Goal: Information Seeking & Learning: Learn about a topic

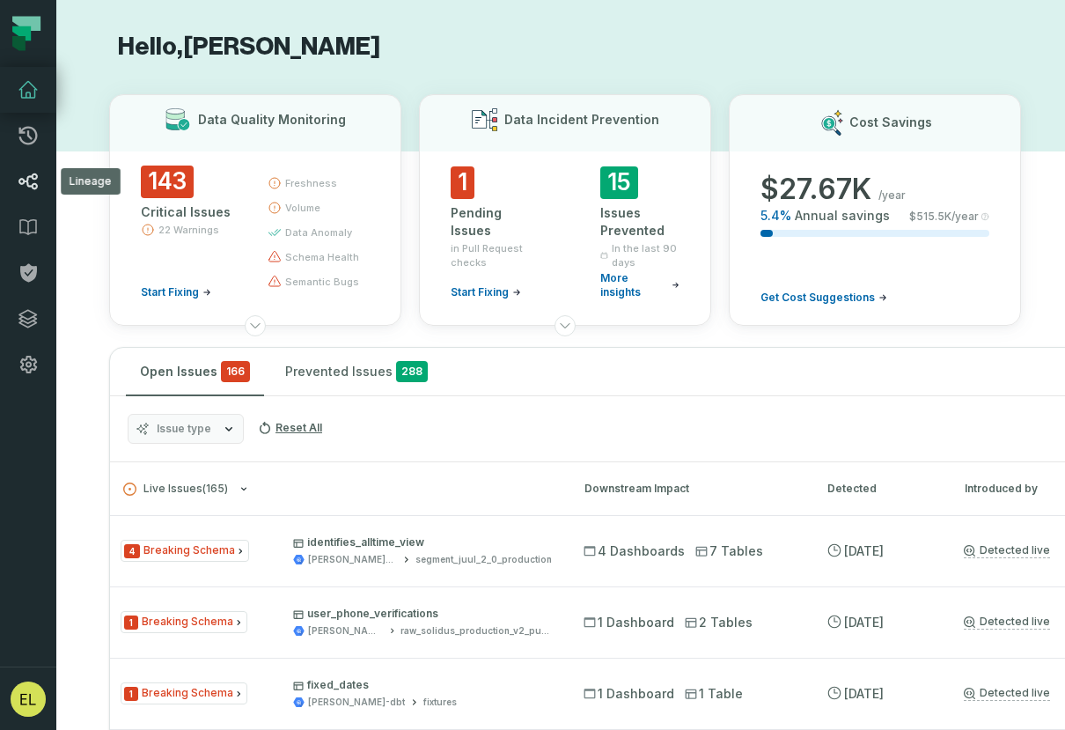
click at [33, 183] on icon at bounding box center [27, 181] width 19 height 17
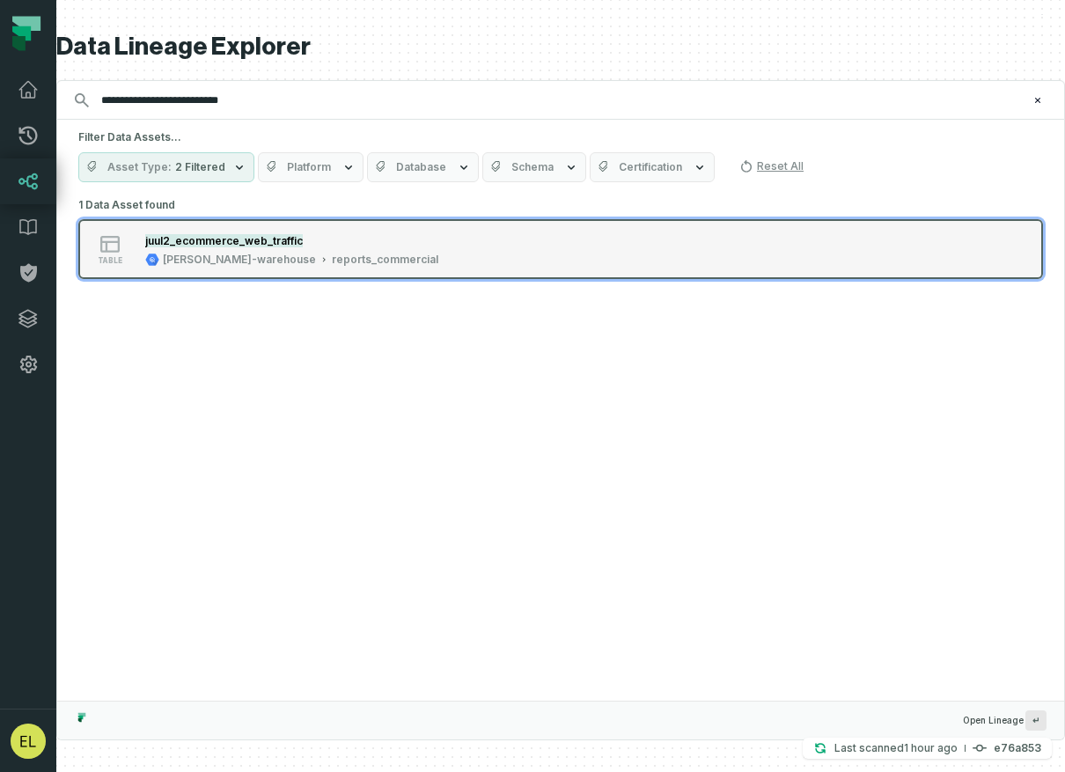
type input "**********"
click at [353, 238] on div "juul2_ecommerce_web_traffic" at bounding box center [291, 241] width 293 height 18
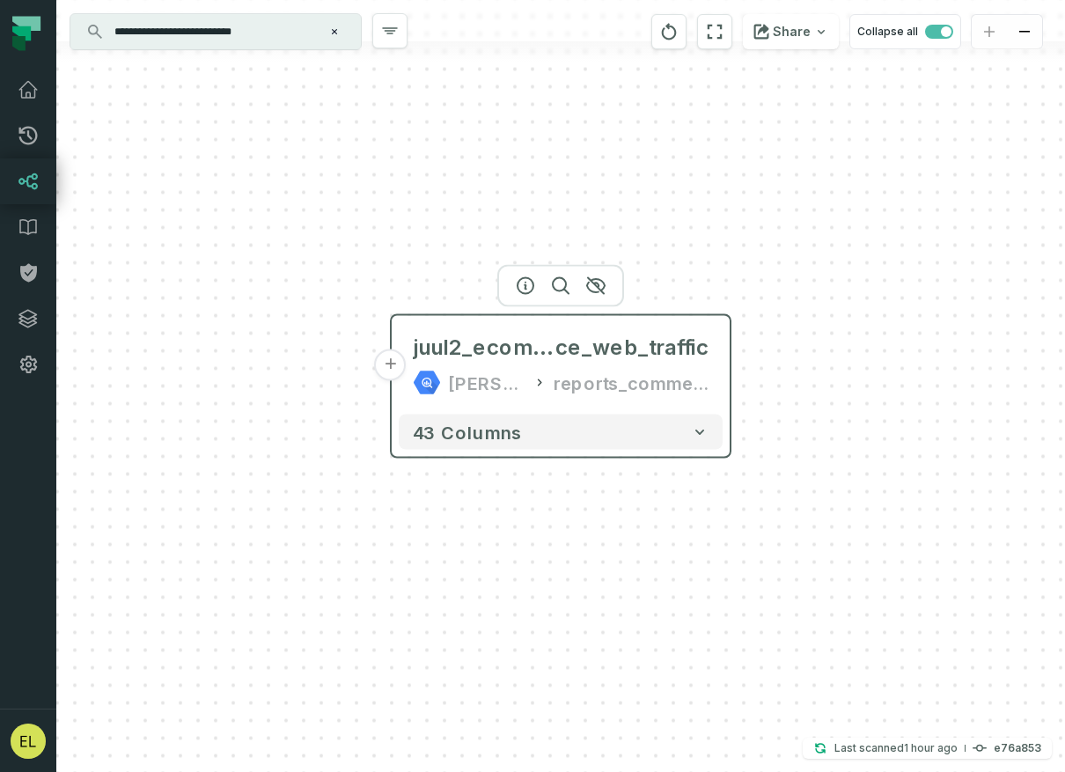
click at [391, 366] on button "+" at bounding box center [391, 366] width 32 height 32
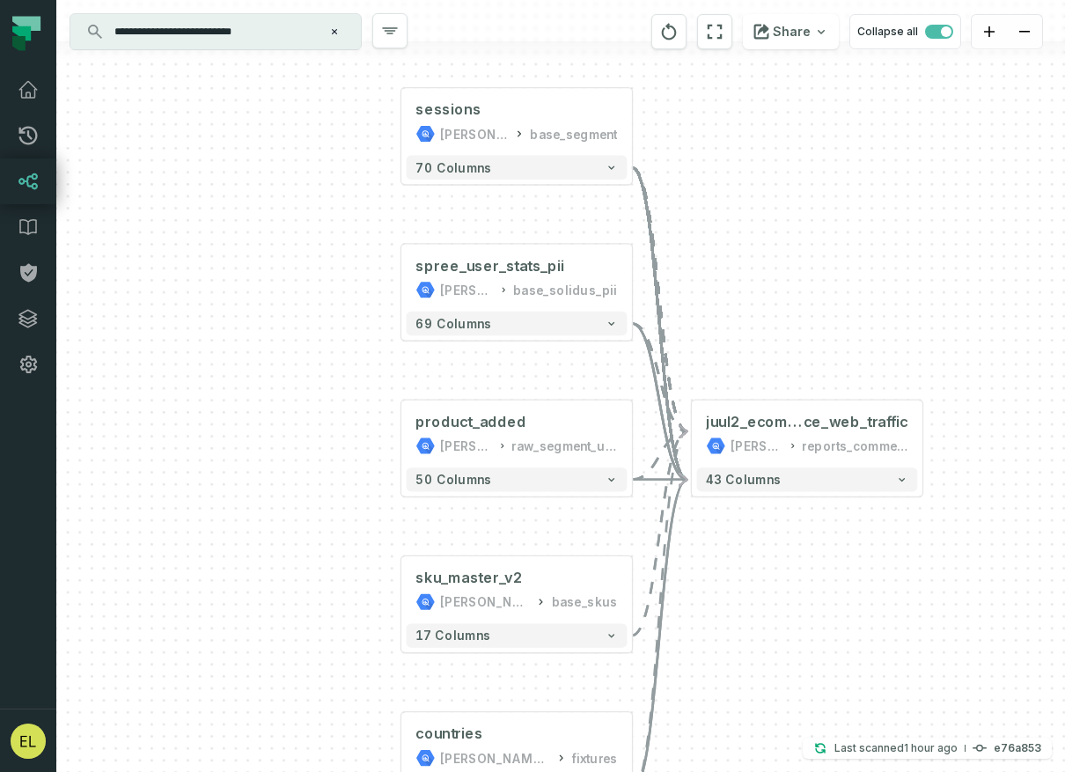
drag, startPoint x: 399, startPoint y: 438, endPoint x: 354, endPoint y: 420, distance: 48.2
click at [354, 420] on div "+ sessions [PERSON_NAME]-warehouse base_segment + 70 columns + spree_user_stats…" at bounding box center [560, 386] width 1009 height 772
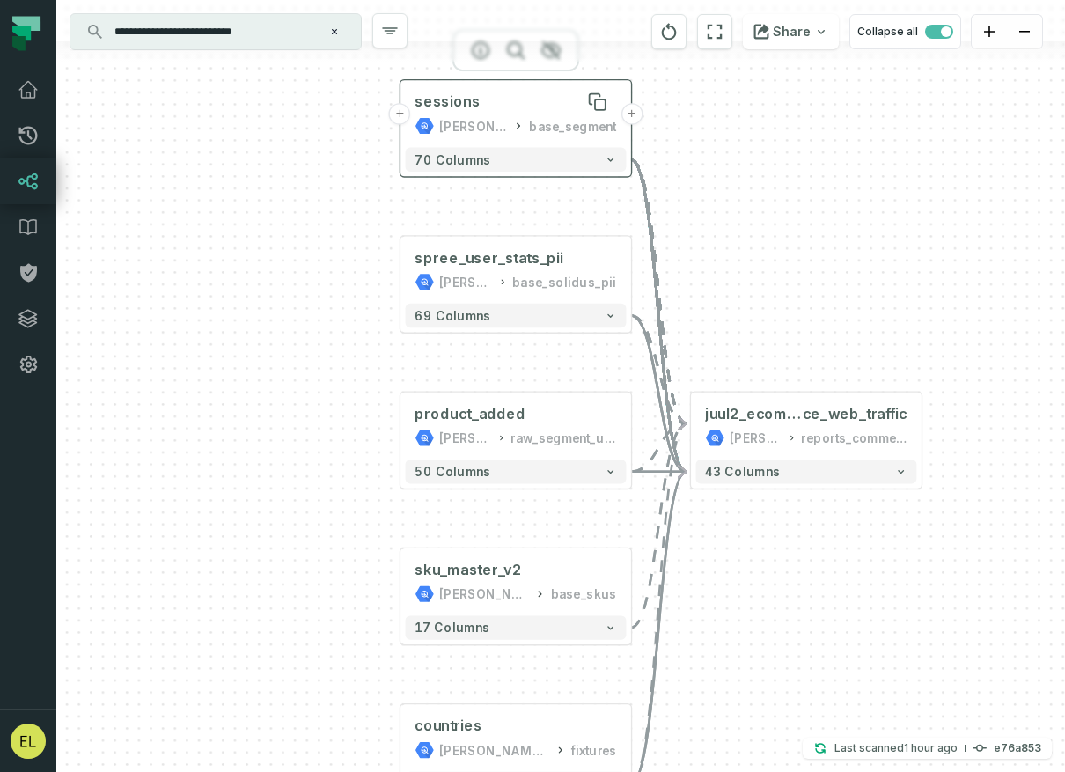
click at [514, 108] on div "sessions" at bounding box center [516, 101] width 202 height 19
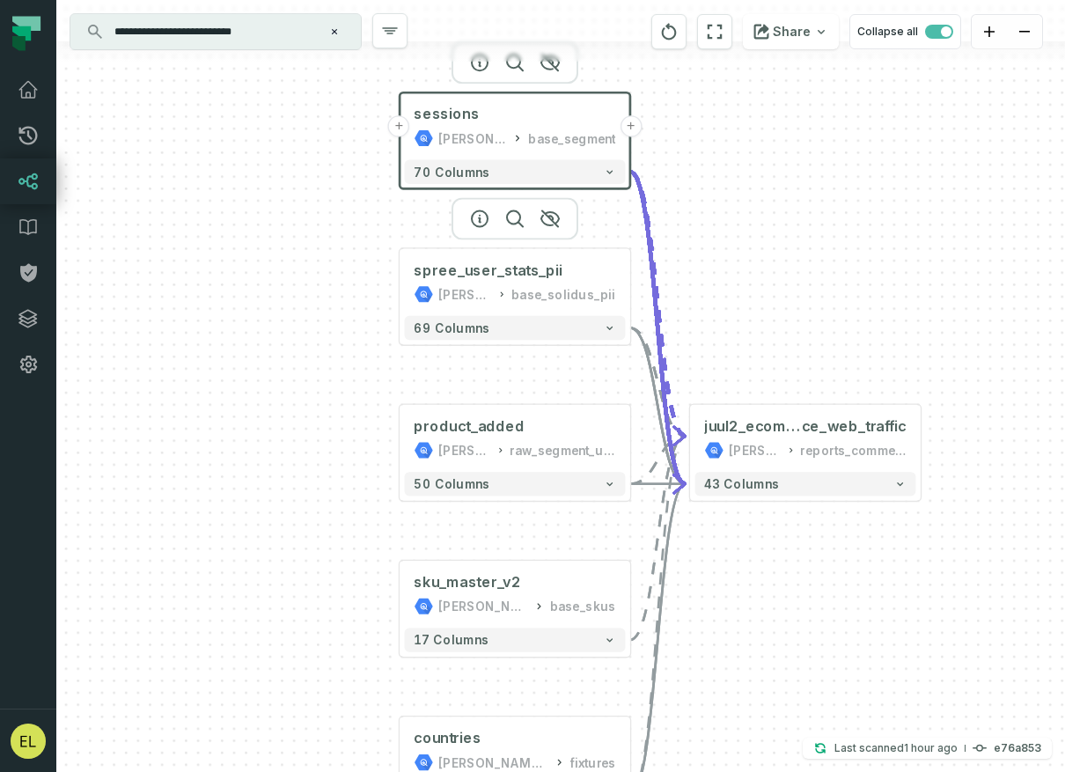
drag, startPoint x: 567, startPoint y: 212, endPoint x: 556, endPoint y: 330, distance: 118.4
click at [556, 330] on div "+ sessions [PERSON_NAME]-warehouse base_segment + 70 columns + spree_user_stats…" at bounding box center [560, 386] width 1009 height 772
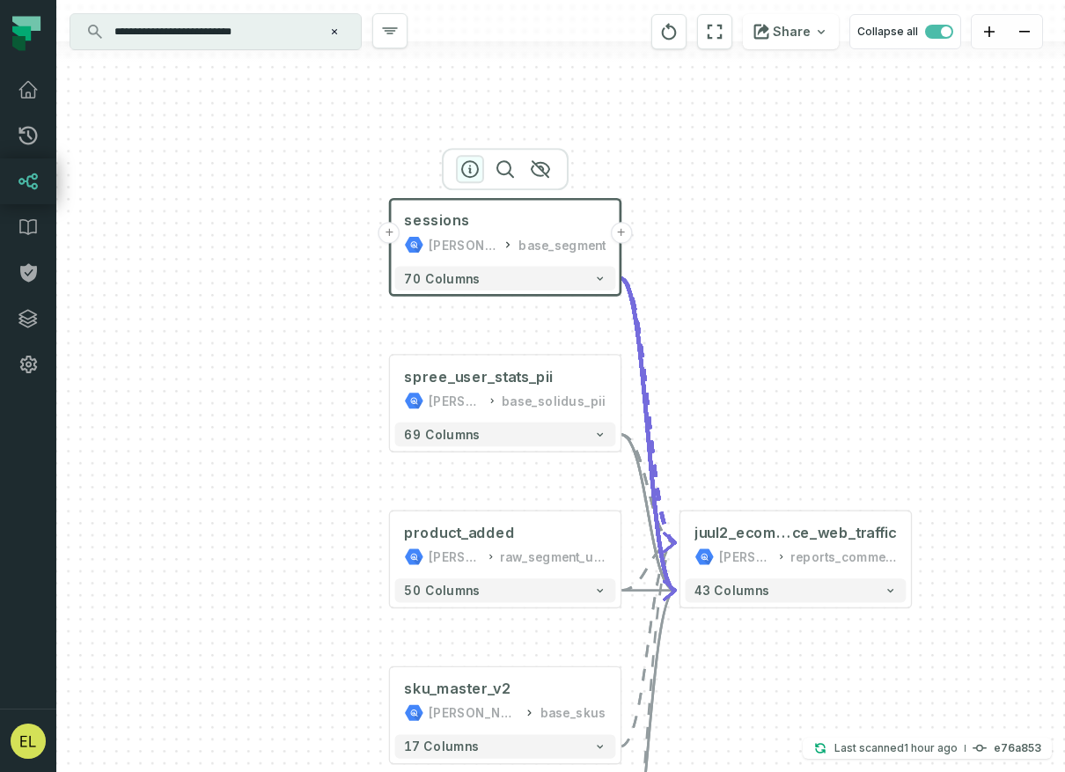
click at [472, 173] on icon "button" at bounding box center [470, 168] width 21 height 21
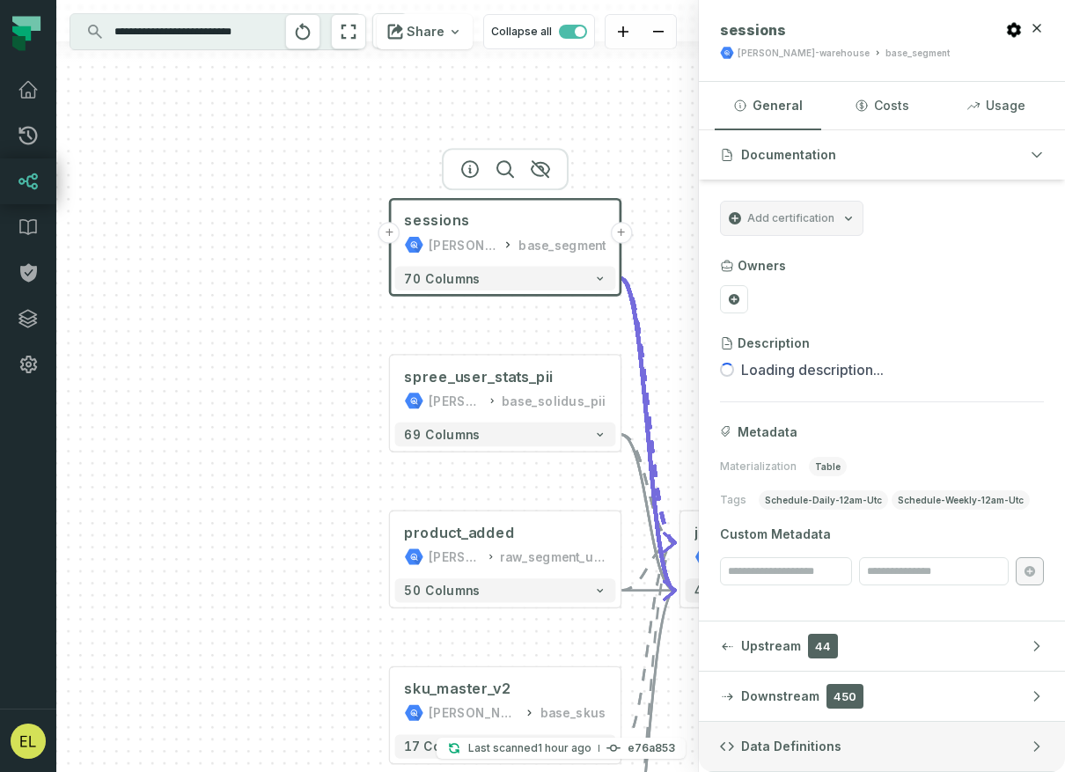
click at [835, 729] on button "Data Definitions" at bounding box center [882, 746] width 366 height 49
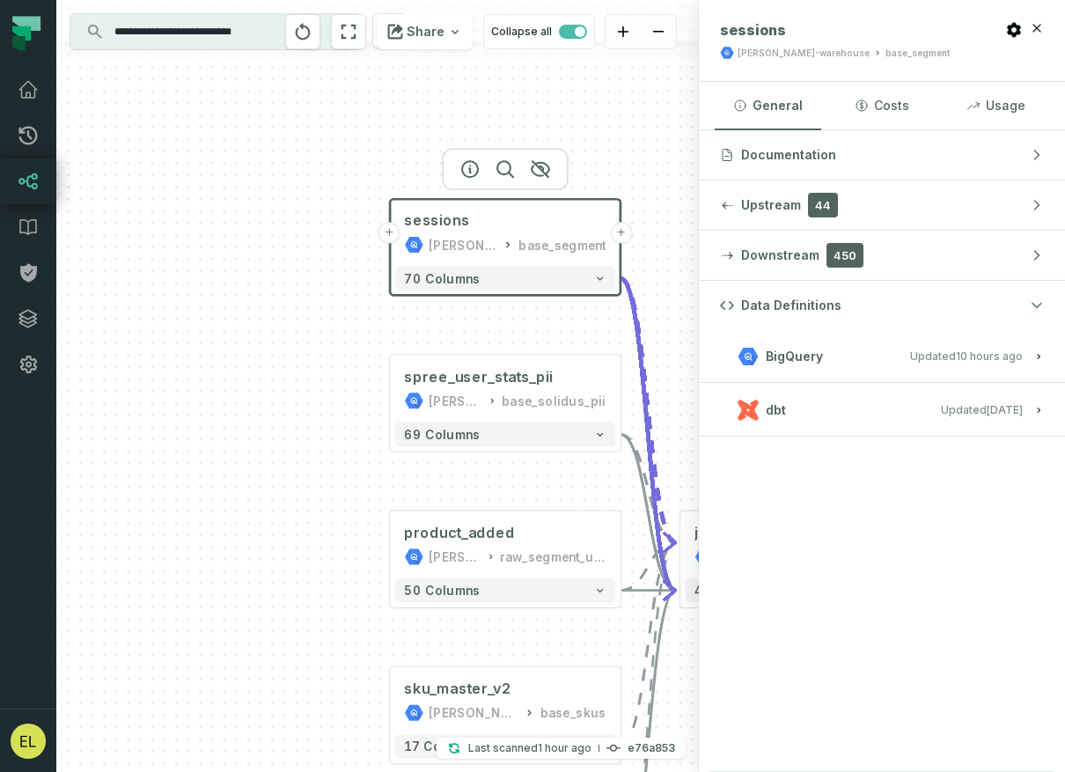
click at [941, 411] on span "Updated [DATE] 7:38:34 PM" at bounding box center [982, 409] width 82 height 13
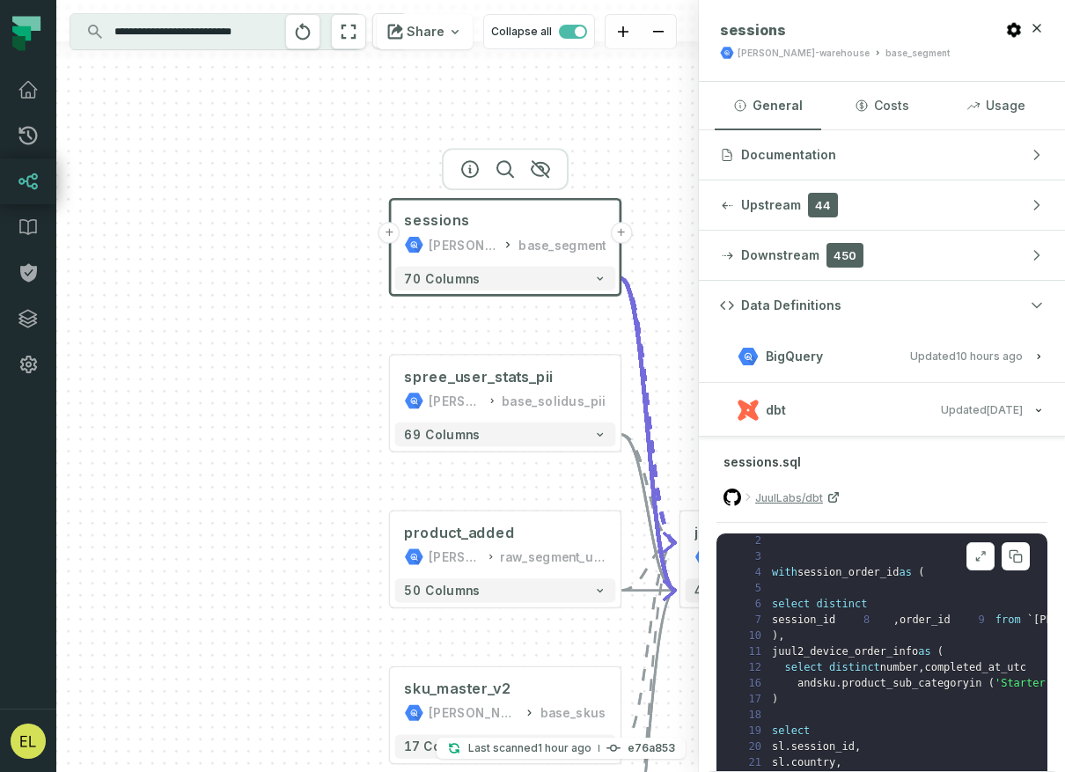
scroll to position [19, 0]
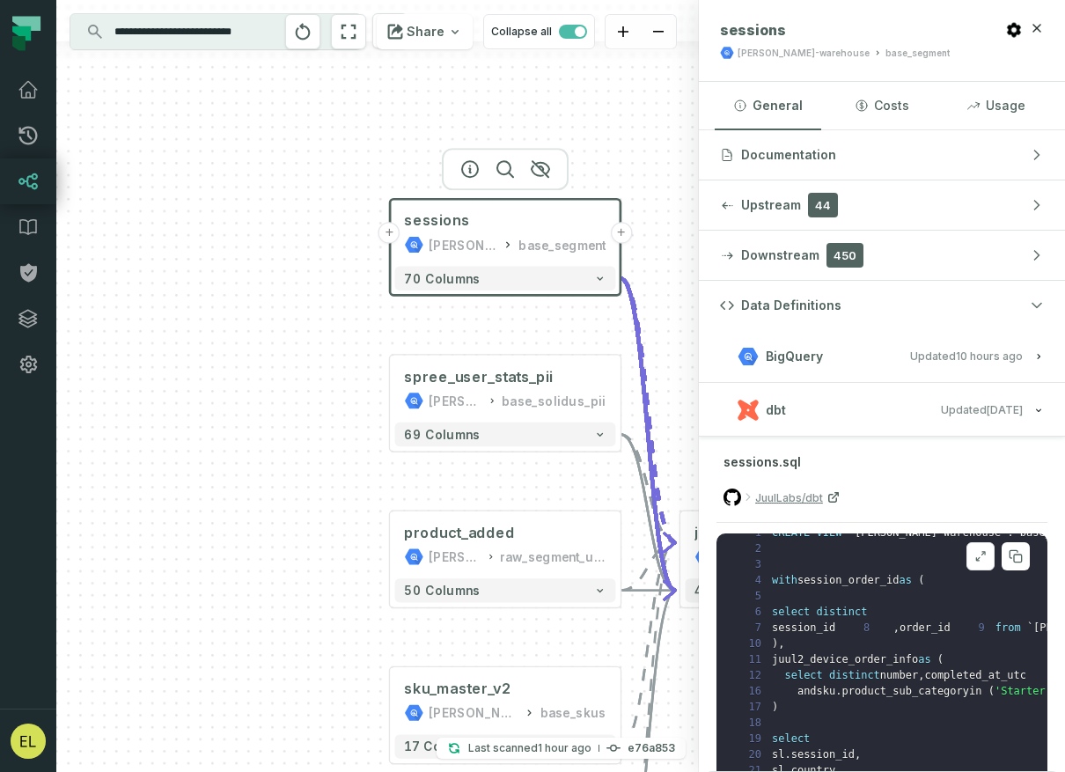
click at [975, 552] on icon at bounding box center [981, 556] width 12 height 14
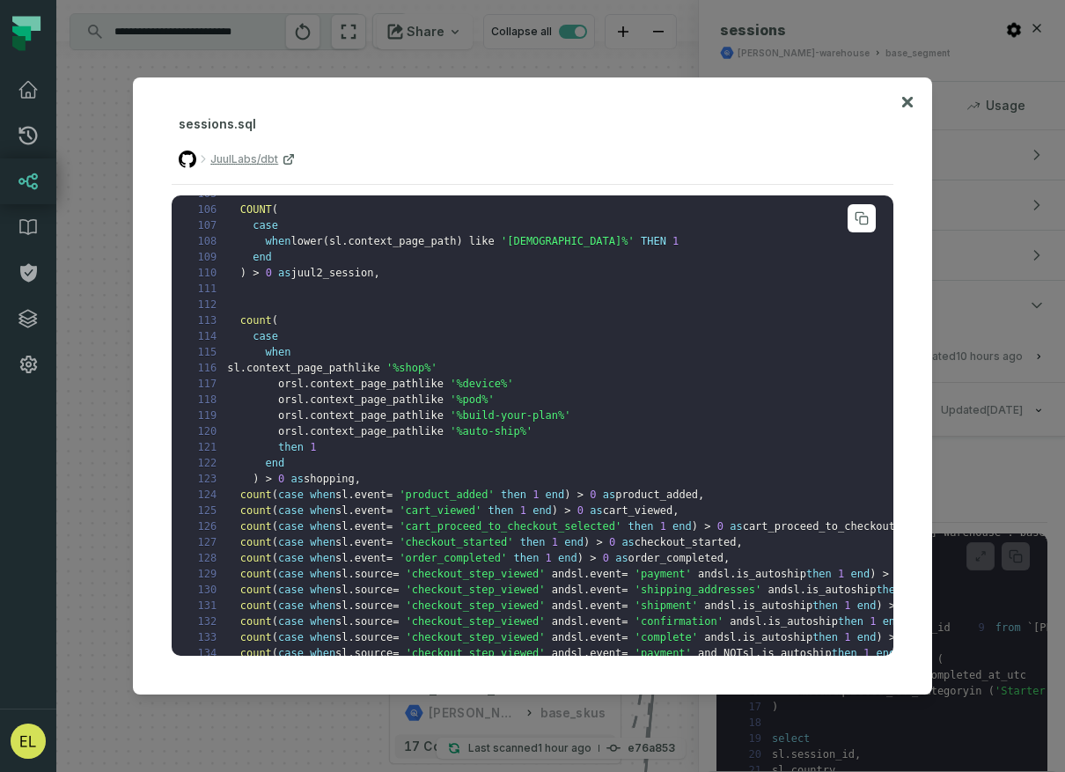
scroll to position [2065, 0]
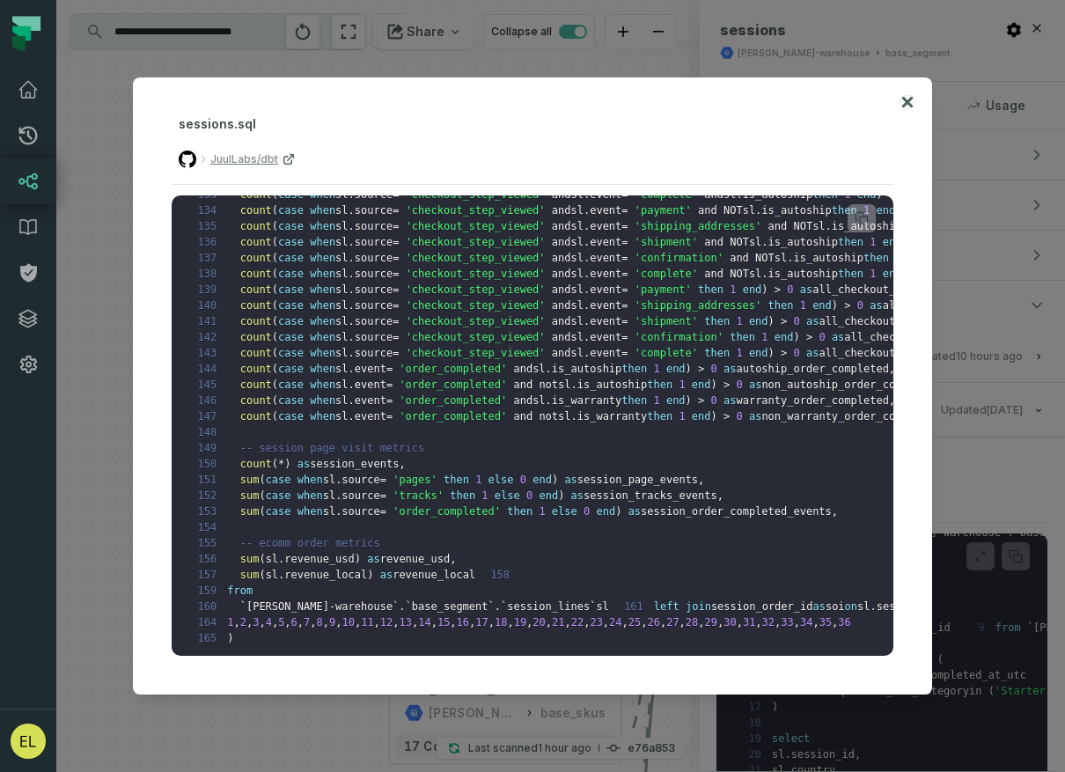
click at [903, 103] on icon at bounding box center [907, 102] width 11 height 11
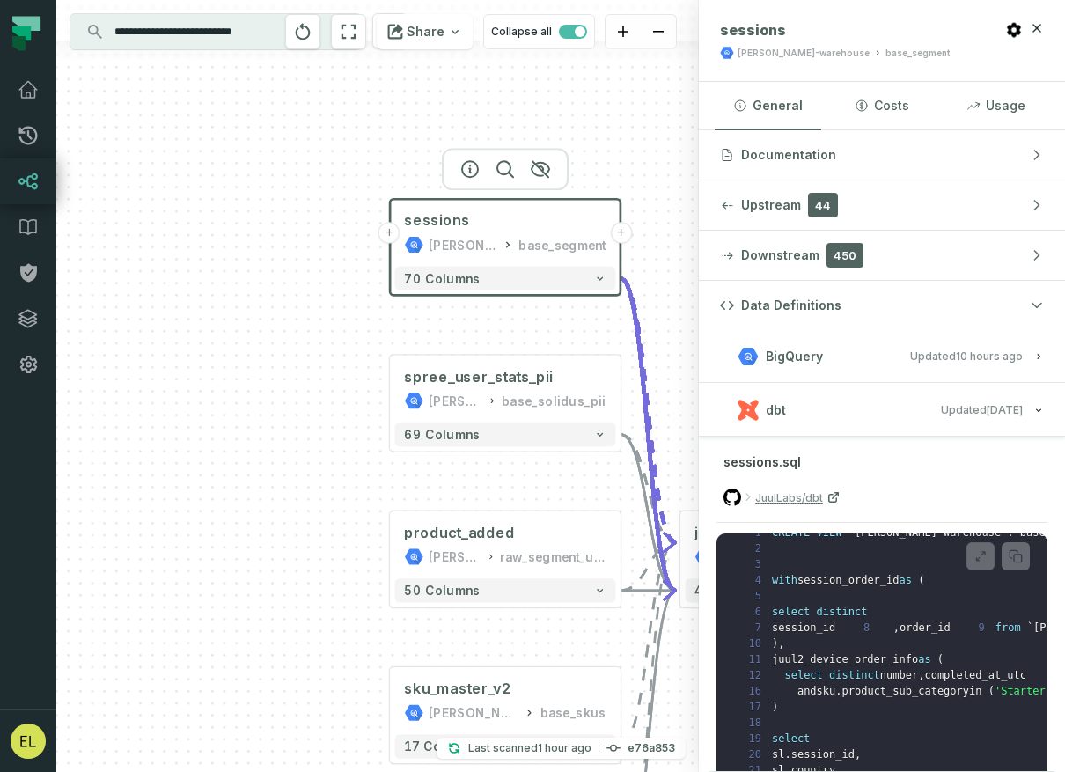
click at [819, 351] on span "BigQuery" at bounding box center [794, 357] width 57 height 18
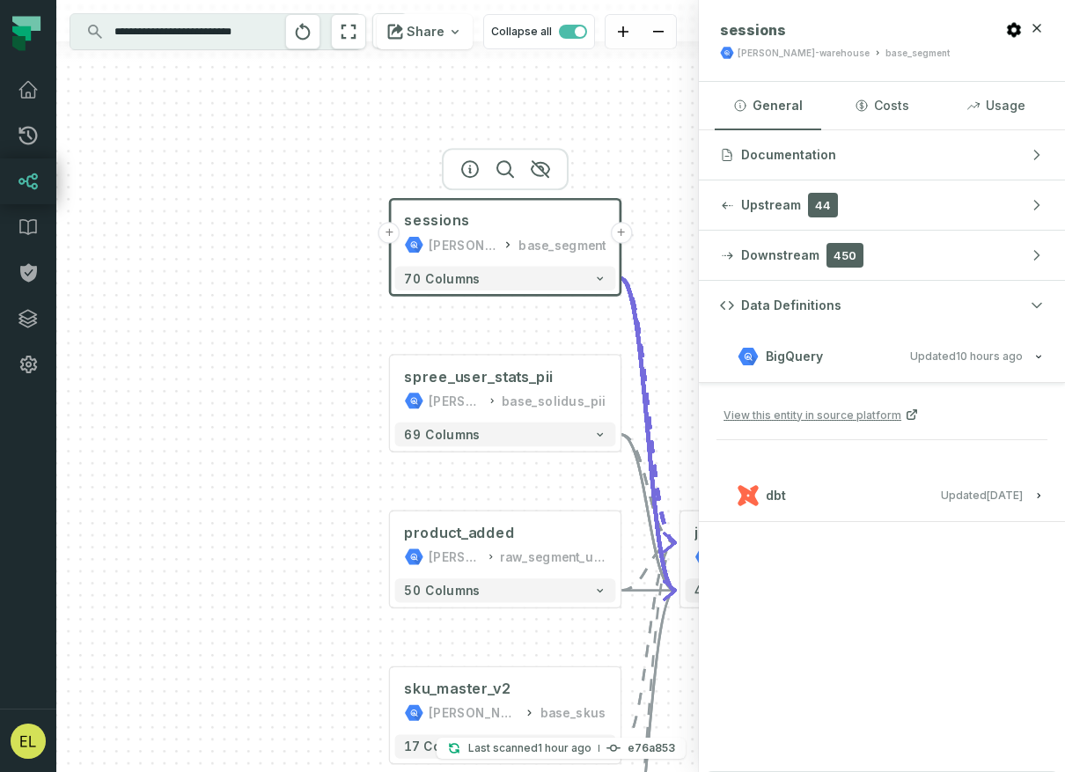
click at [837, 490] on button "dbt Updated [DATE] 7:38:34 PM" at bounding box center [882, 495] width 324 height 24
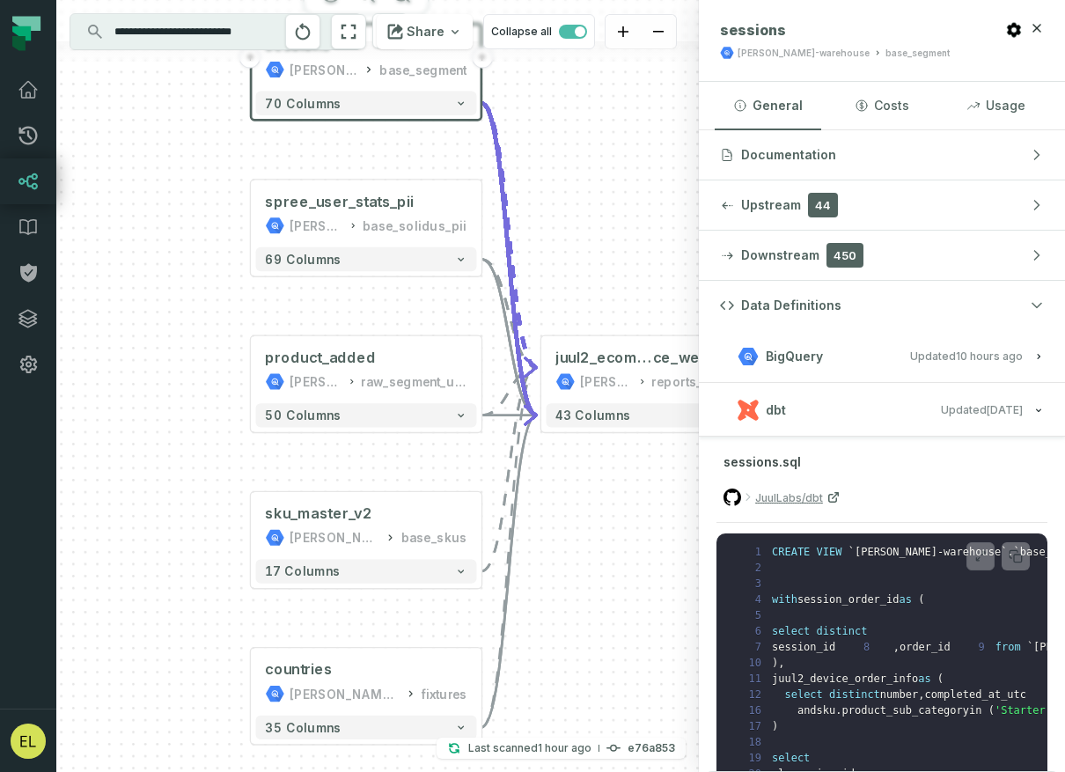
drag, startPoint x: 585, startPoint y: 484, endPoint x: 446, endPoint y: 304, distance: 227.9
click at [446, 304] on div "+ sessions [PERSON_NAME]-warehouse base_segment + 70 columns + spree_user_stats…" at bounding box center [377, 386] width 643 height 772
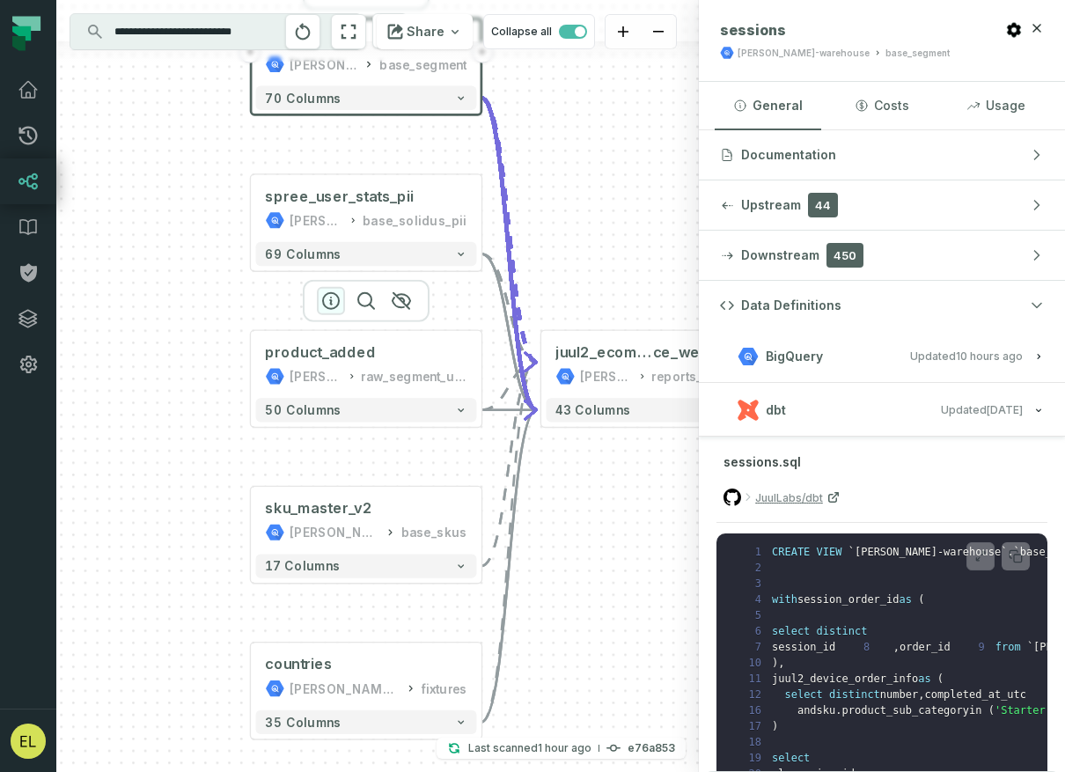
click at [330, 304] on icon "button" at bounding box center [331, 301] width 16 height 16
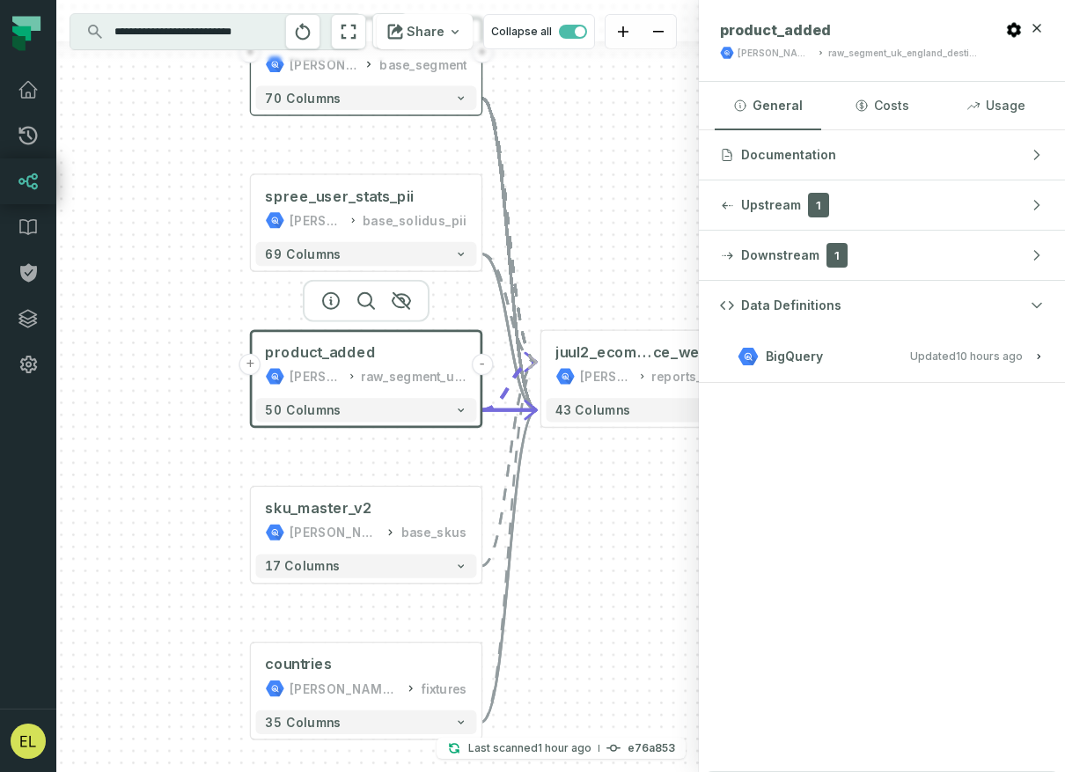
click at [945, 360] on span "Updated [DATE] 1:01:36 AM" at bounding box center [966, 356] width 113 height 13
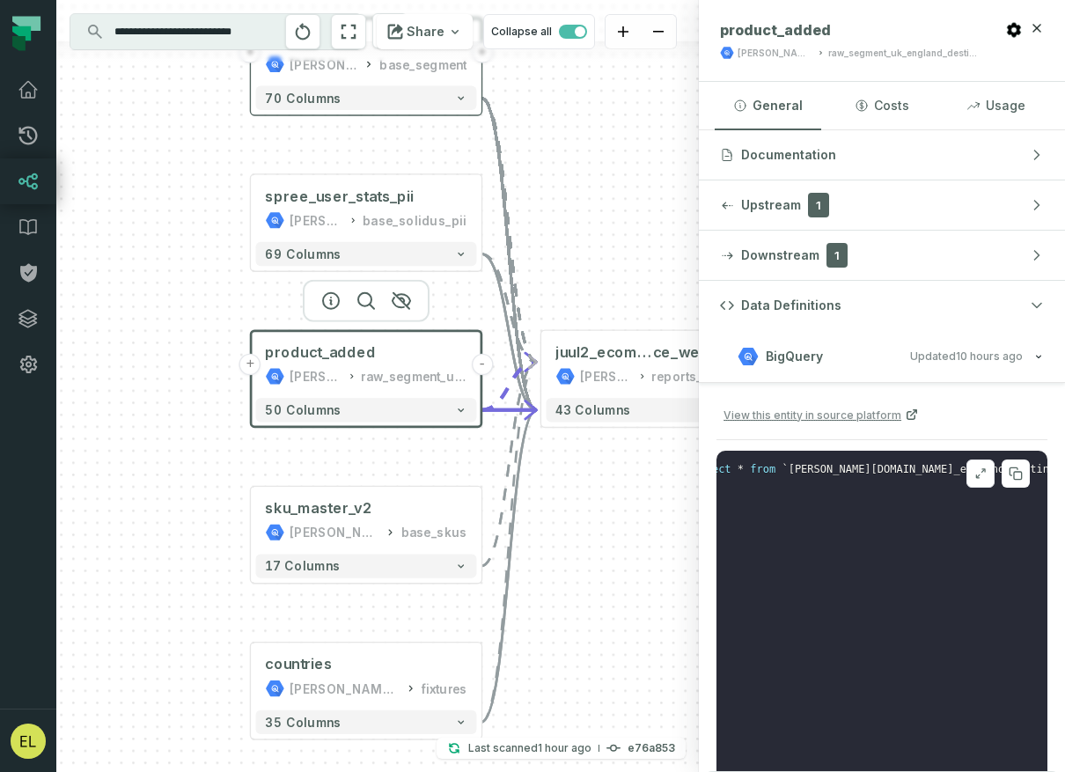
scroll to position [0, 132]
click at [965, 357] on relative-time "[DATE] 1:01:36 AM" at bounding box center [989, 356] width 67 height 13
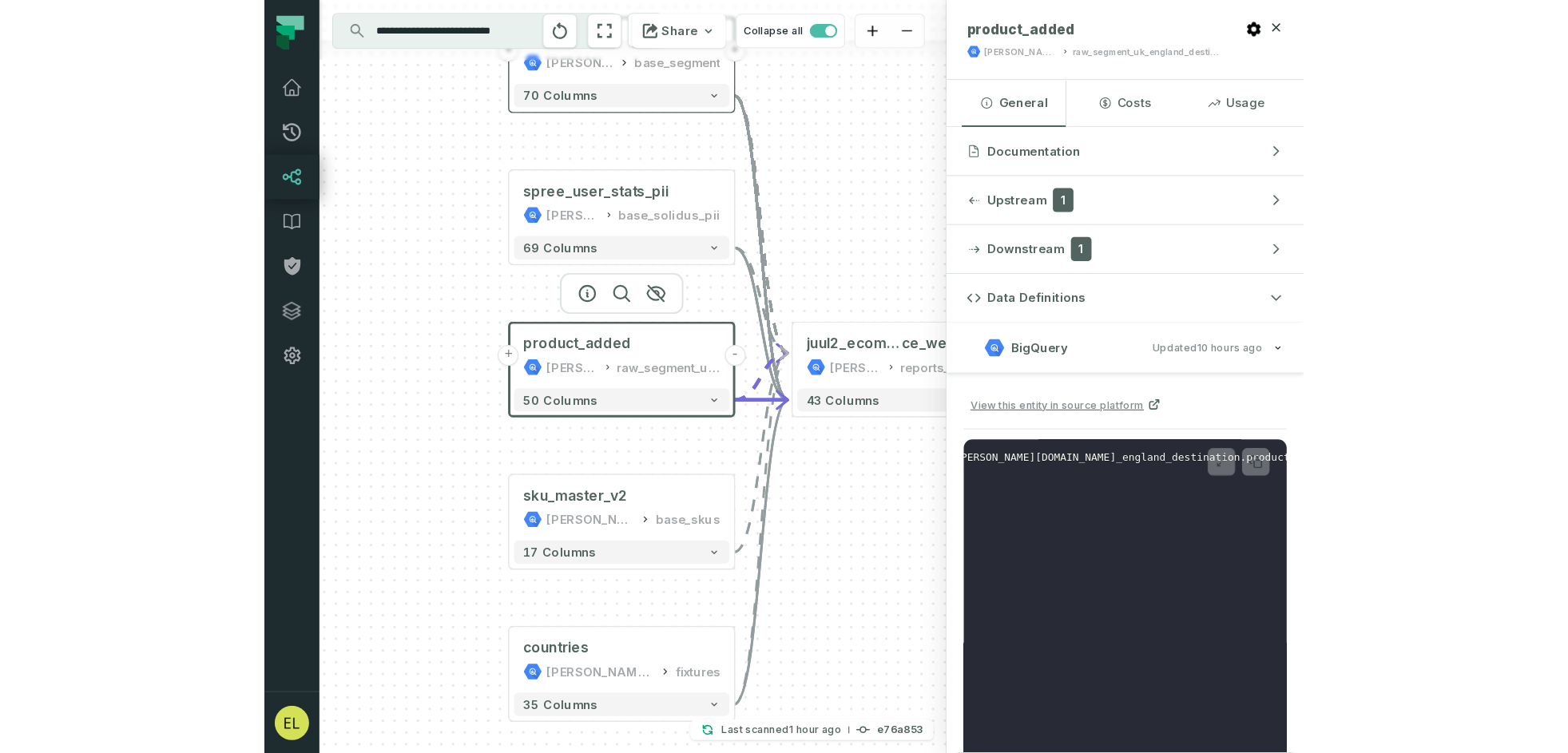
scroll to position [0, 108]
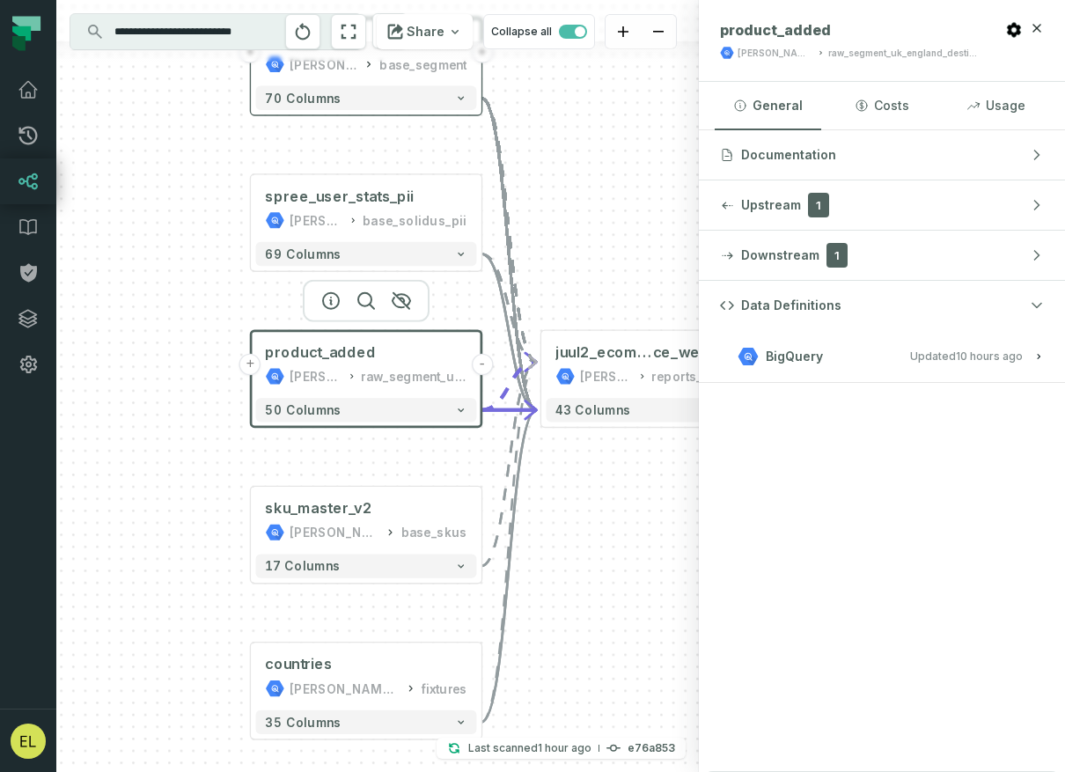
click at [1044, 29] on header "product_added [PERSON_NAME]-warehouse raw_segment_uk_england_destination" at bounding box center [882, 41] width 366 height 82
click at [1041, 27] on icon "button" at bounding box center [1037, 28] width 14 height 14
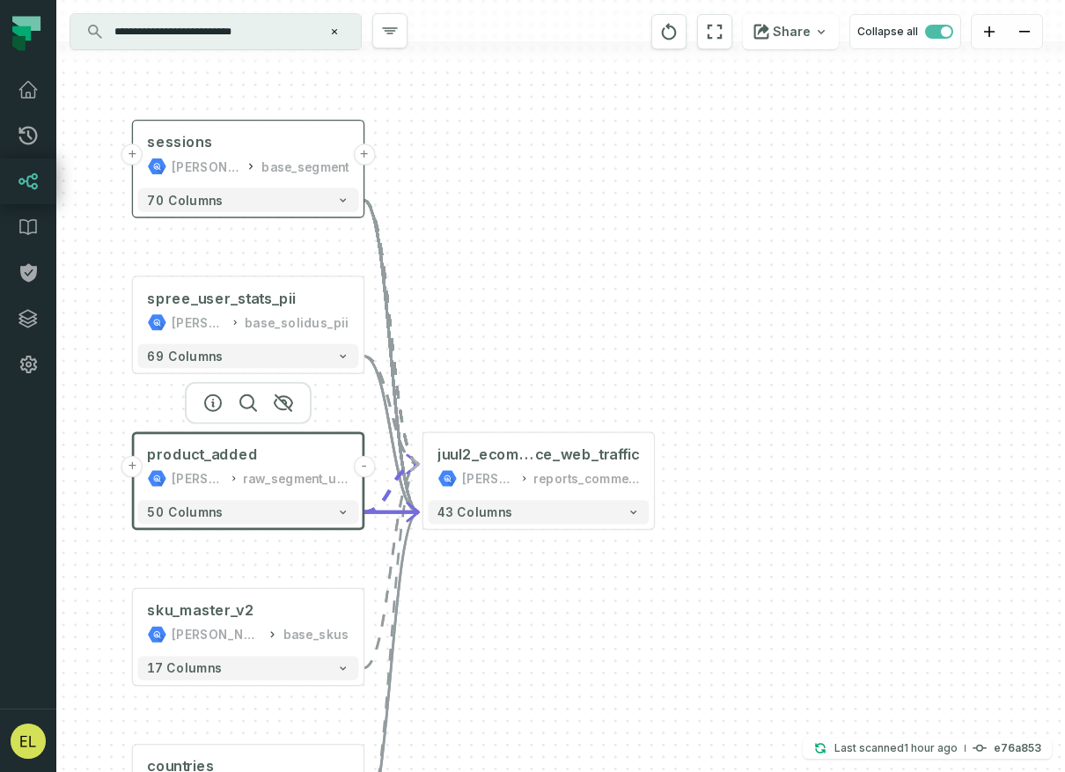
drag, startPoint x: 719, startPoint y: 530, endPoint x: 601, endPoint y: 632, distance: 156.0
click at [601, 632] on div "+ sessions [PERSON_NAME]-warehouse base_segment + 70 columns + spree_user_stats…" at bounding box center [560, 386] width 1009 height 772
click at [693, 470] on div "+ sessions [PERSON_NAME]-warehouse base_segment + 70 columns + spree_user_stats…" at bounding box center [560, 386] width 1009 height 772
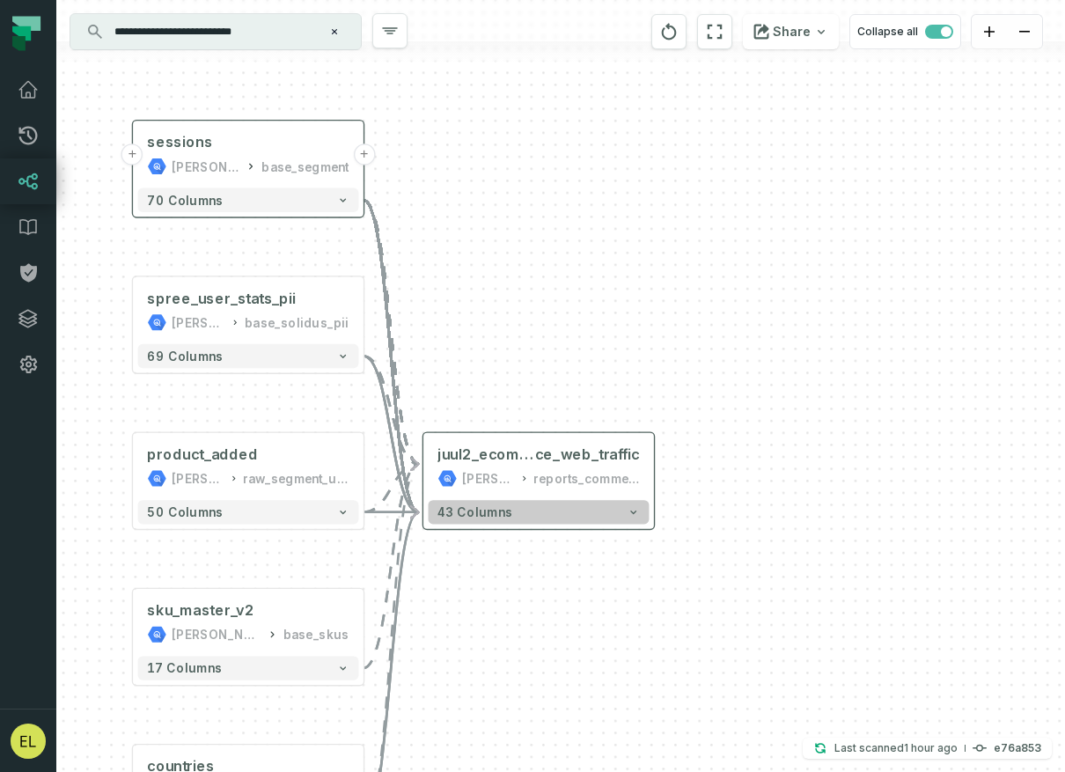
click at [637, 516] on icon "button" at bounding box center [634, 512] width 12 height 12
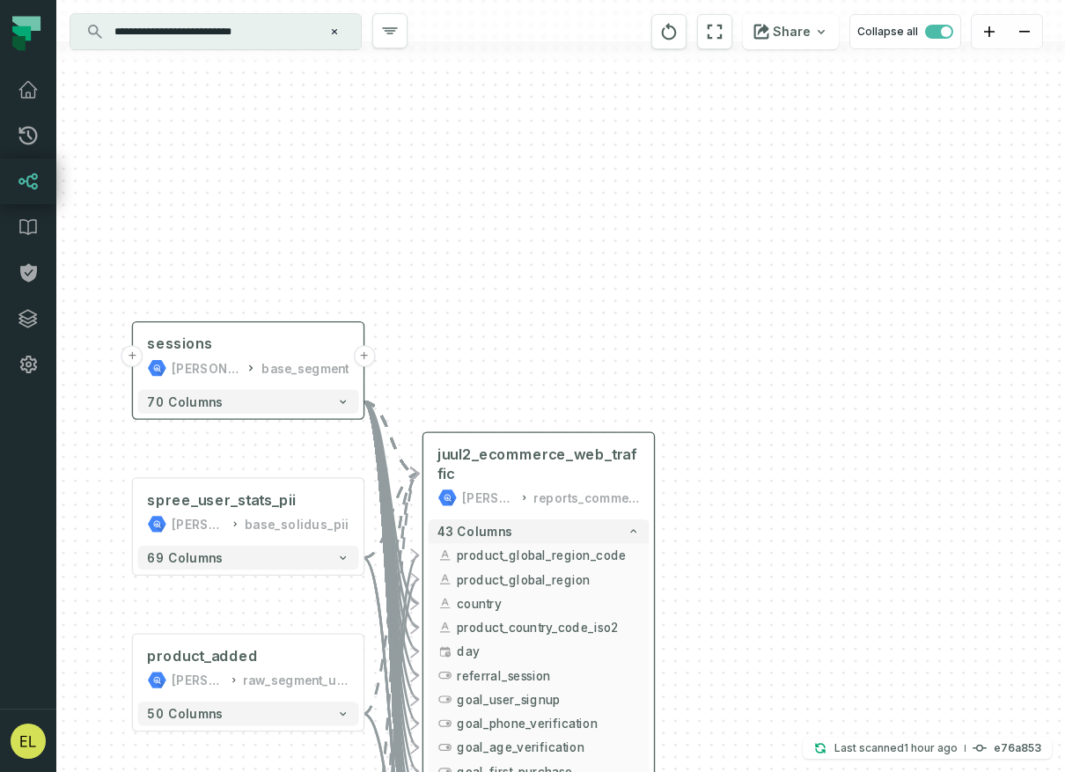
click at [637, 516] on div "43 columns - product_global_region_code - product_global_region - country - pro…" at bounding box center [538, 723] width 231 height 418
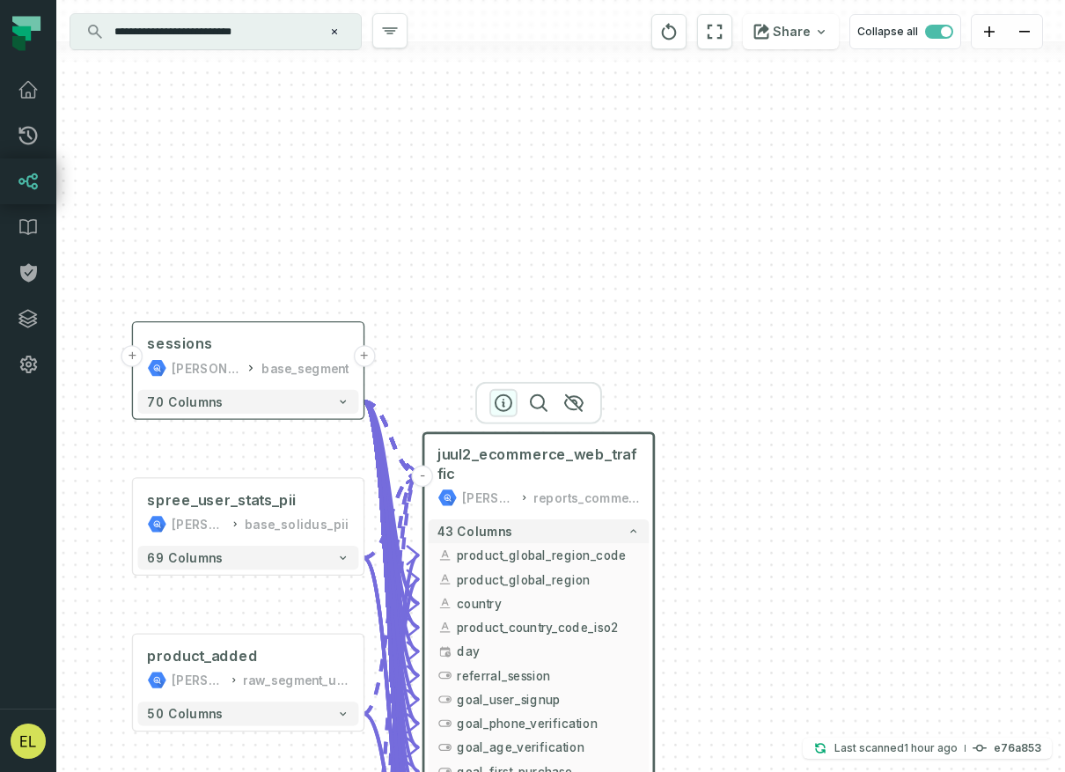
click at [496, 403] on icon "button" at bounding box center [504, 403] width 16 height 16
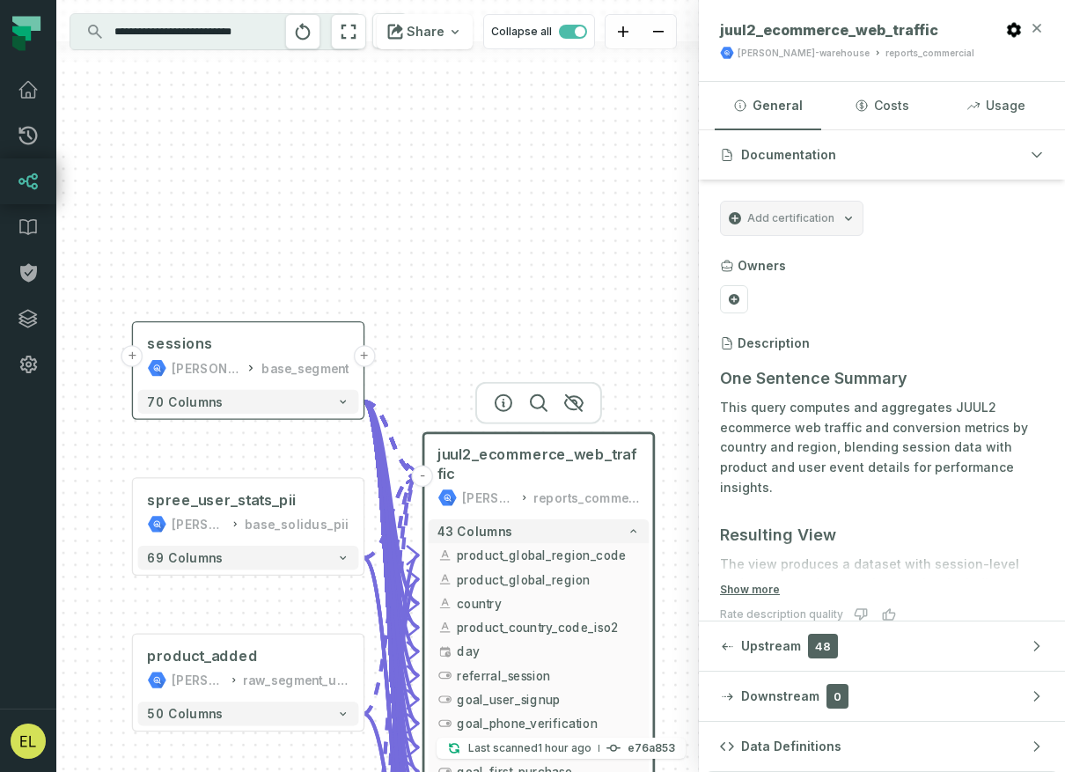
click at [1037, 33] on icon "button" at bounding box center [1037, 28] width 14 height 14
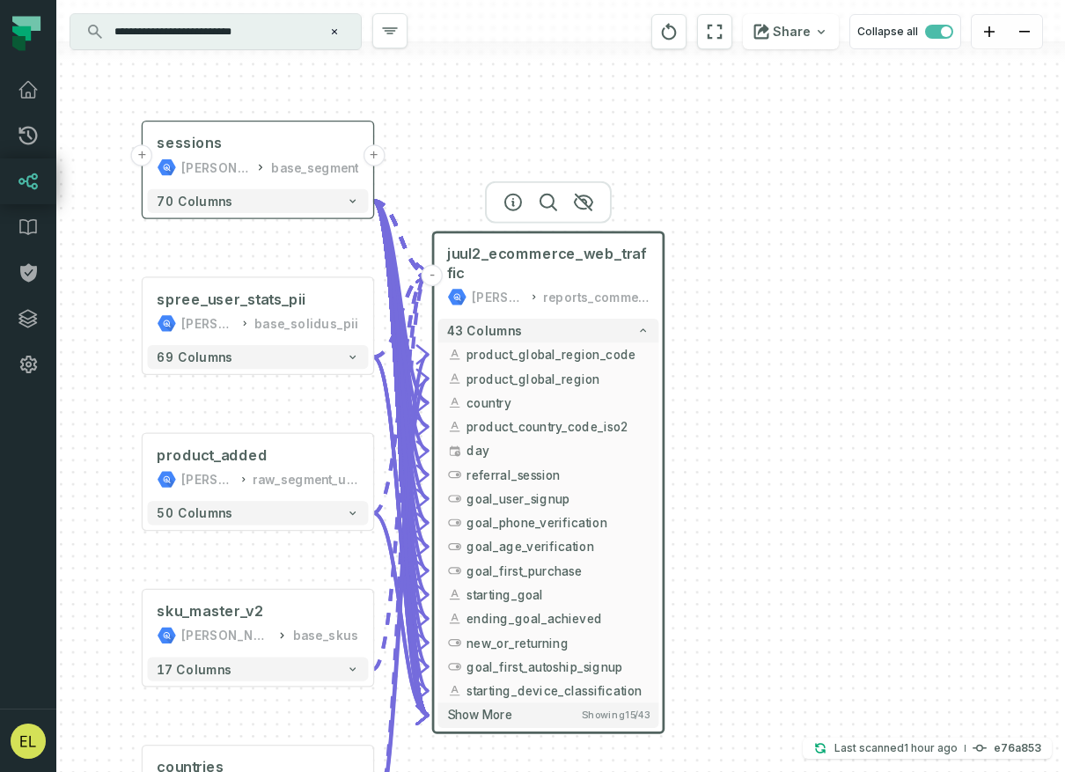
drag, startPoint x: 748, startPoint y: 410, endPoint x: 758, endPoint y: 210, distance: 201.0
click at [758, 210] on div "+ sessions [PERSON_NAME]-warehouse base_segment + 70 columns + spree_user_stats…" at bounding box center [560, 386] width 1009 height 772
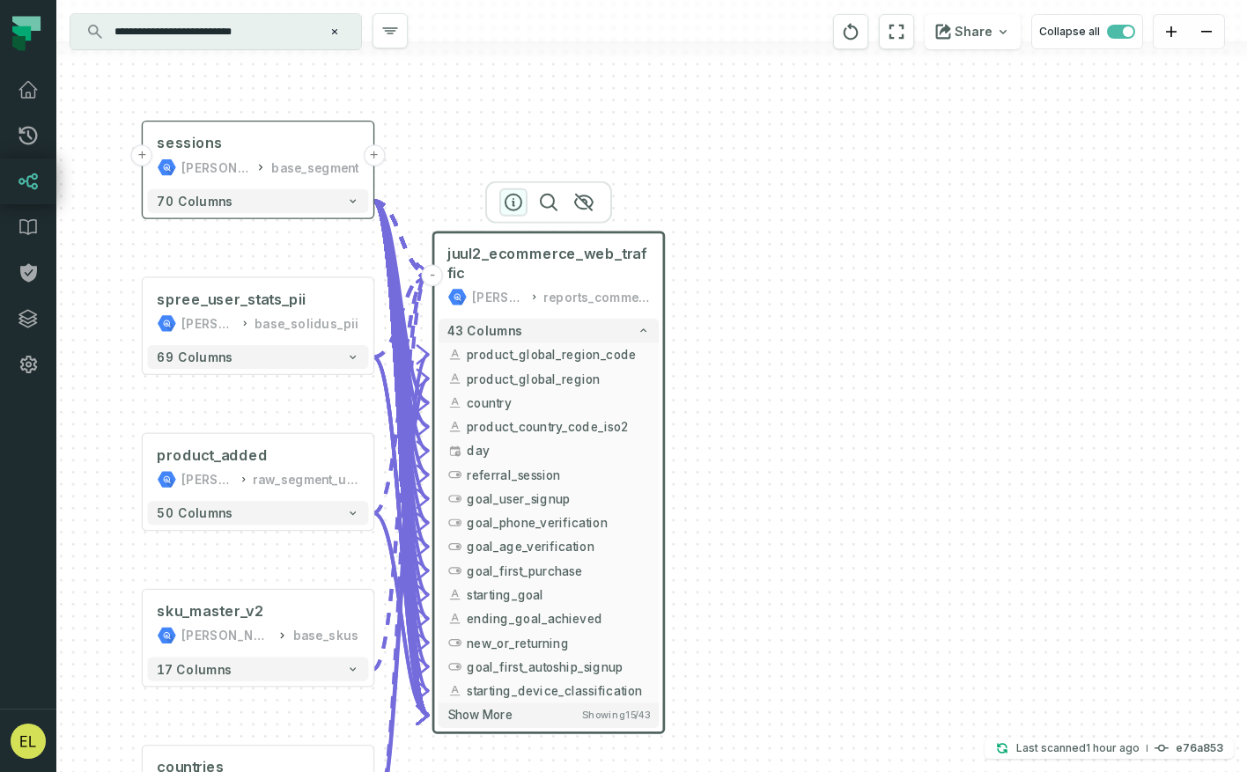
click at [514, 202] on icon "button" at bounding box center [513, 203] width 16 height 16
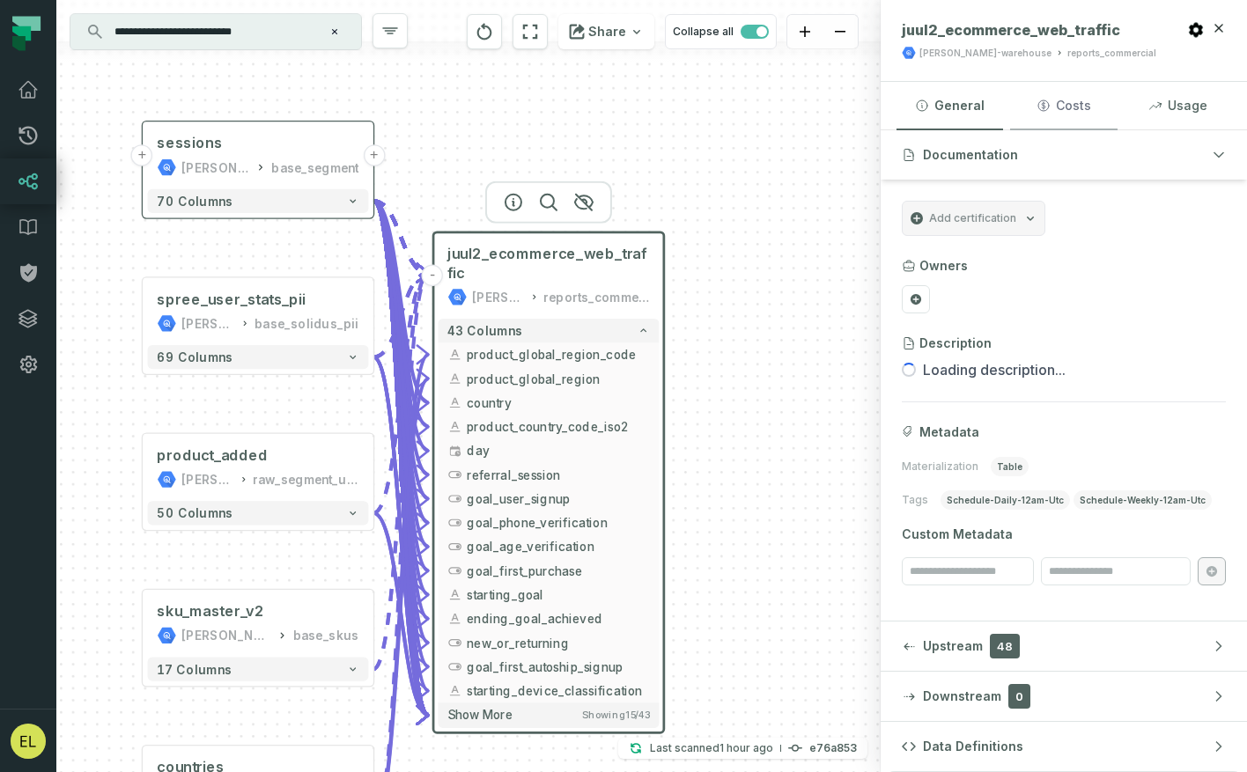
click at [1064, 105] on button "Costs" at bounding box center [1063, 106] width 107 height 48
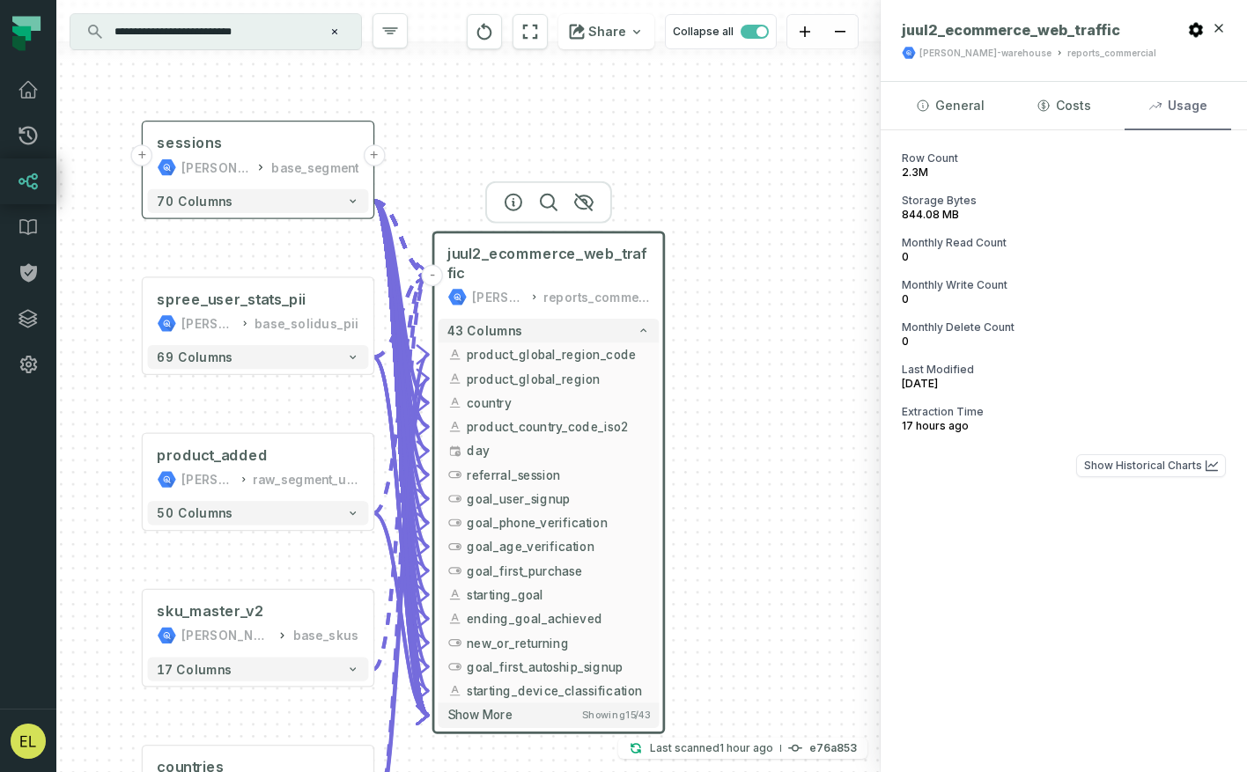
click at [1064, 112] on button "Usage" at bounding box center [1177, 106] width 107 height 48
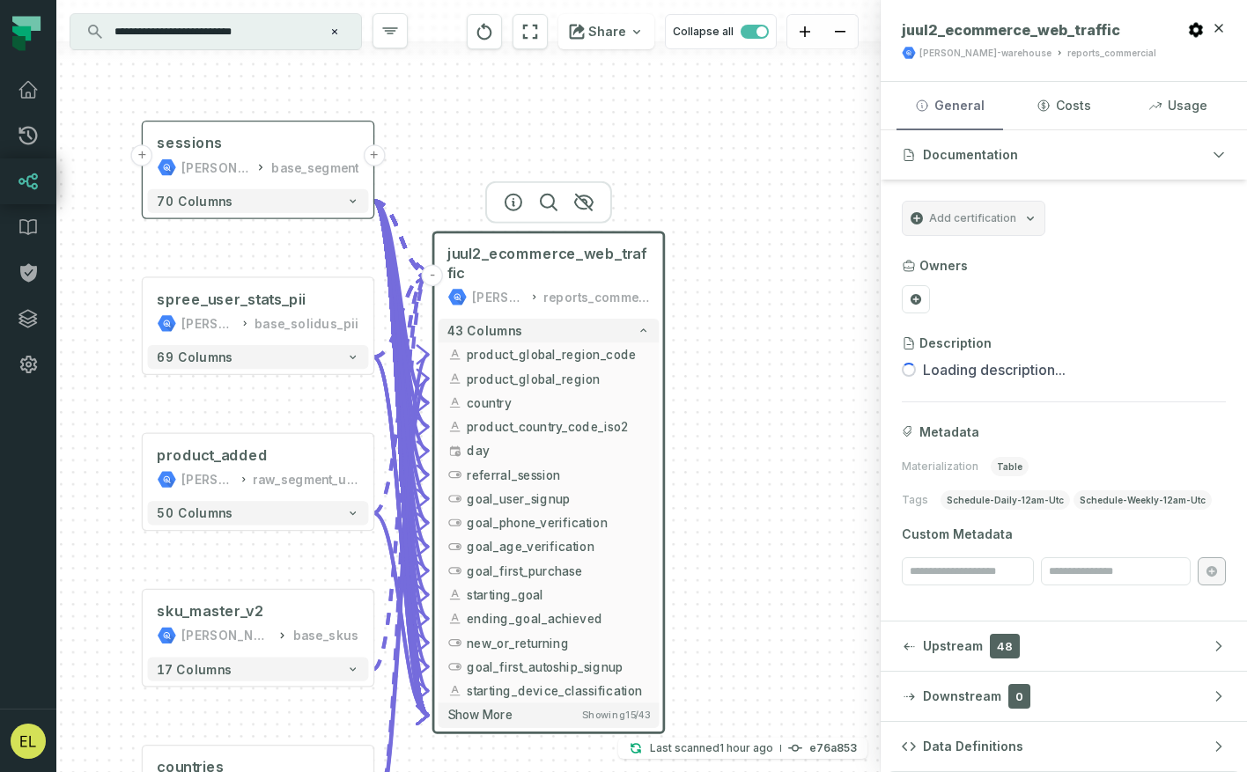
click at [960, 100] on button "General" at bounding box center [949, 106] width 107 height 48
click at [1019, 729] on button "Data Definitions" at bounding box center [1063, 746] width 366 height 49
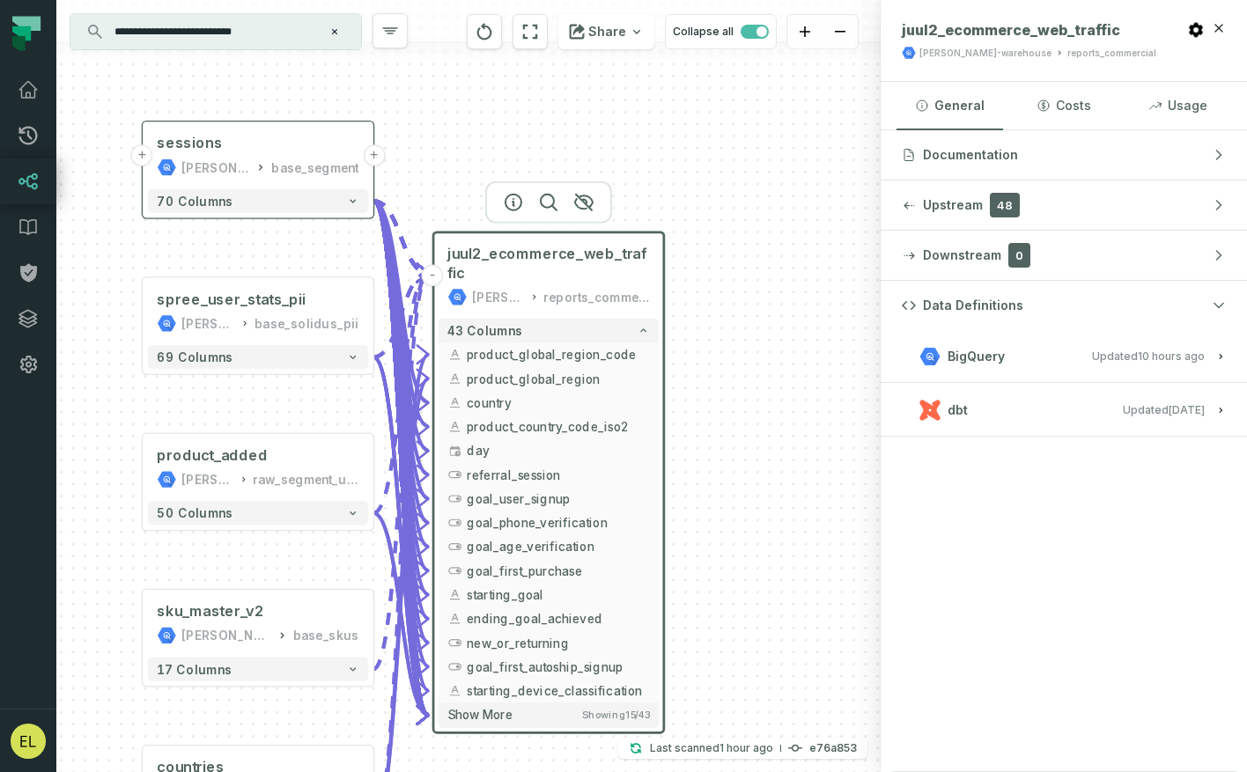
click at [985, 360] on span "BigQuery" at bounding box center [975, 357] width 57 height 18
click at [1020, 416] on span "View this entity in source platform" at bounding box center [994, 415] width 178 height 17
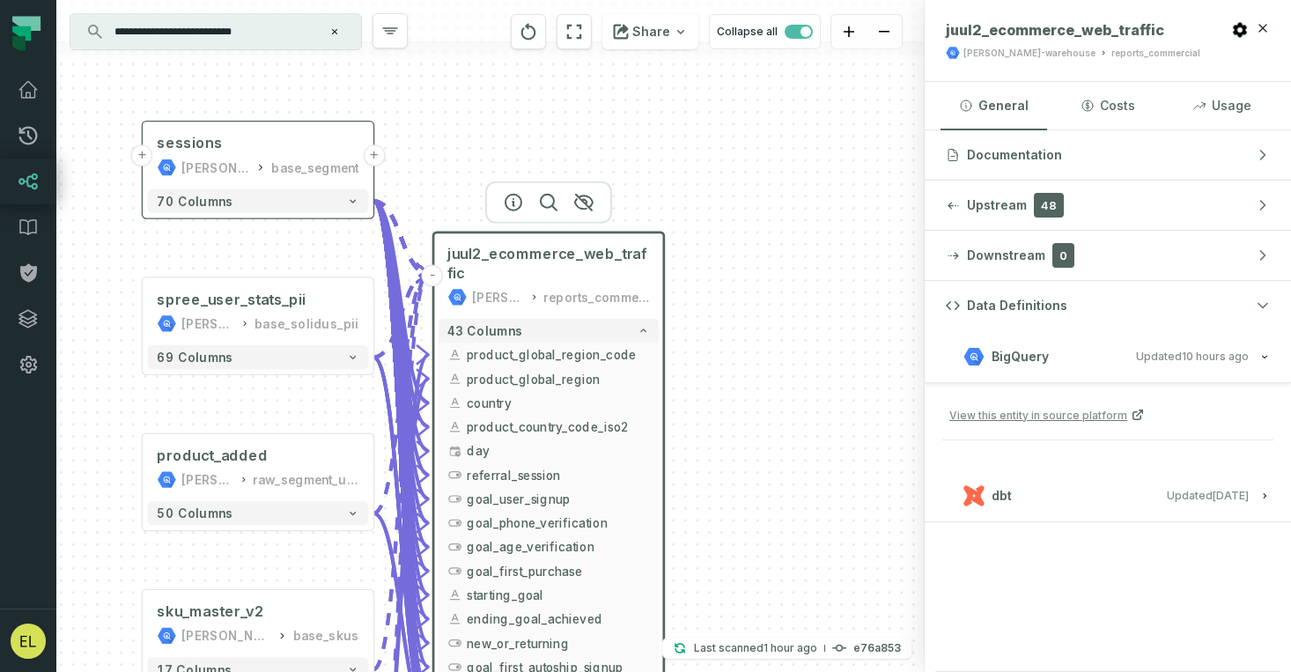
click at [340, 35] on button "Clear search query" at bounding box center [335, 32] width 18 height 18
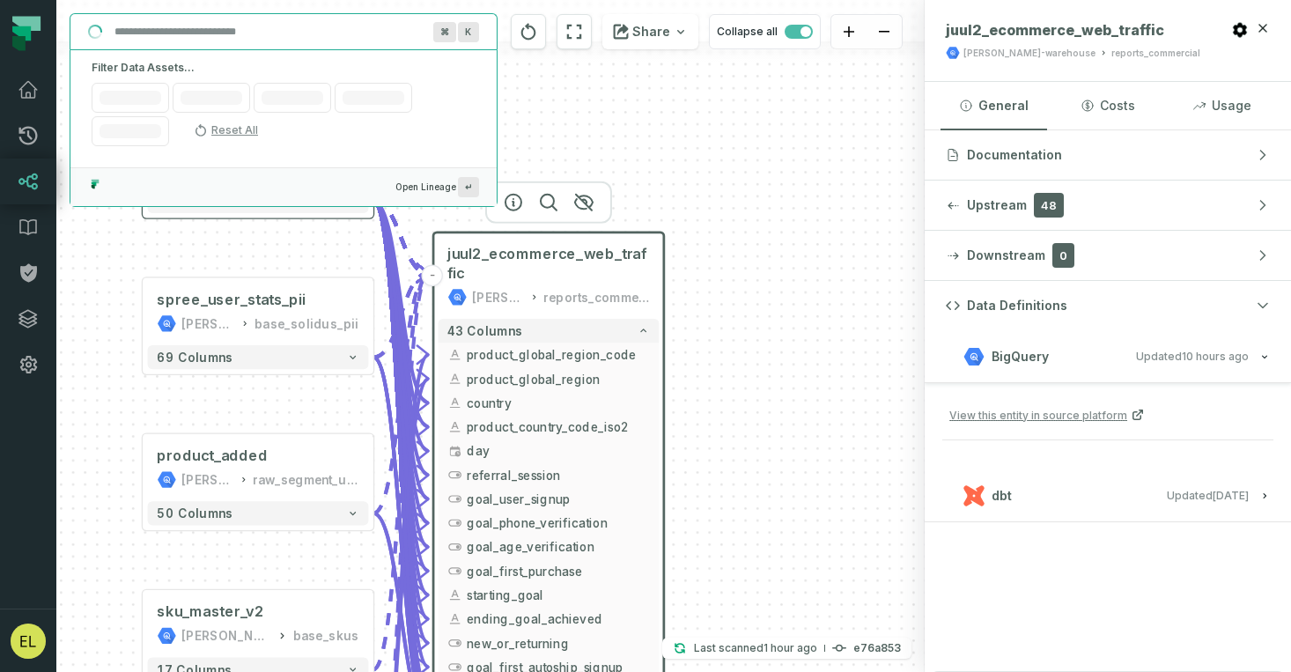
click at [261, 20] on input "Discovery Provider cmdk menu" at bounding box center [268, 32] width 328 height 28
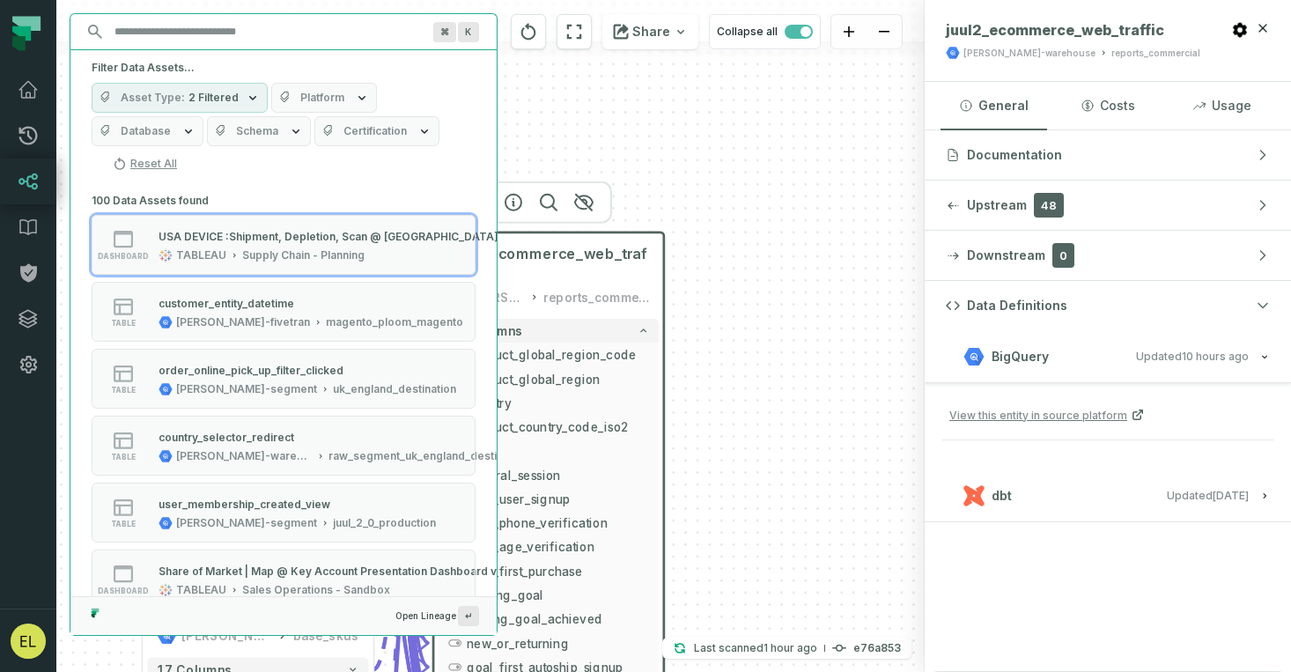
paste input "**********"
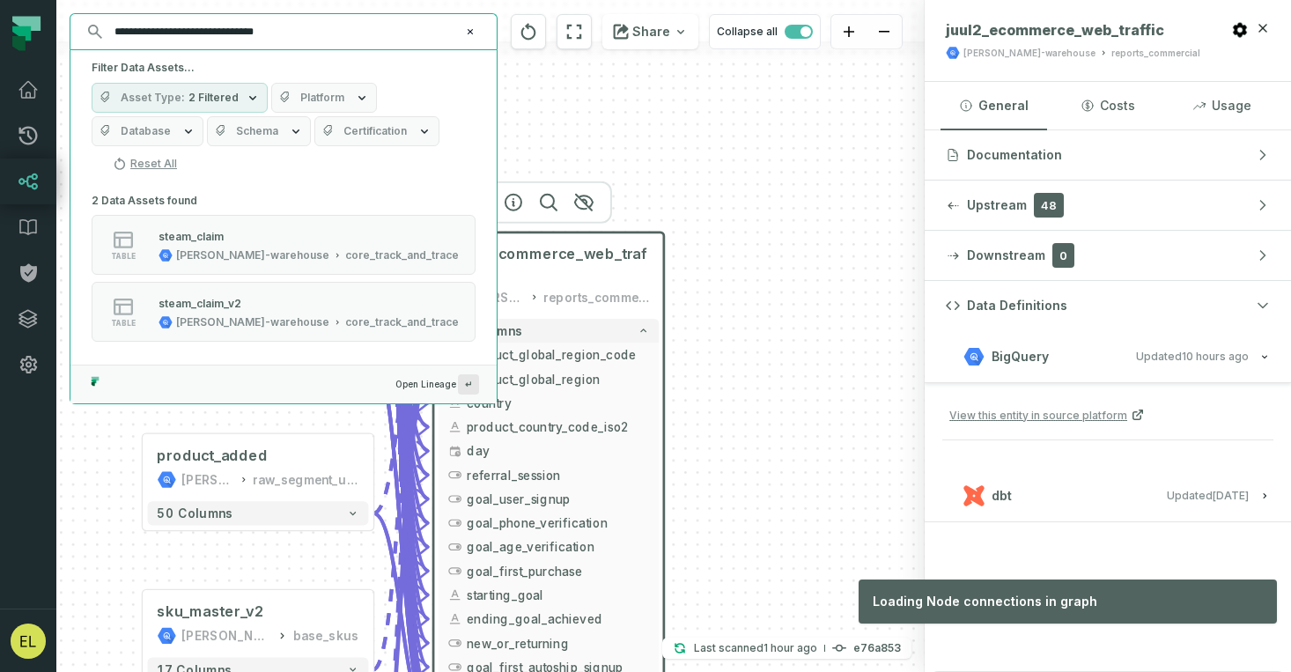
type input "**********"
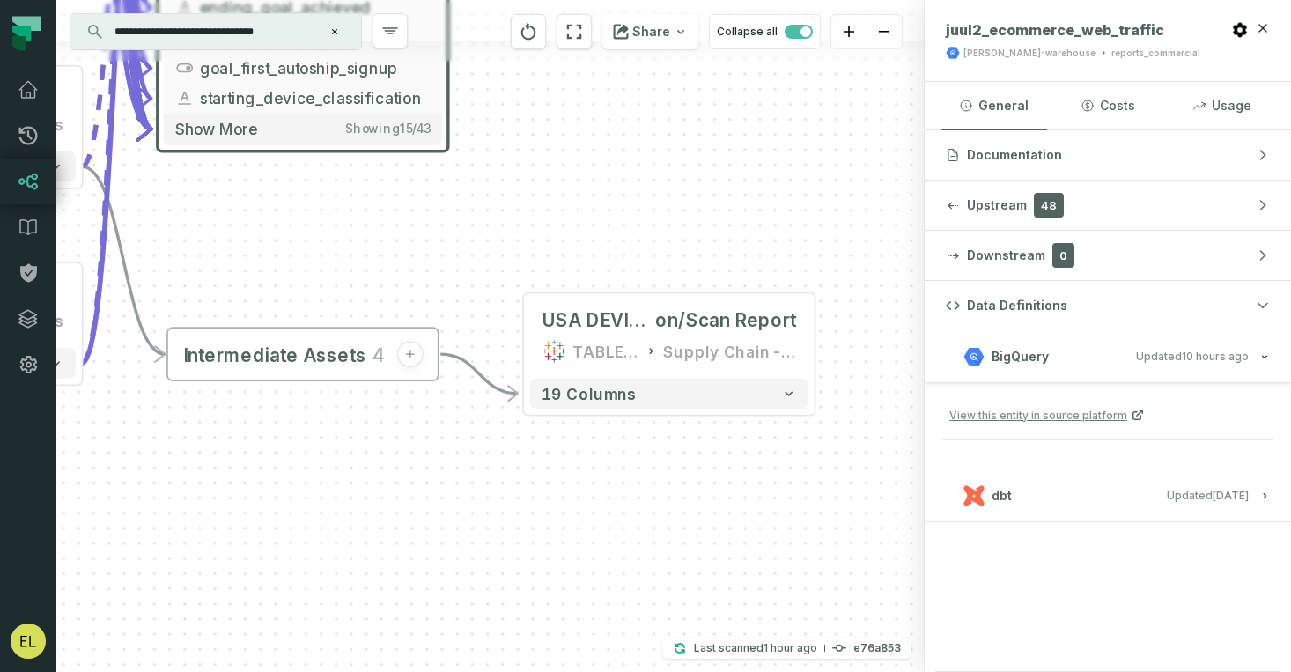
click at [295, 33] on input "**********" at bounding box center [214, 32] width 220 height 28
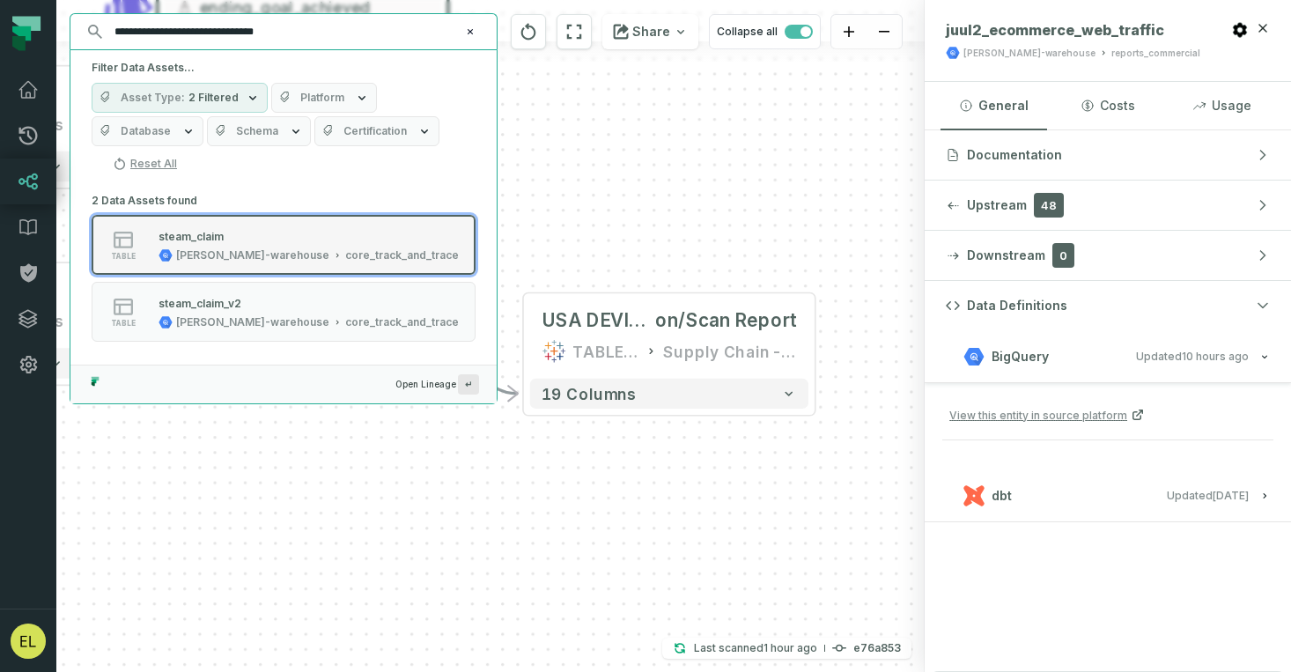
click at [362, 261] on div "core_track_and_trace" at bounding box center [402, 255] width 114 height 14
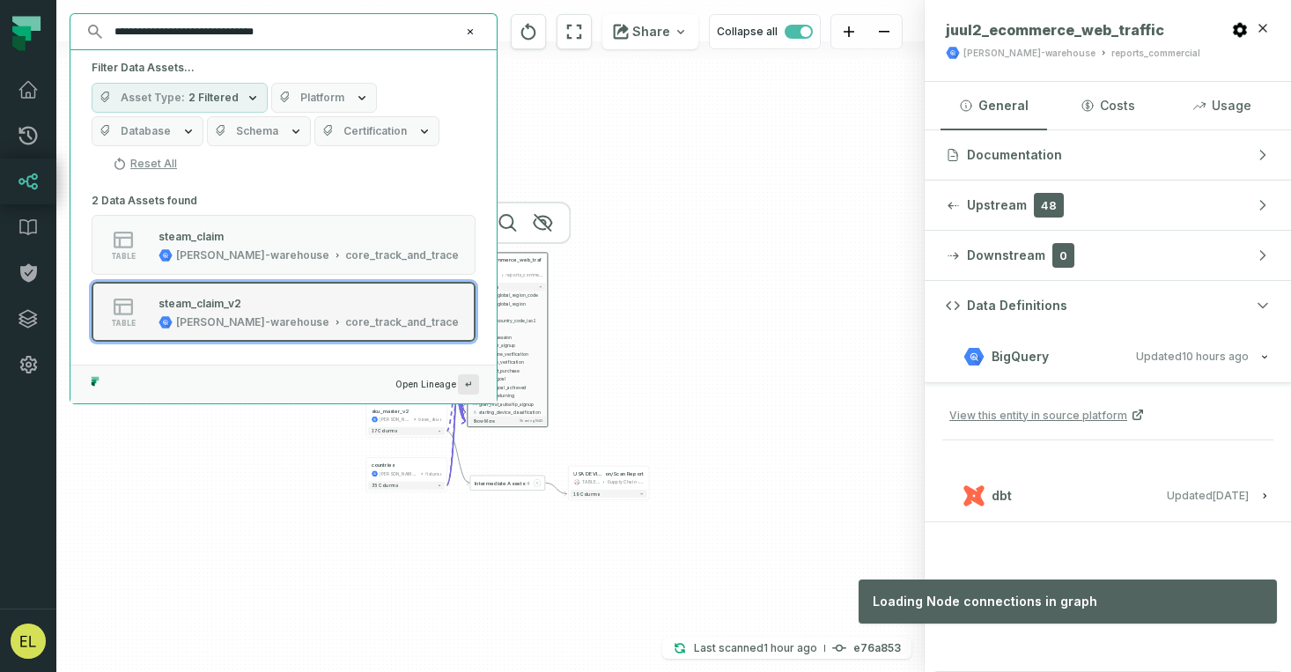
click at [310, 298] on div "steam_claim_v2" at bounding box center [308, 303] width 300 height 18
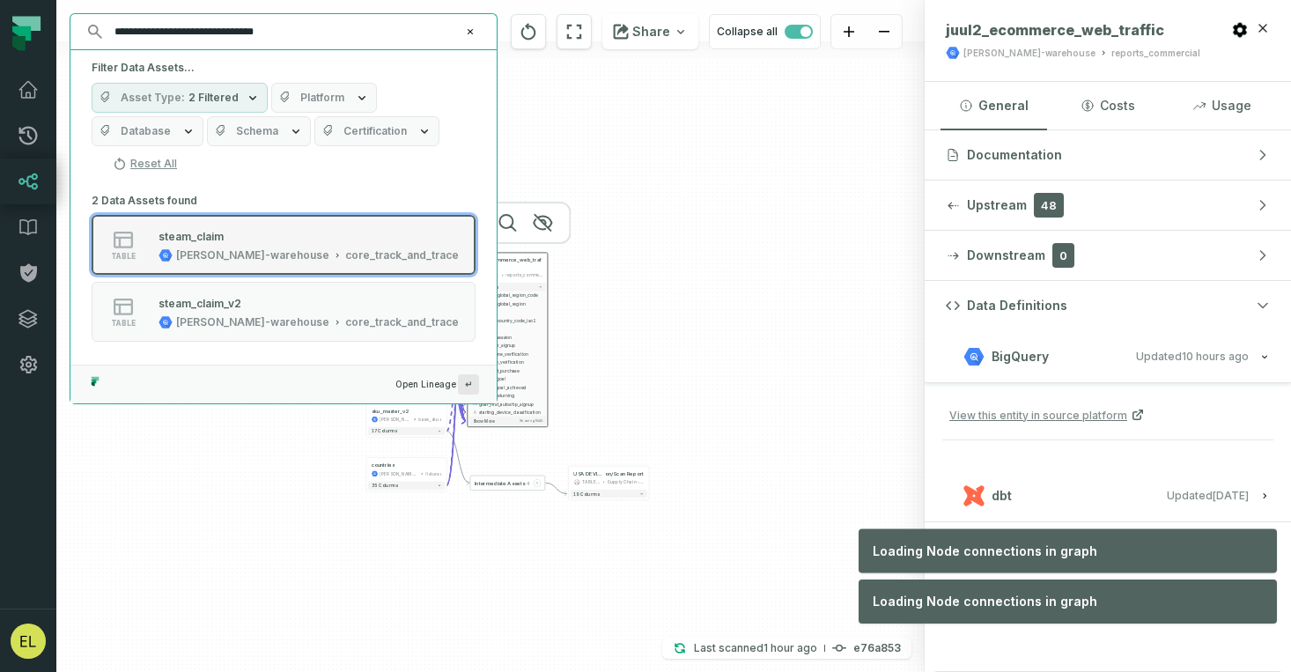
click at [345, 254] on div "core_track_and_trace" at bounding box center [402, 255] width 114 height 14
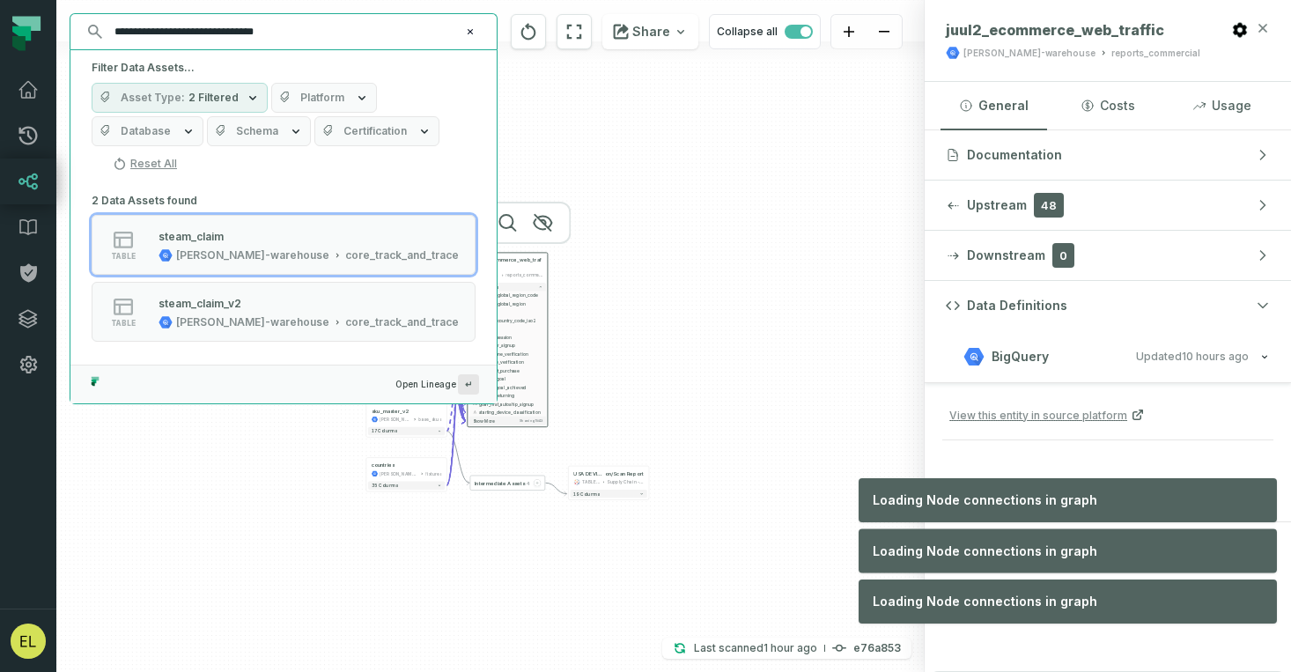
click at [1064, 26] on icon "button" at bounding box center [1262, 28] width 14 height 14
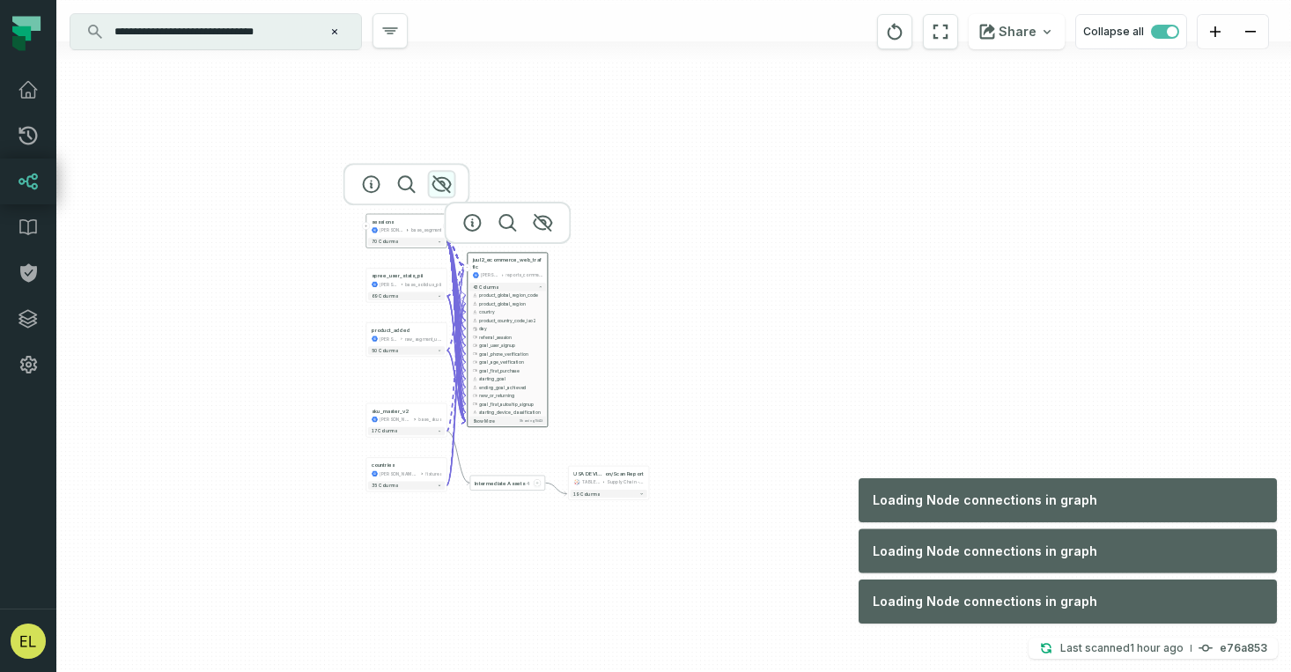
click at [445, 182] on icon "button" at bounding box center [441, 183] width 21 height 21
click at [546, 226] on icon "button" at bounding box center [543, 223] width 18 height 16
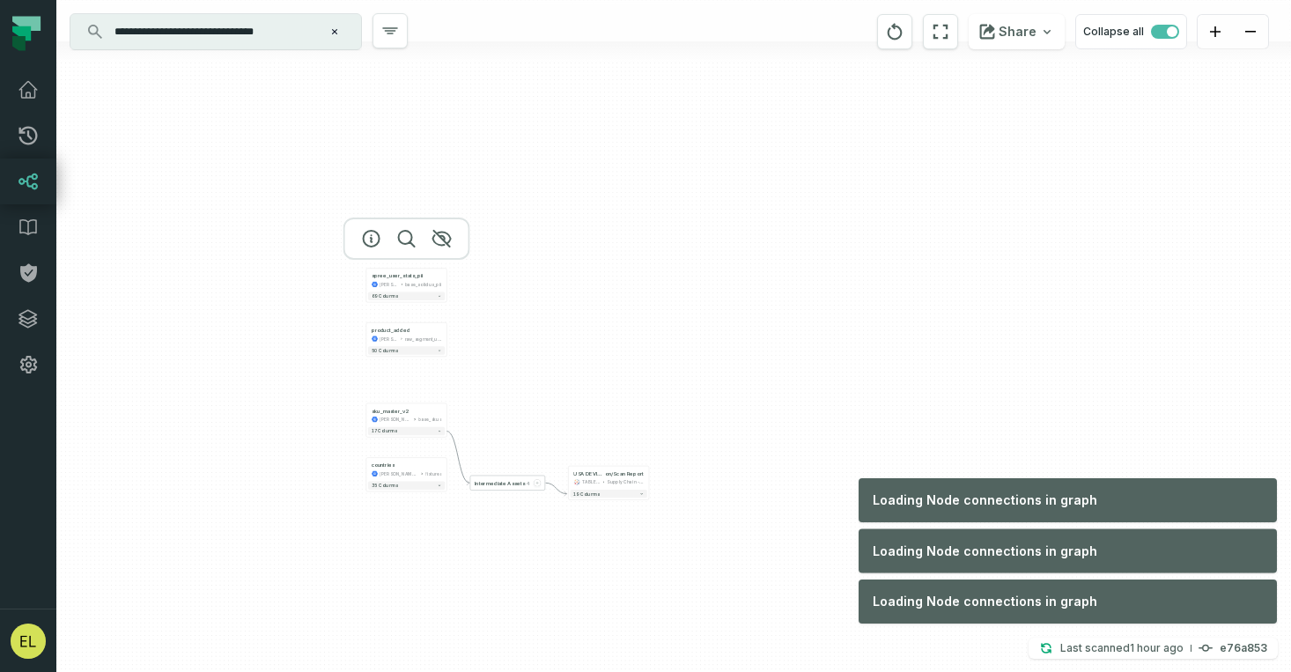
click at [443, 248] on div at bounding box center [406, 238] width 127 height 42
click at [443, 242] on icon "button" at bounding box center [441, 238] width 21 height 21
click at [445, 372] on icon "button" at bounding box center [441, 373] width 21 height 21
click at [441, 300] on div at bounding box center [406, 293] width 127 height 42
click at [441, 295] on icon "button" at bounding box center [441, 293] width 21 height 21
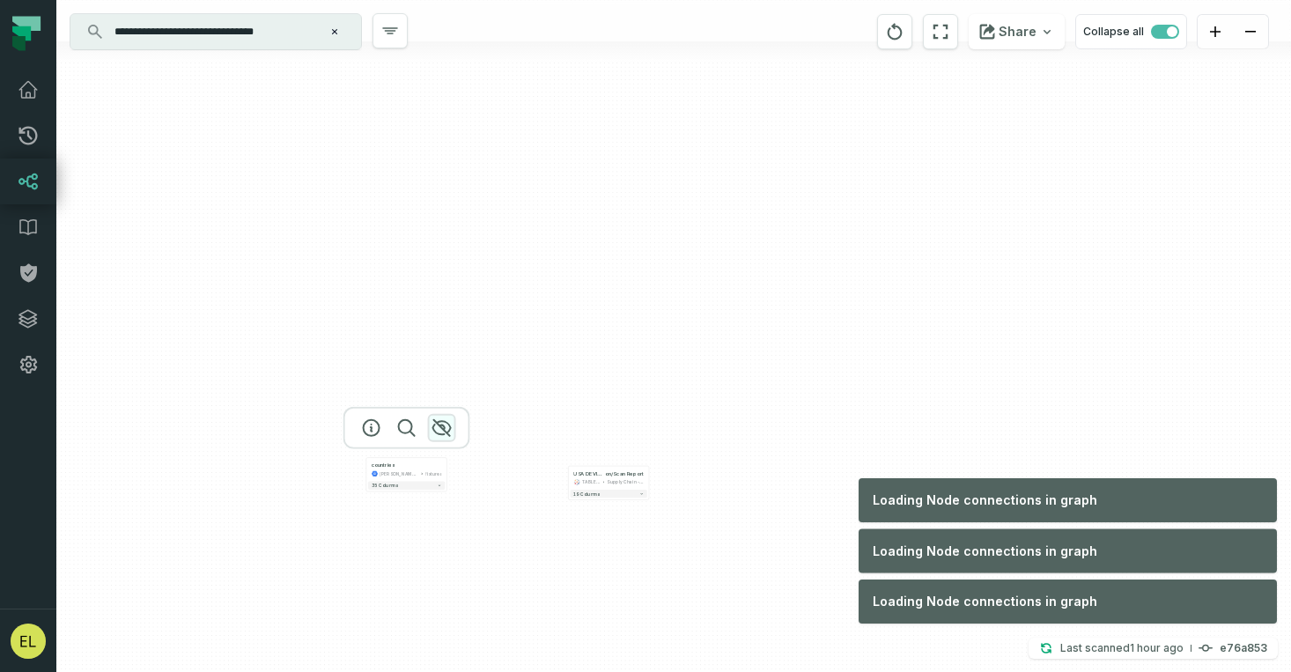
click at [438, 427] on icon "button" at bounding box center [441, 427] width 21 height 21
click at [649, 438] on icon "button" at bounding box center [643, 435] width 21 height 21
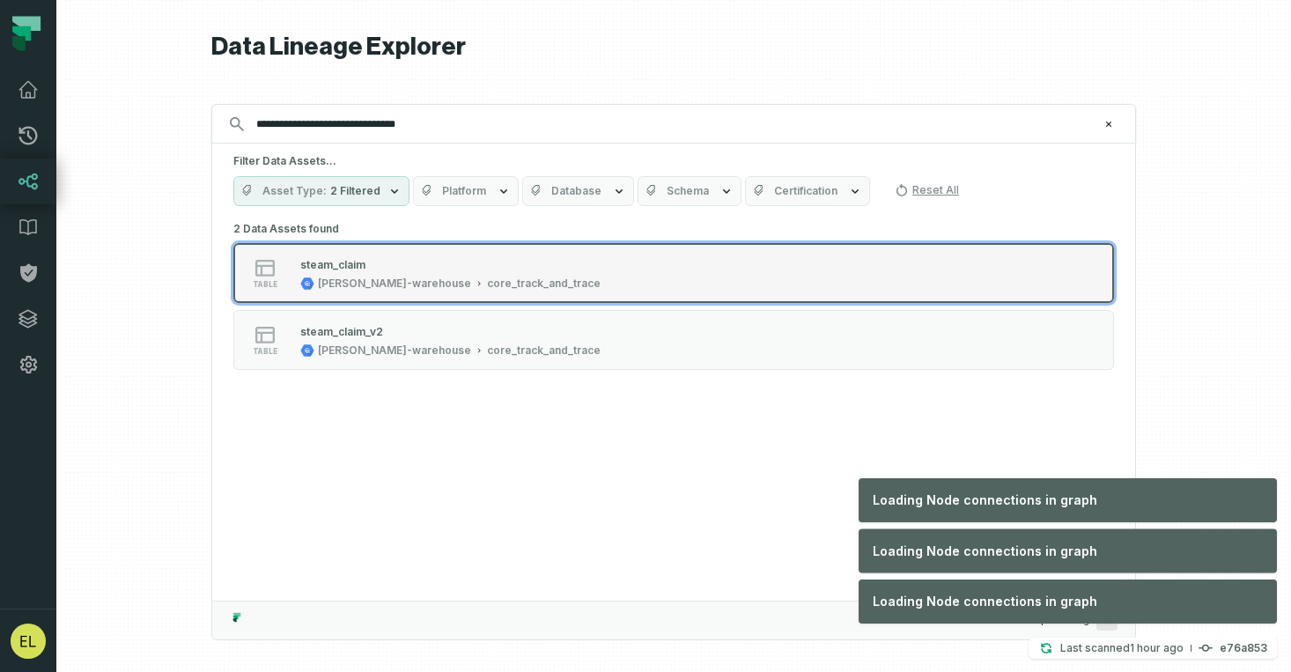
click at [445, 261] on div "steam_claim" at bounding box center [450, 264] width 300 height 18
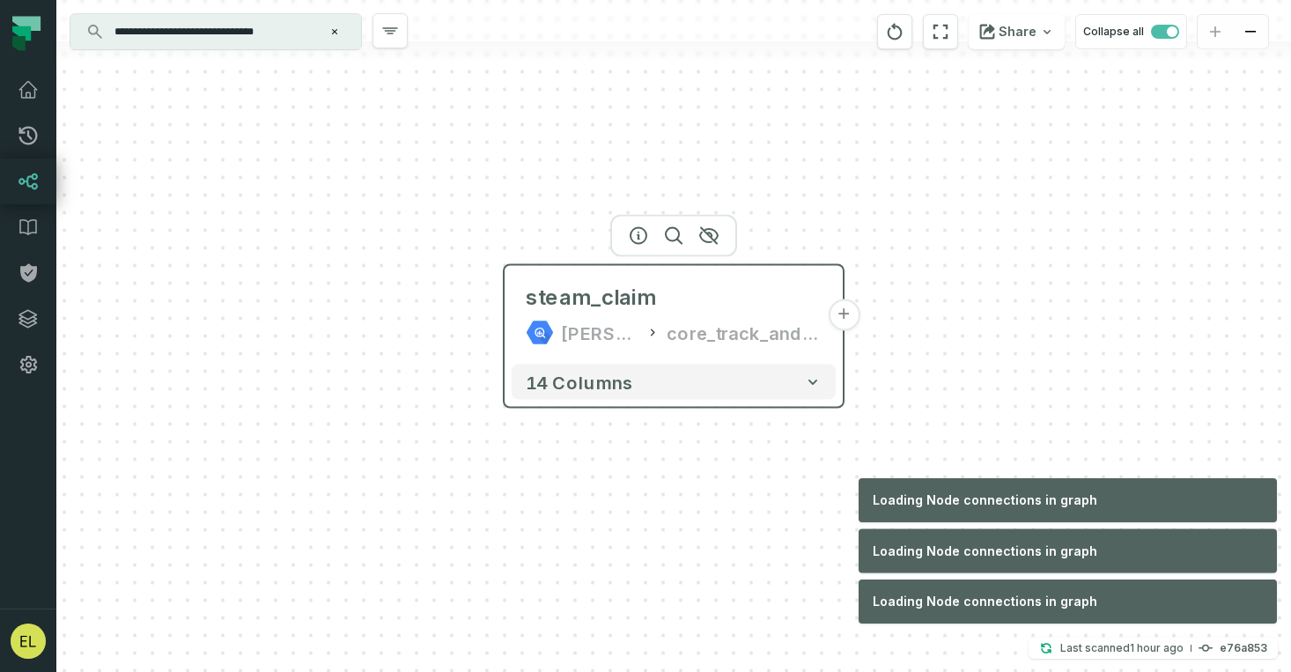
click at [664, 322] on div "[PERSON_NAME]-warehouse core_track_and_trace" at bounding box center [674, 333] width 296 height 28
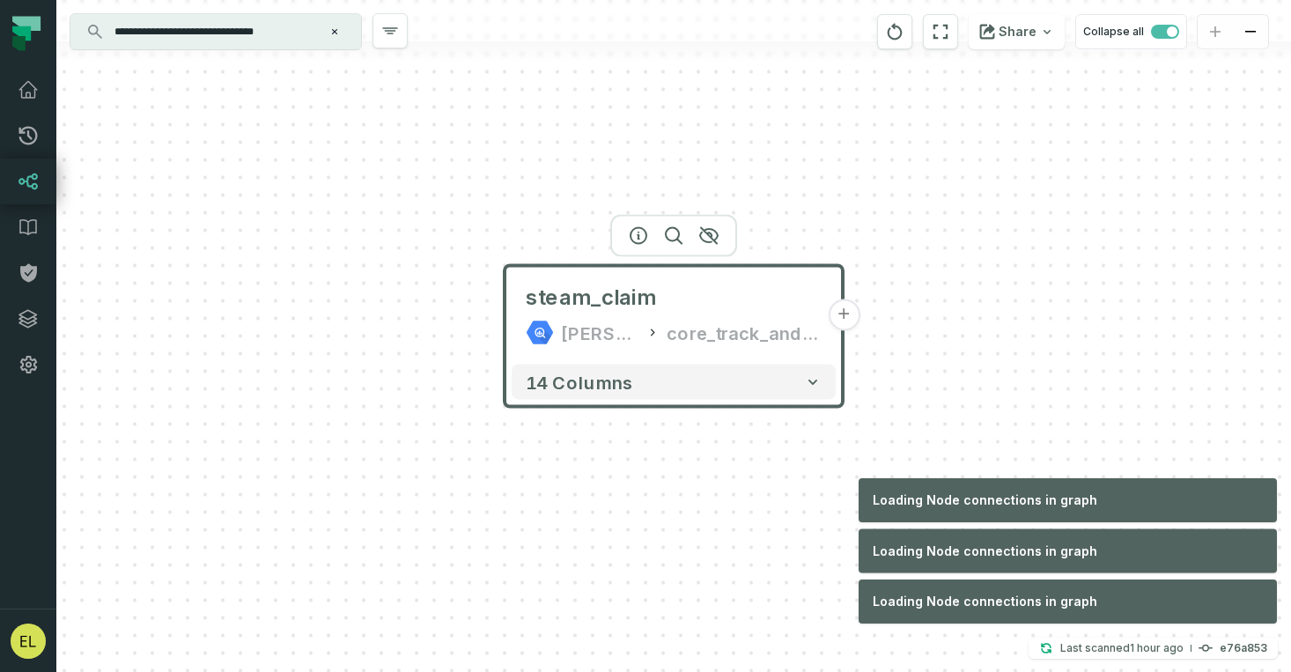
click at [835, 318] on button "+" at bounding box center [844, 315] width 32 height 32
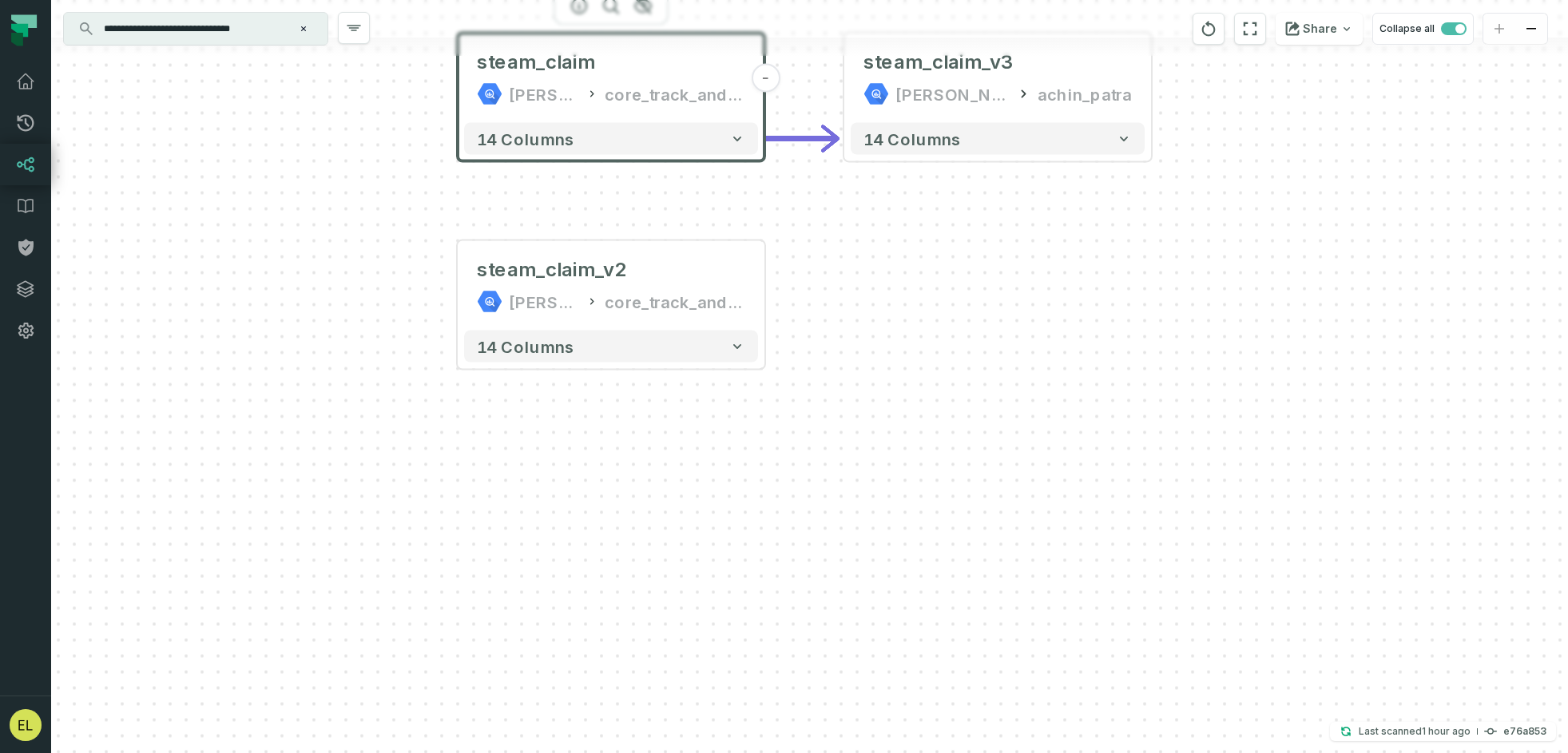
drag, startPoint x: 916, startPoint y: 249, endPoint x: 906, endPoint y: 490, distance: 241.2
click at [906, 490] on div "+ steam_claim_v3 [PERSON_NAME]-sandbox achin_patra 14 columns steam_claim [PERS…" at bounding box center [809, 376] width 1517 height 753
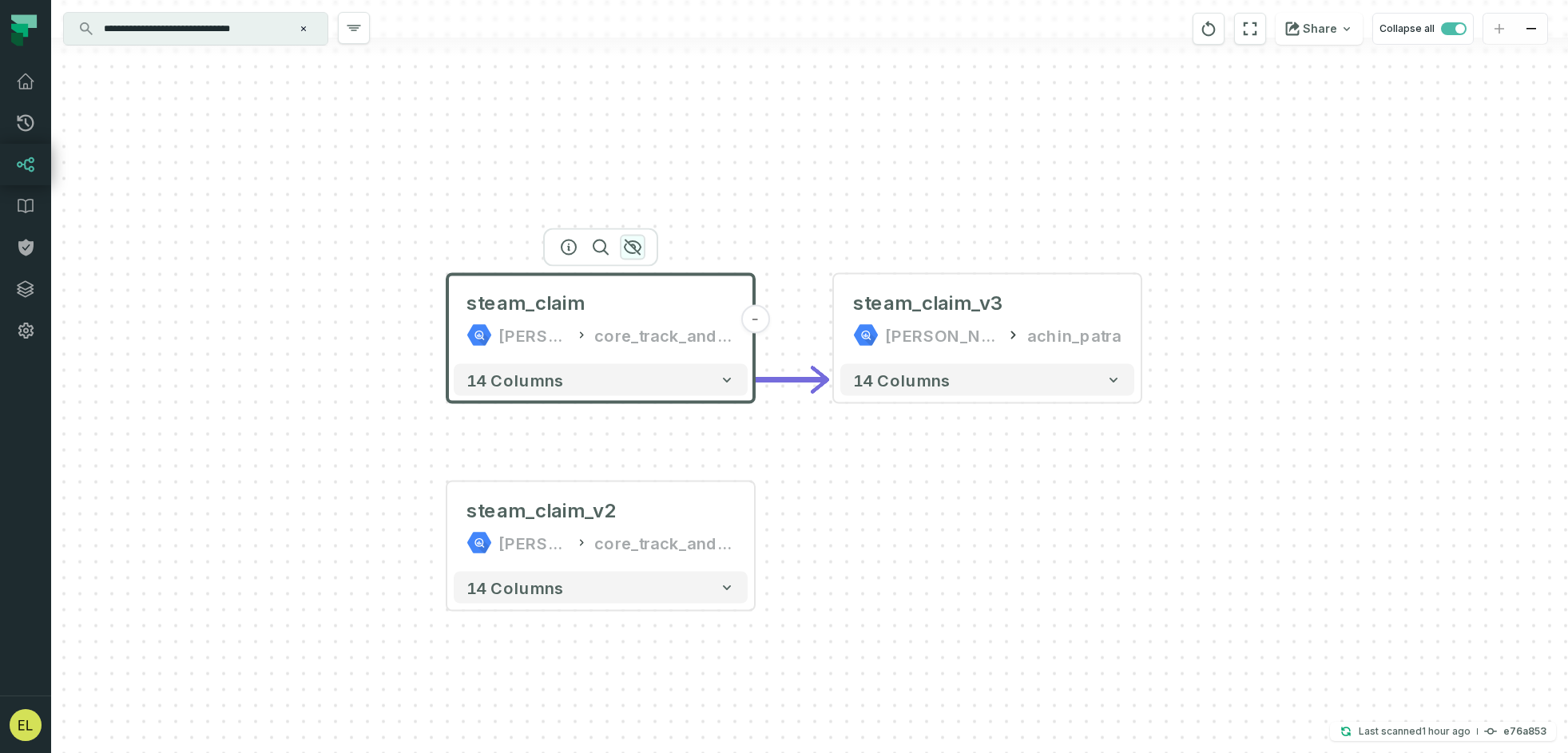
click at [627, 244] on icon "button" at bounding box center [632, 247] width 19 height 19
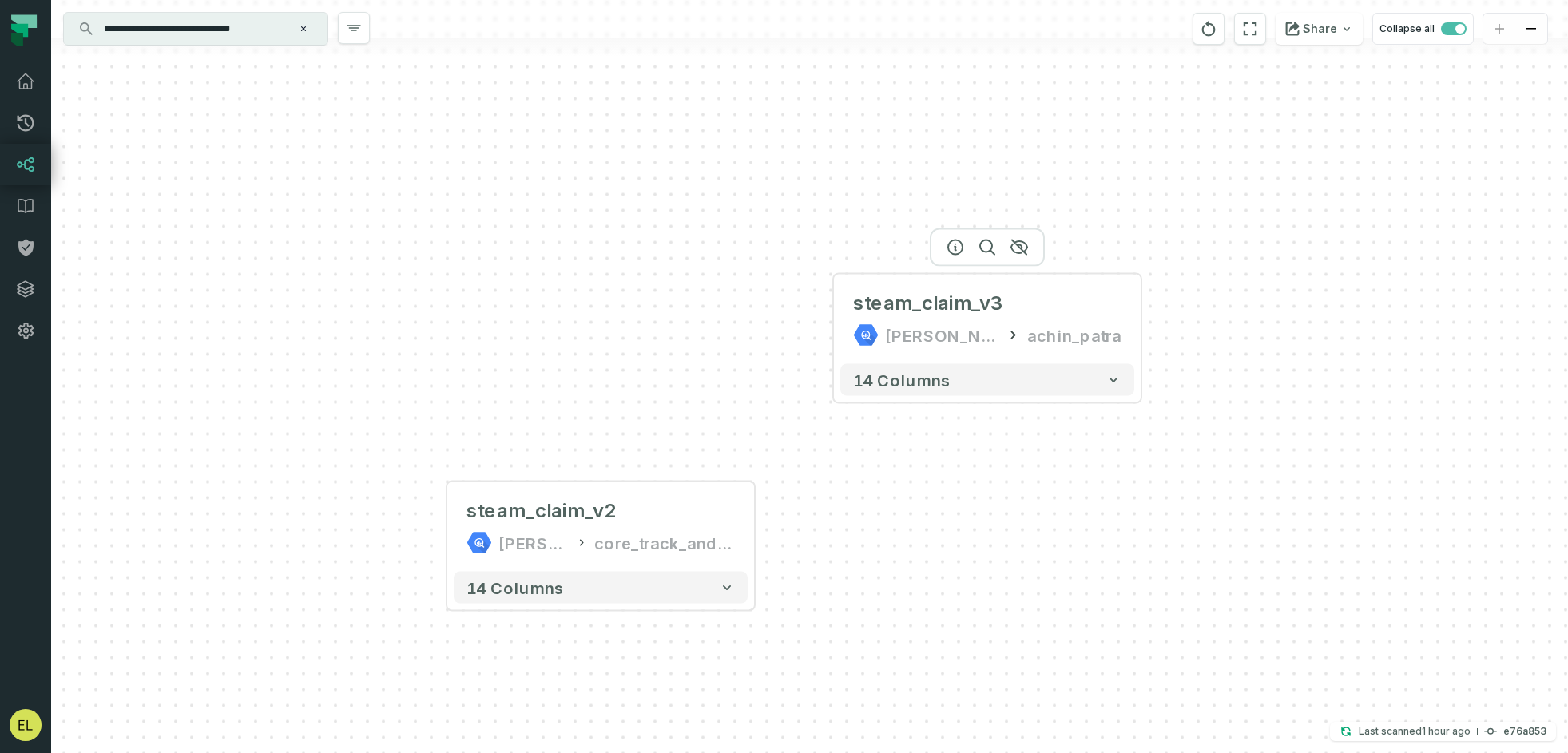
click at [965, 253] on div at bounding box center [987, 248] width 115 height 38
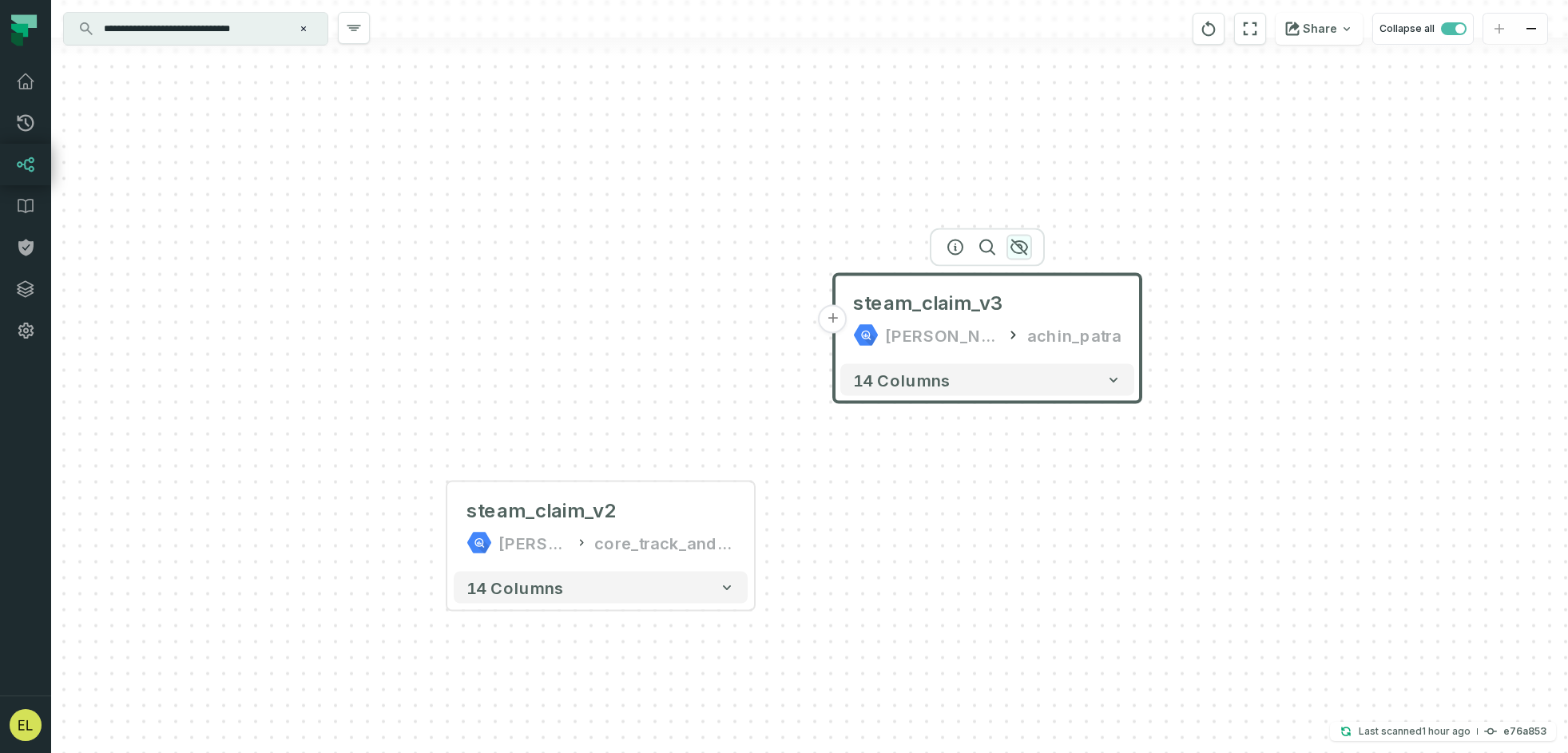
click at [965, 245] on icon "button" at bounding box center [1020, 248] width 16 height 15
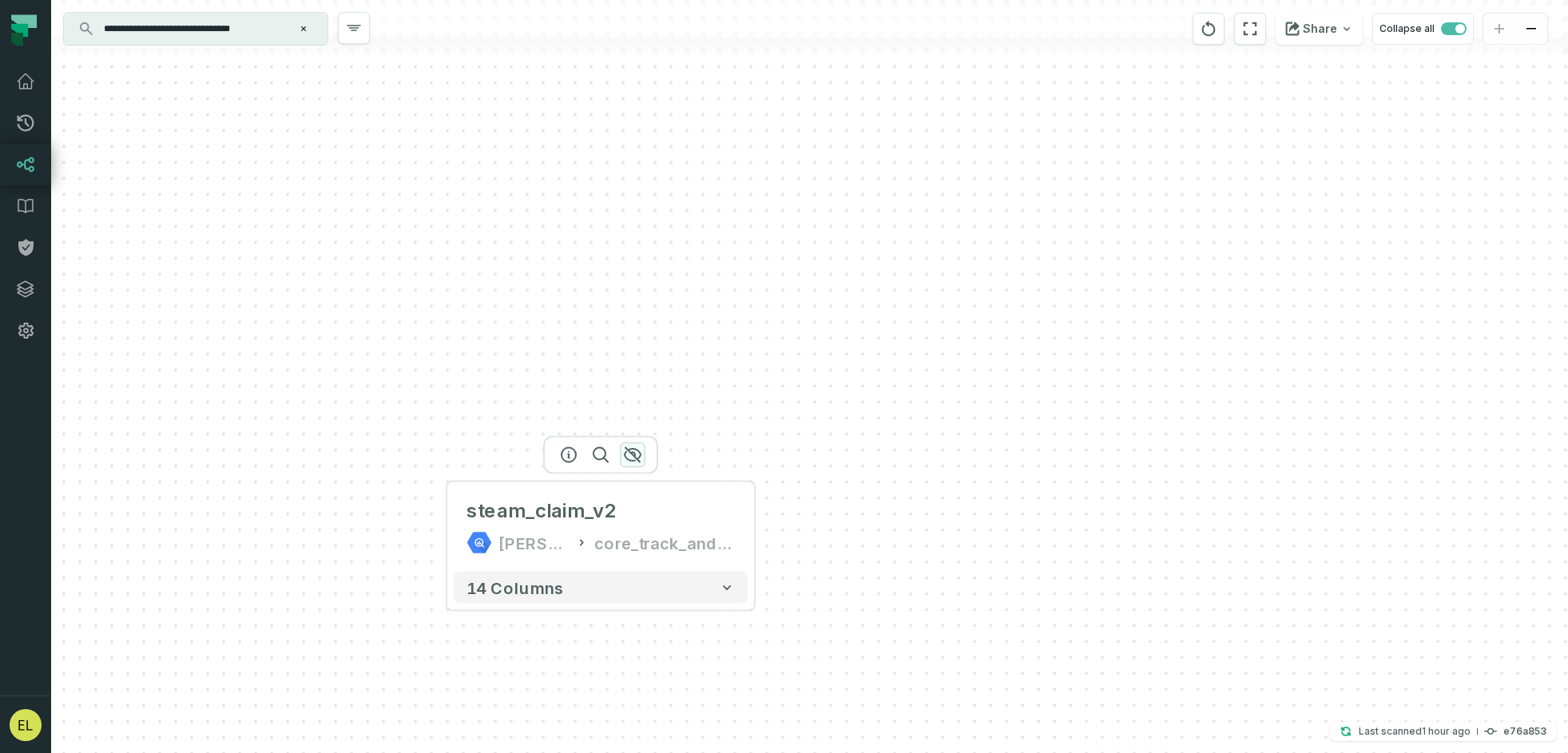
click at [626, 451] on icon "button" at bounding box center [632, 455] width 16 height 15
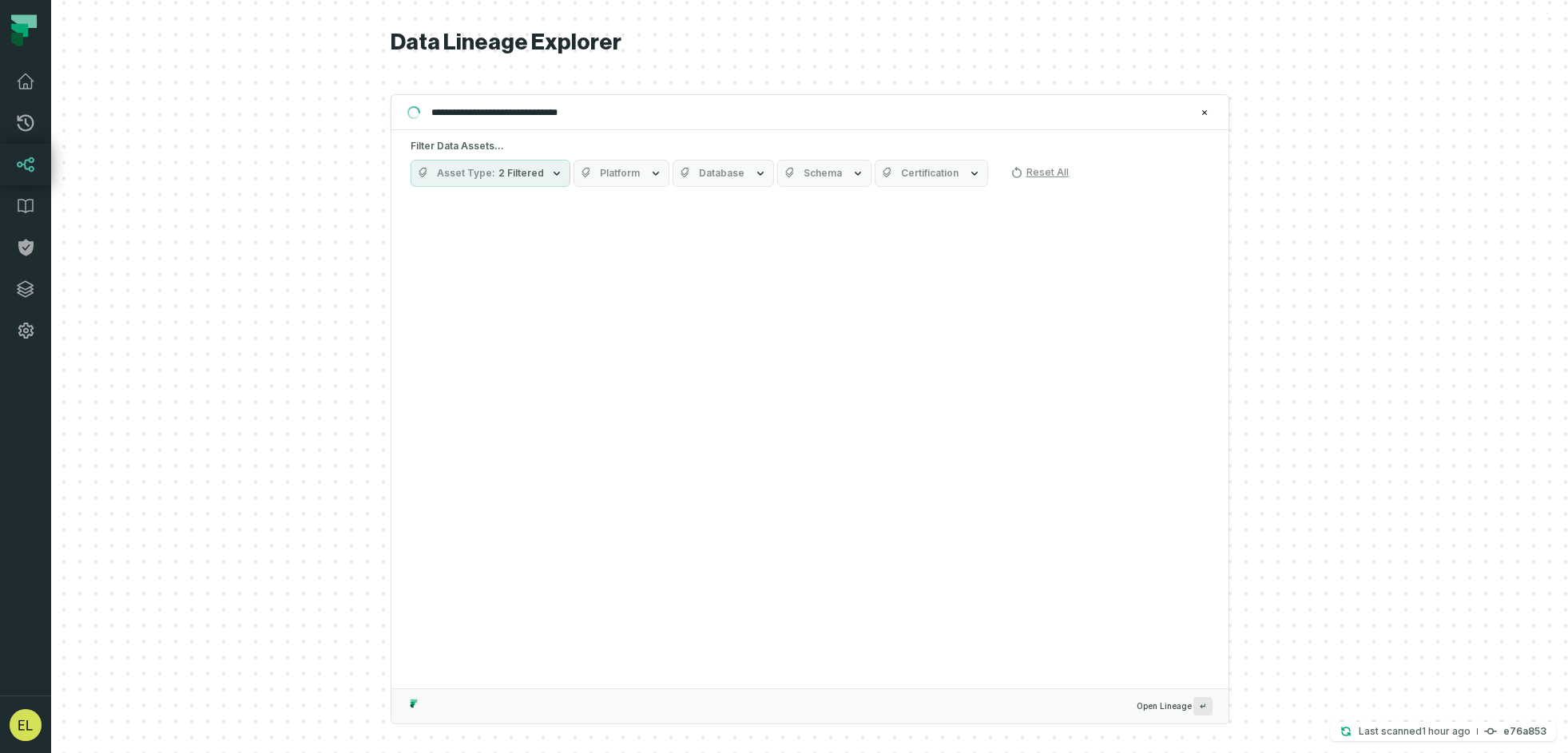
drag, startPoint x: 624, startPoint y: 117, endPoint x: 383, endPoint y: 117, distance: 241.0
click at [383, 117] on div "**********" at bounding box center [809, 376] width 1517 height 753
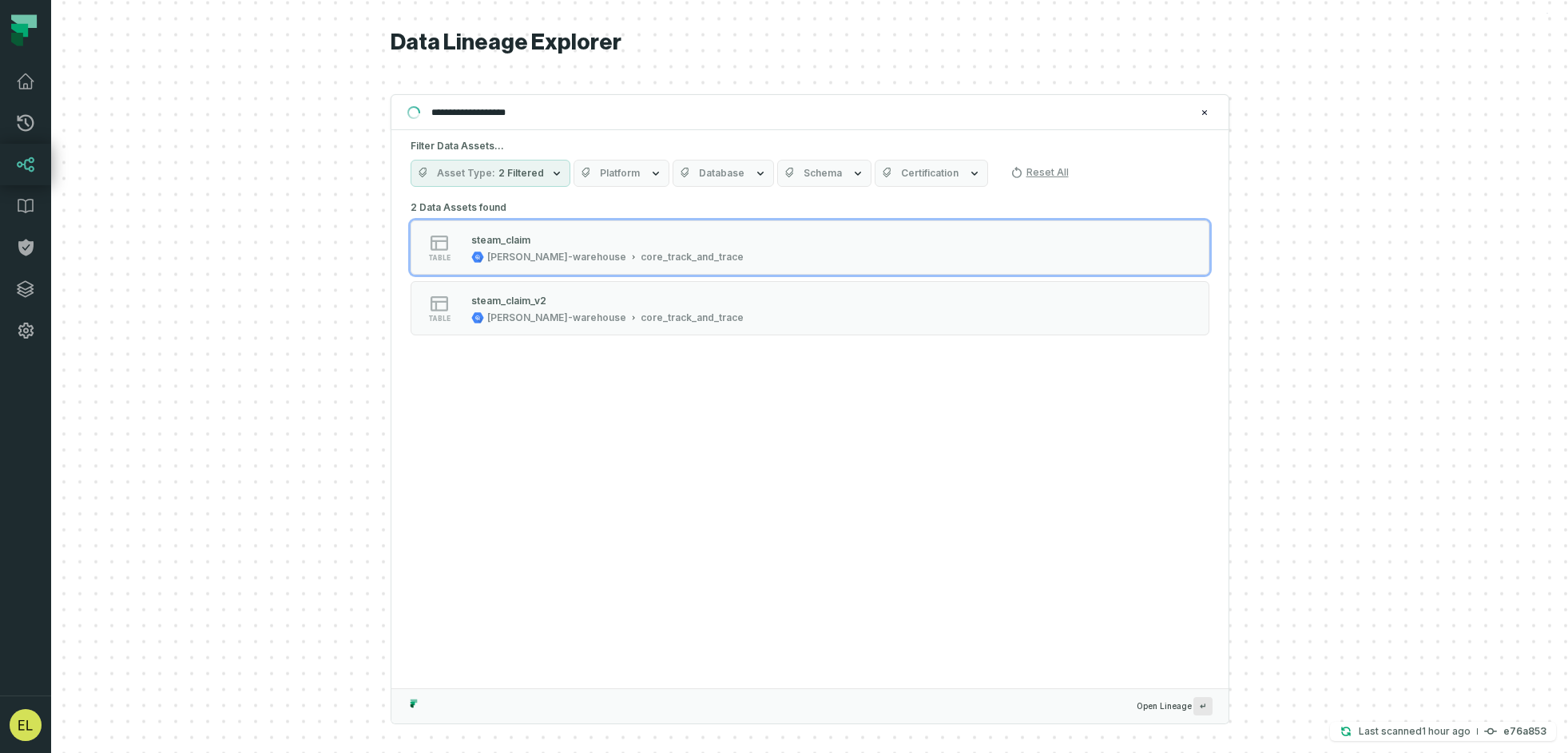
type input "**********"
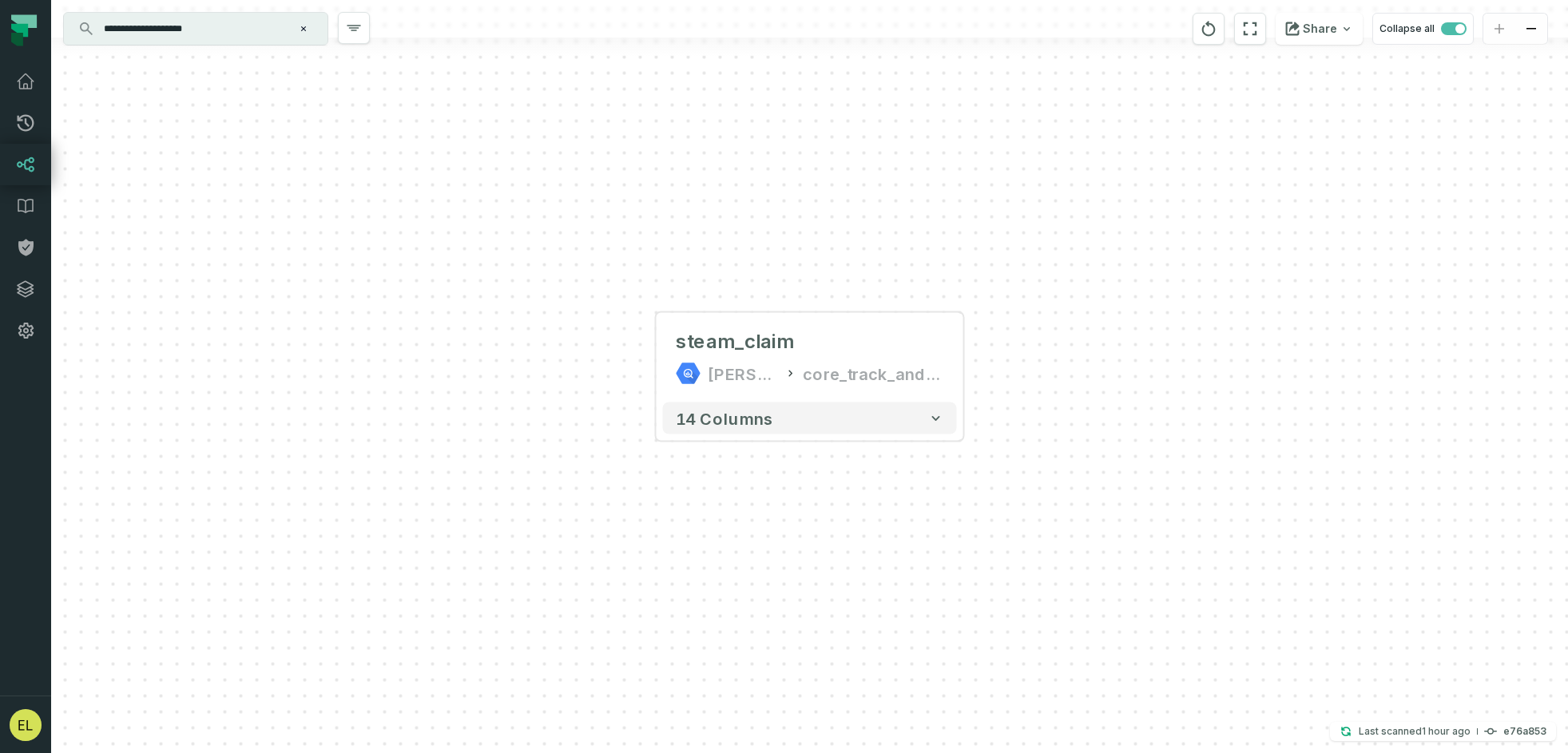
click at [224, 31] on input "**********" at bounding box center [194, 29] width 200 height 25
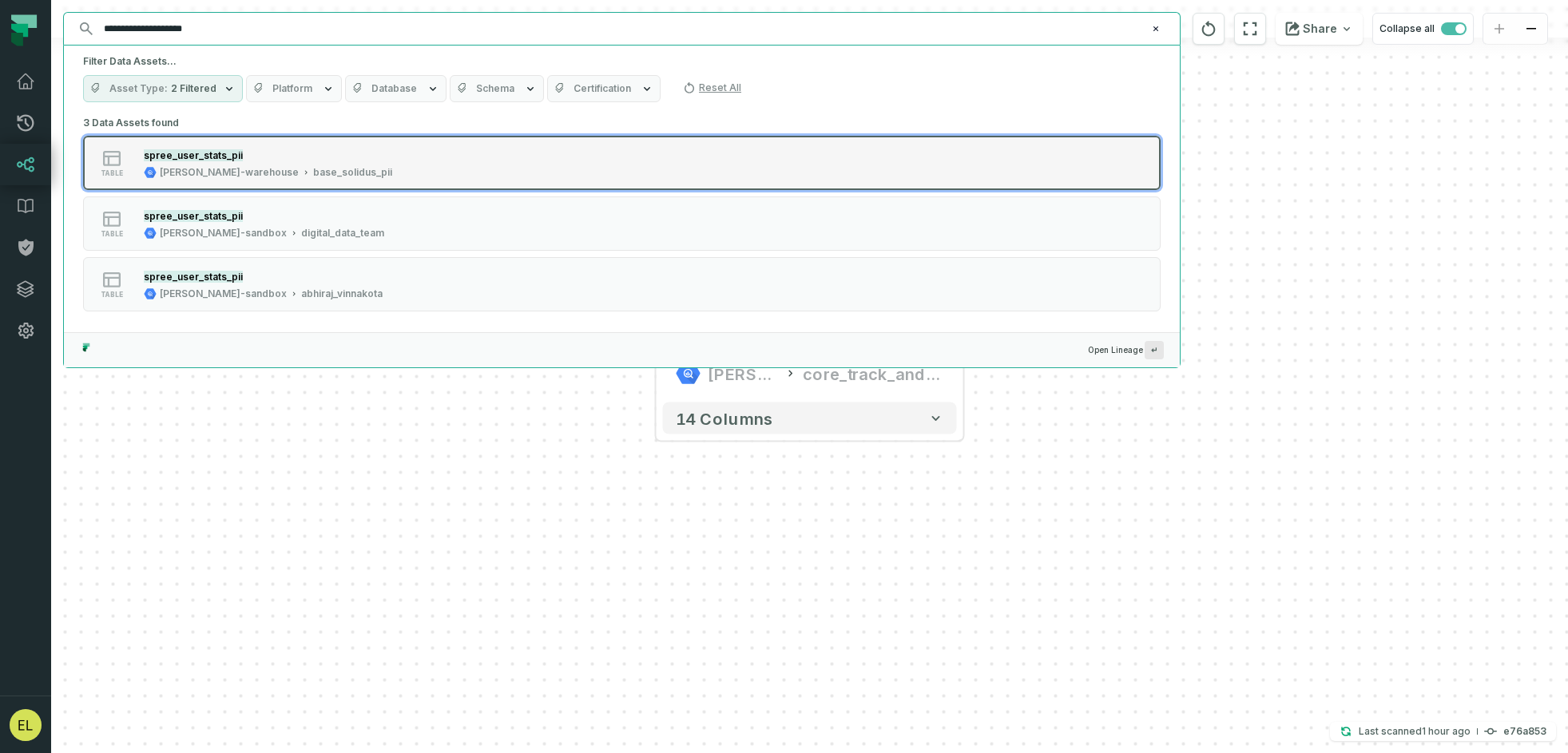
click at [531, 170] on button "table spree_user_stats_pii [PERSON_NAME]-warehouse base_solidus_pii" at bounding box center [622, 163] width 1078 height 54
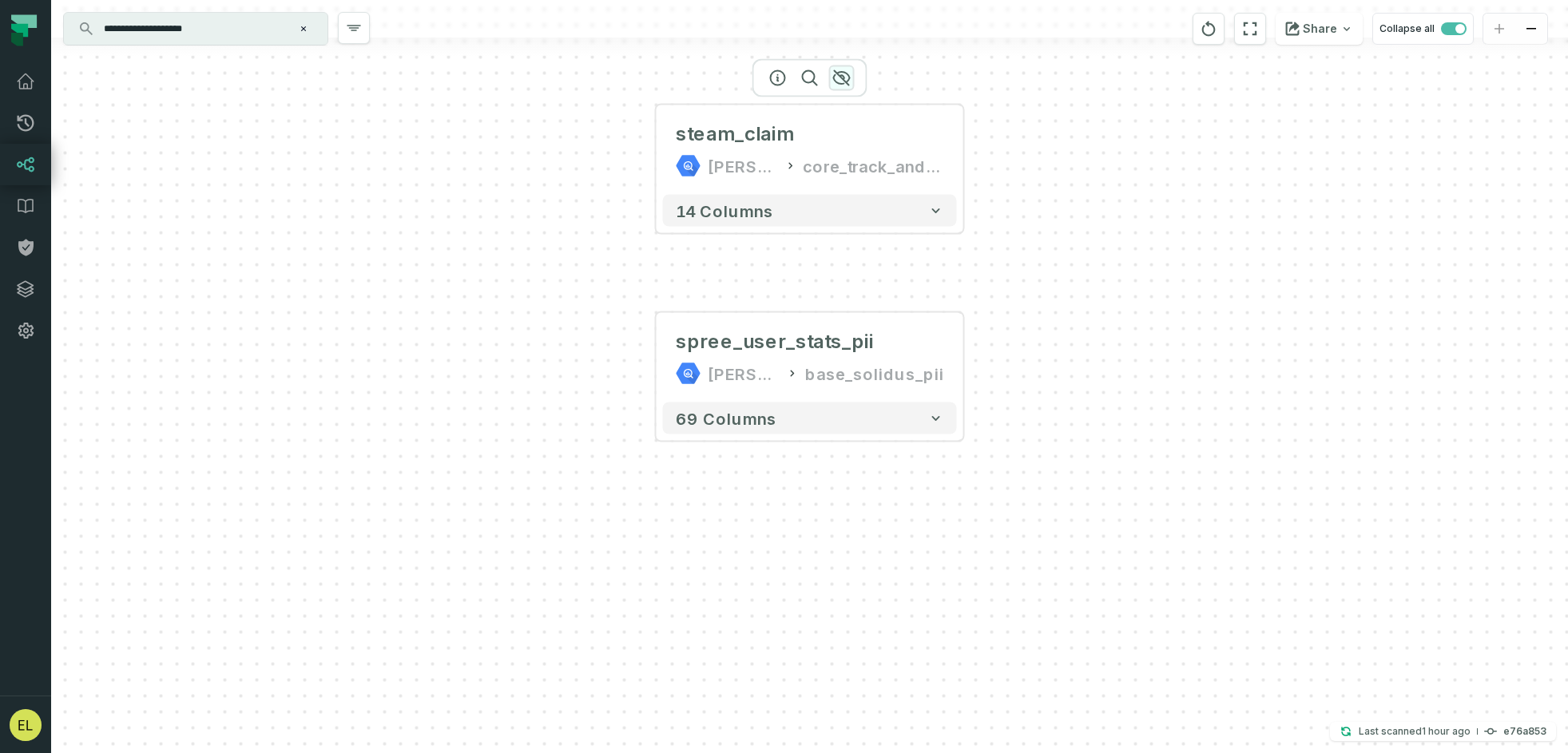
click at [838, 83] on icon "button" at bounding box center [841, 78] width 16 height 15
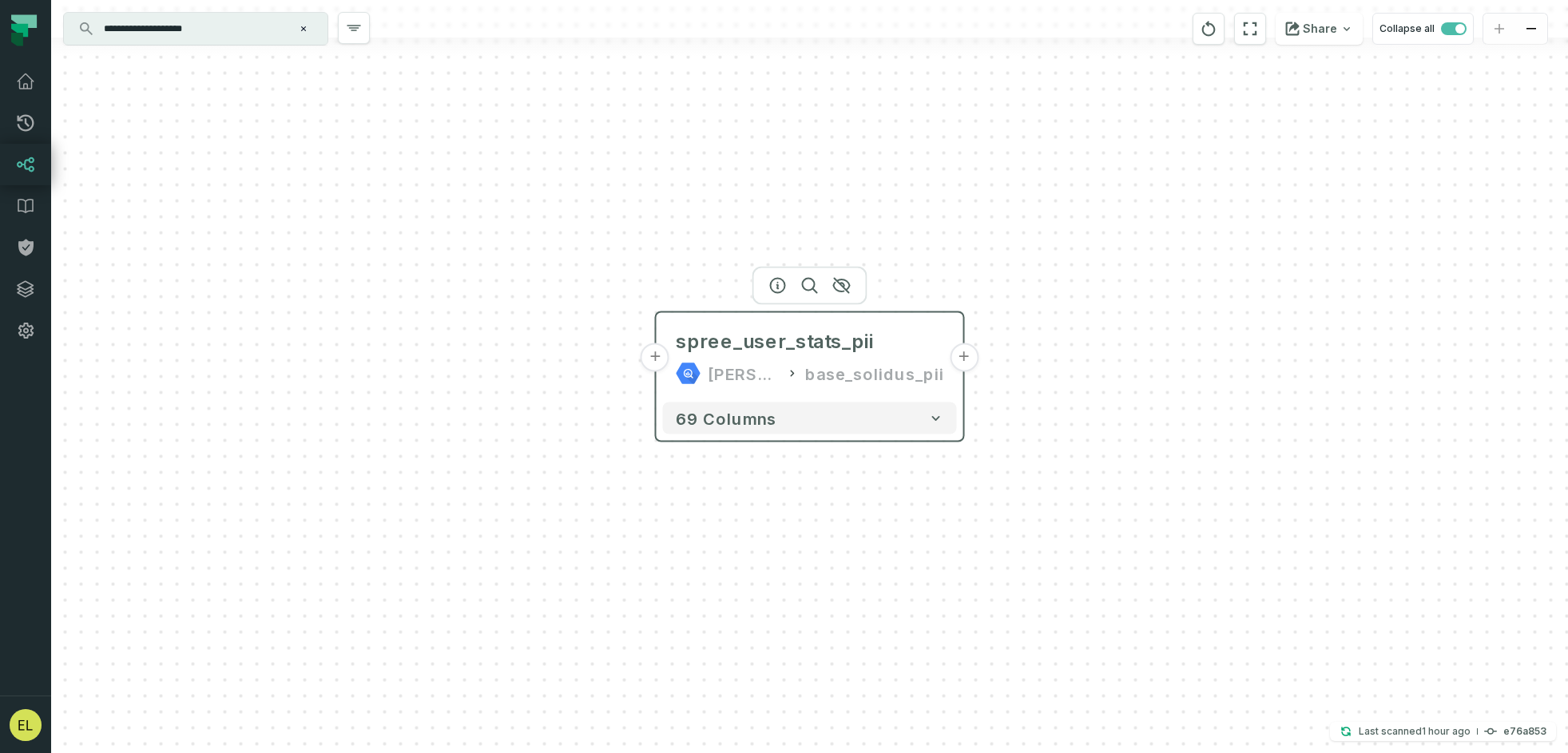
click at [658, 357] on button "+" at bounding box center [655, 358] width 29 height 29
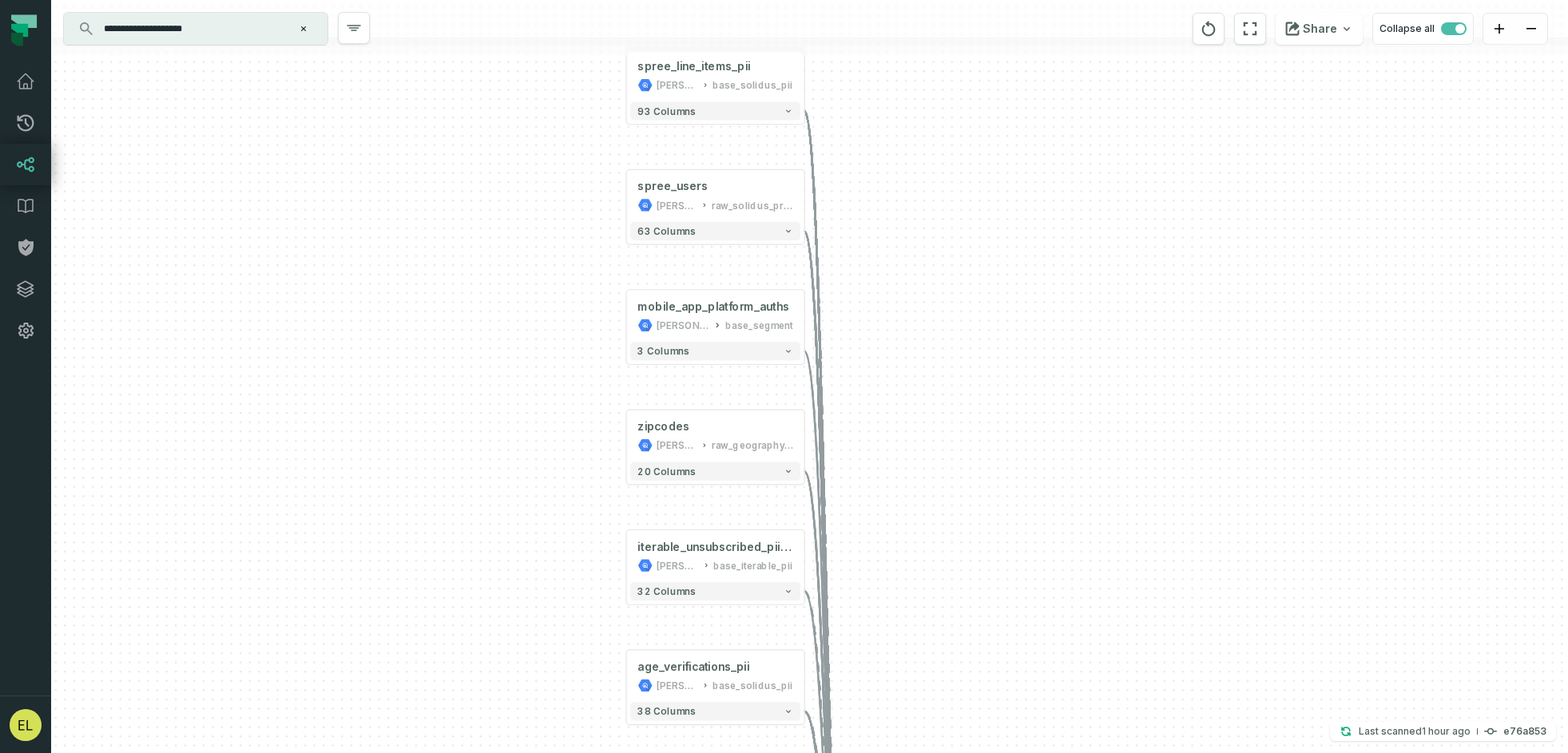
drag, startPoint x: 1095, startPoint y: 229, endPoint x: 944, endPoint y: 531, distance: 337.6
click at [944, 531] on div "+ spree_line_items_pii [PERSON_NAME]-warehouse base_solidus_pii + 93 columns sp…" at bounding box center [809, 376] width 1517 height 753
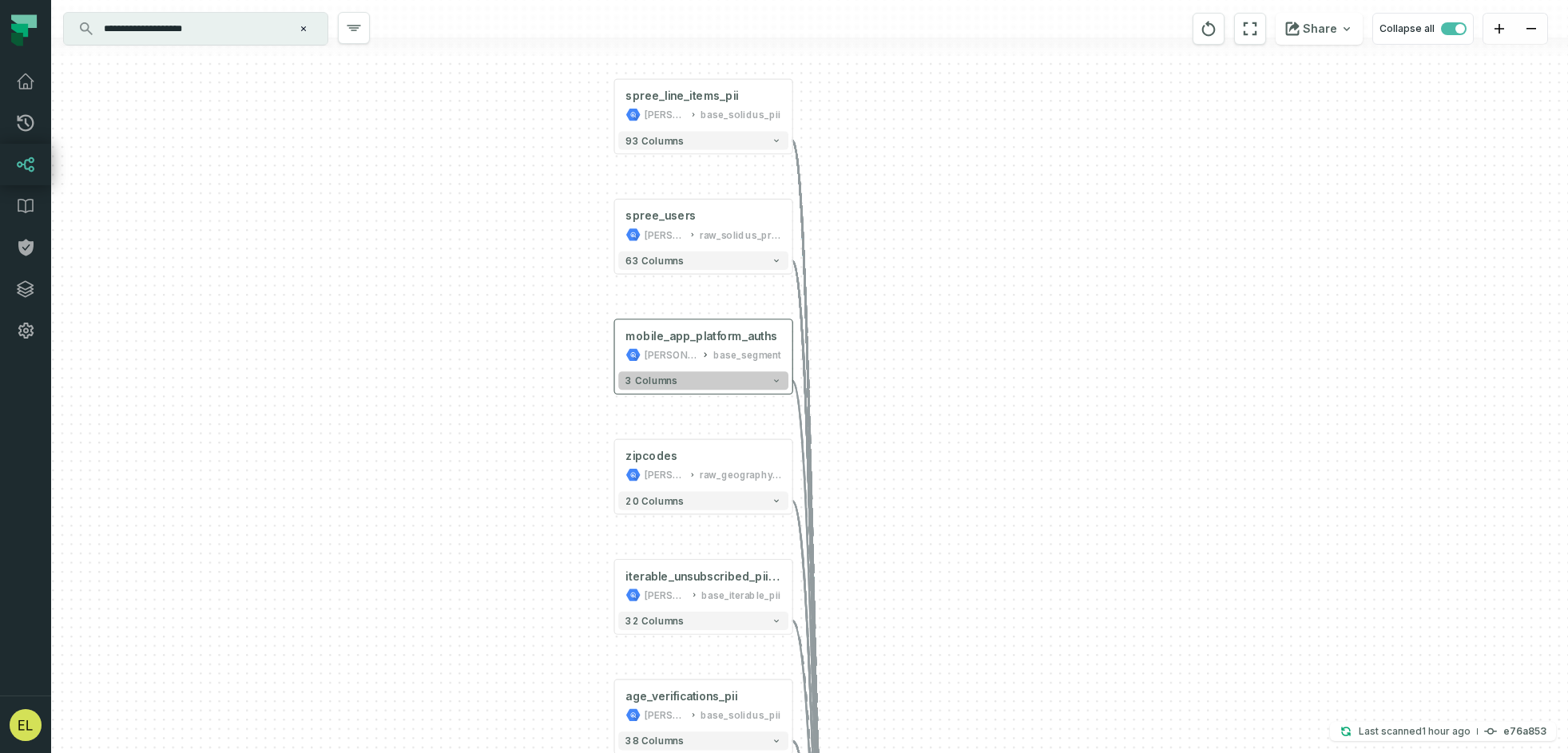
click at [734, 380] on button "3 columns" at bounding box center [703, 380] width 171 height 18
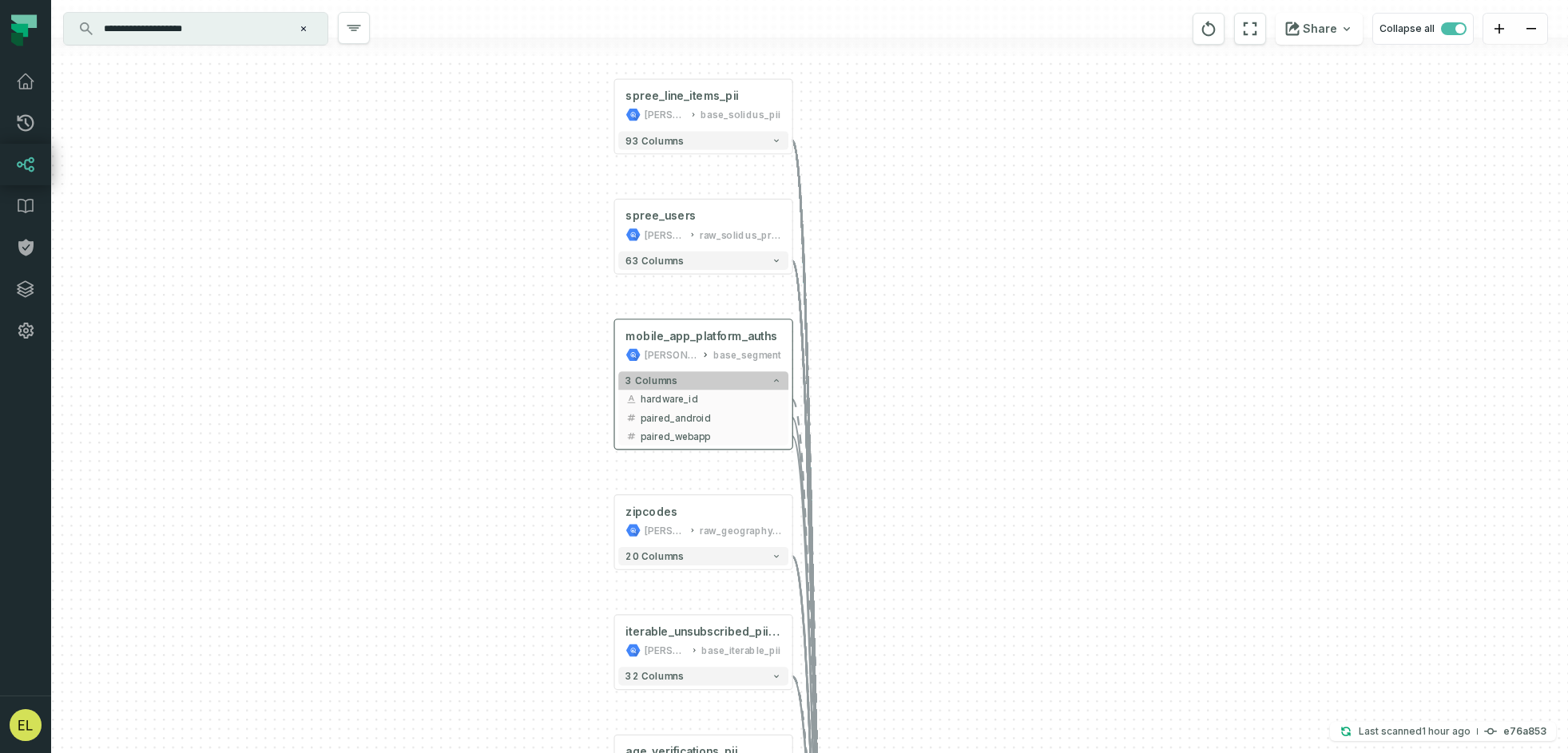
click at [734, 380] on button "3 columns" at bounding box center [703, 380] width 171 height 18
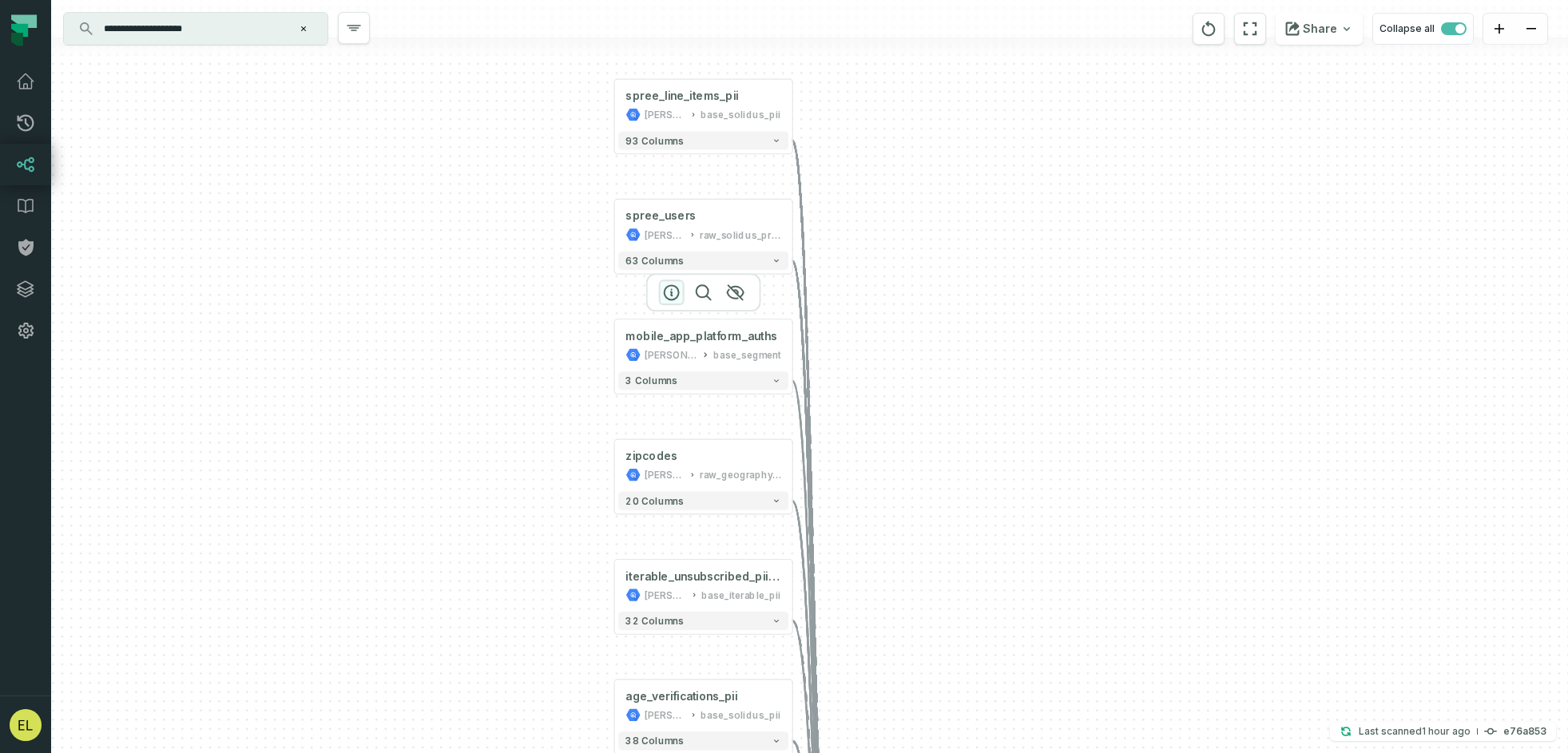
click at [668, 298] on icon "button" at bounding box center [671, 292] width 19 height 19
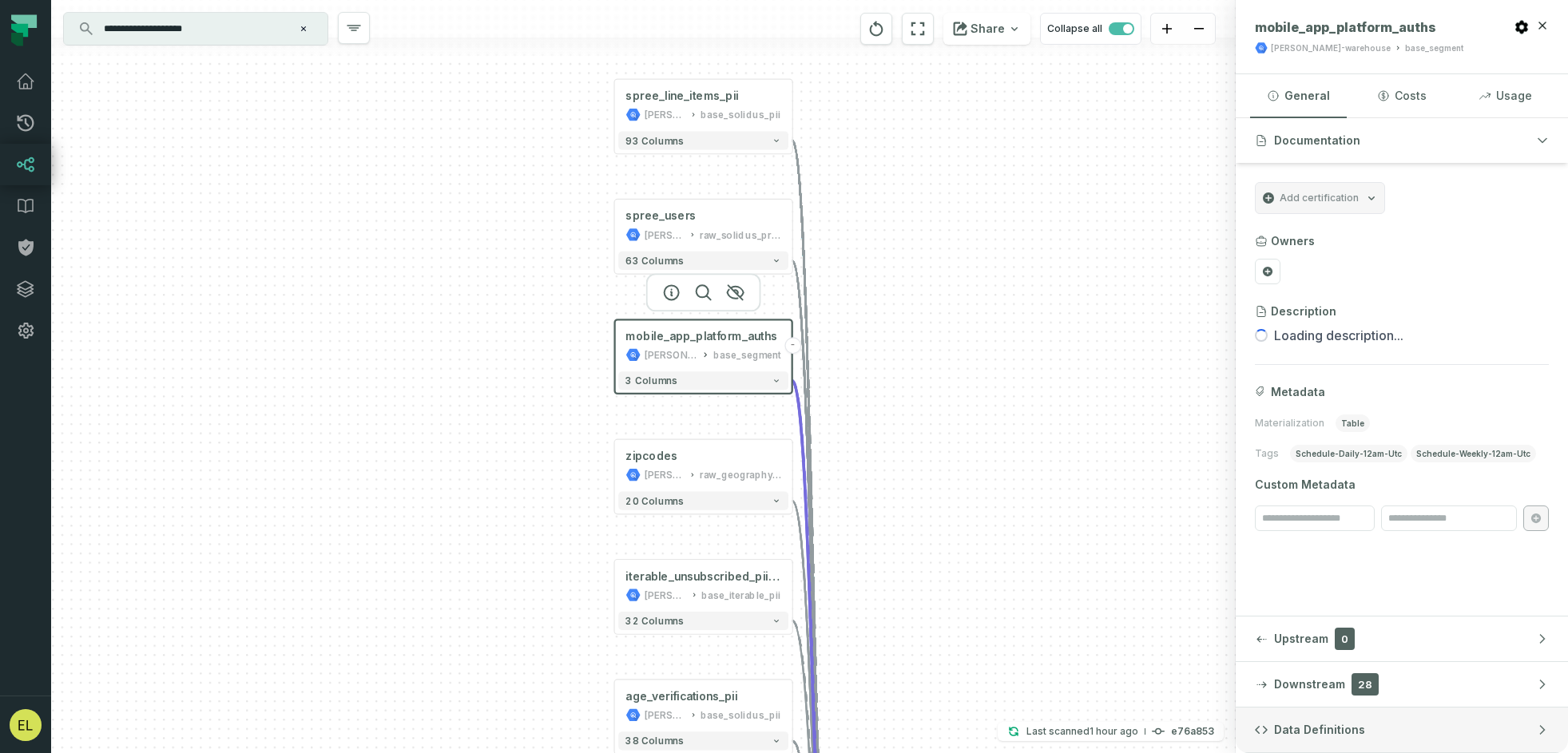
click at [965, 661] on button "Data Definitions" at bounding box center [1402, 729] width 332 height 44
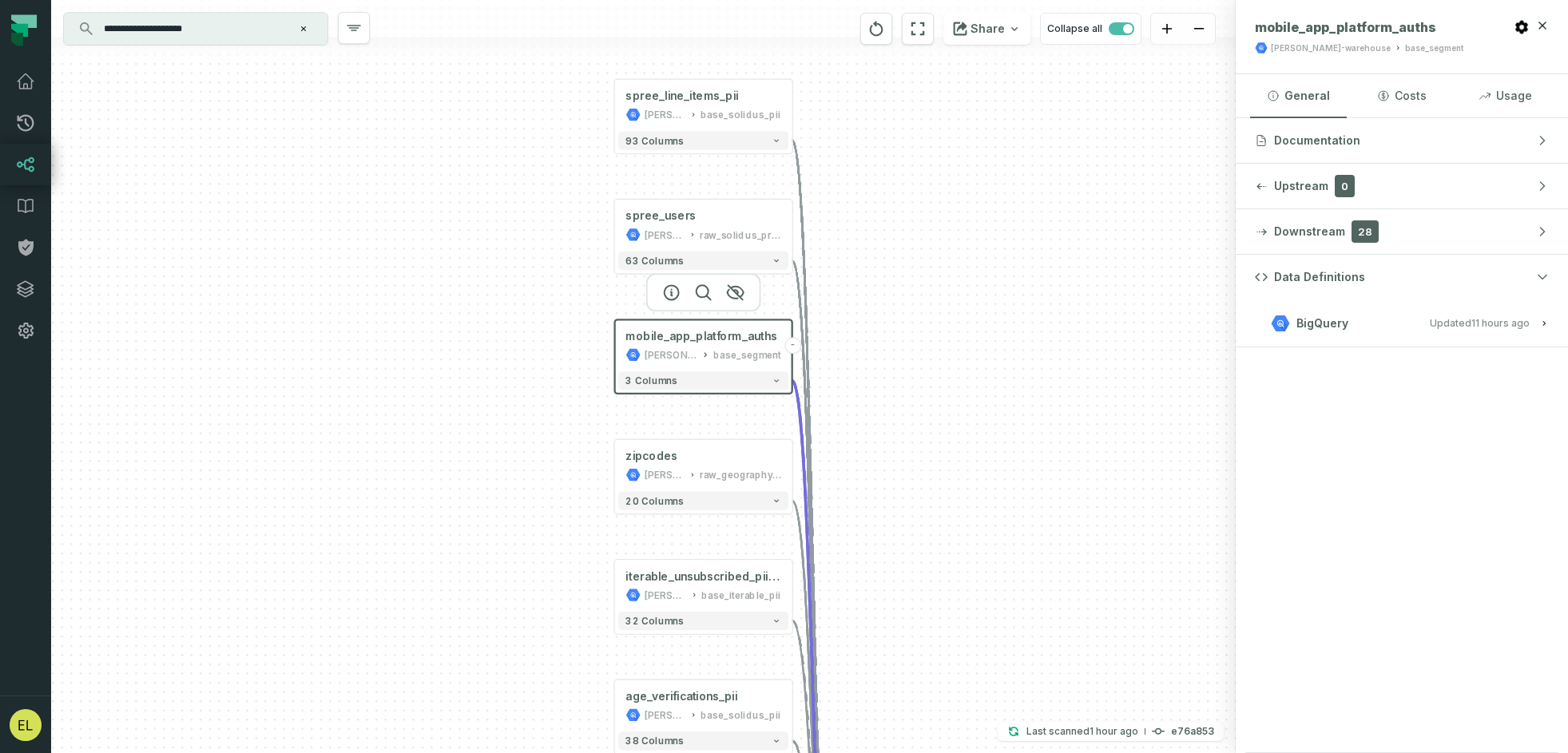
click at [965, 329] on button "BigQuery Updated [DATE] 1:01:36 AM" at bounding box center [1402, 323] width 294 height 22
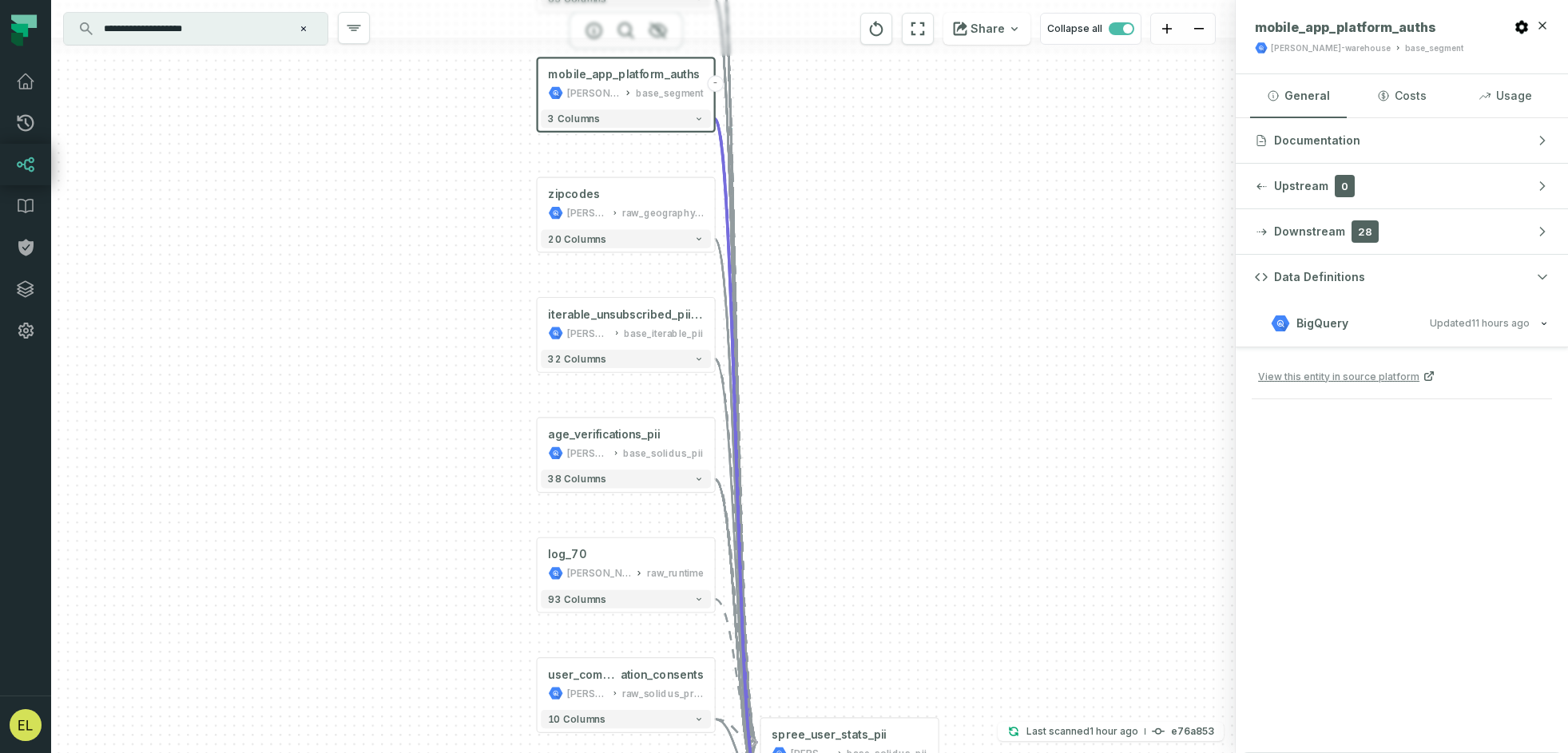
drag, startPoint x: 961, startPoint y: 537, endPoint x: 884, endPoint y: 271, distance: 276.9
click at [884, 271] on div "+ spree_line_items_pii [PERSON_NAME]-warehouse base_solidus_pii + 93 columns sp…" at bounding box center [643, 376] width 1185 height 753
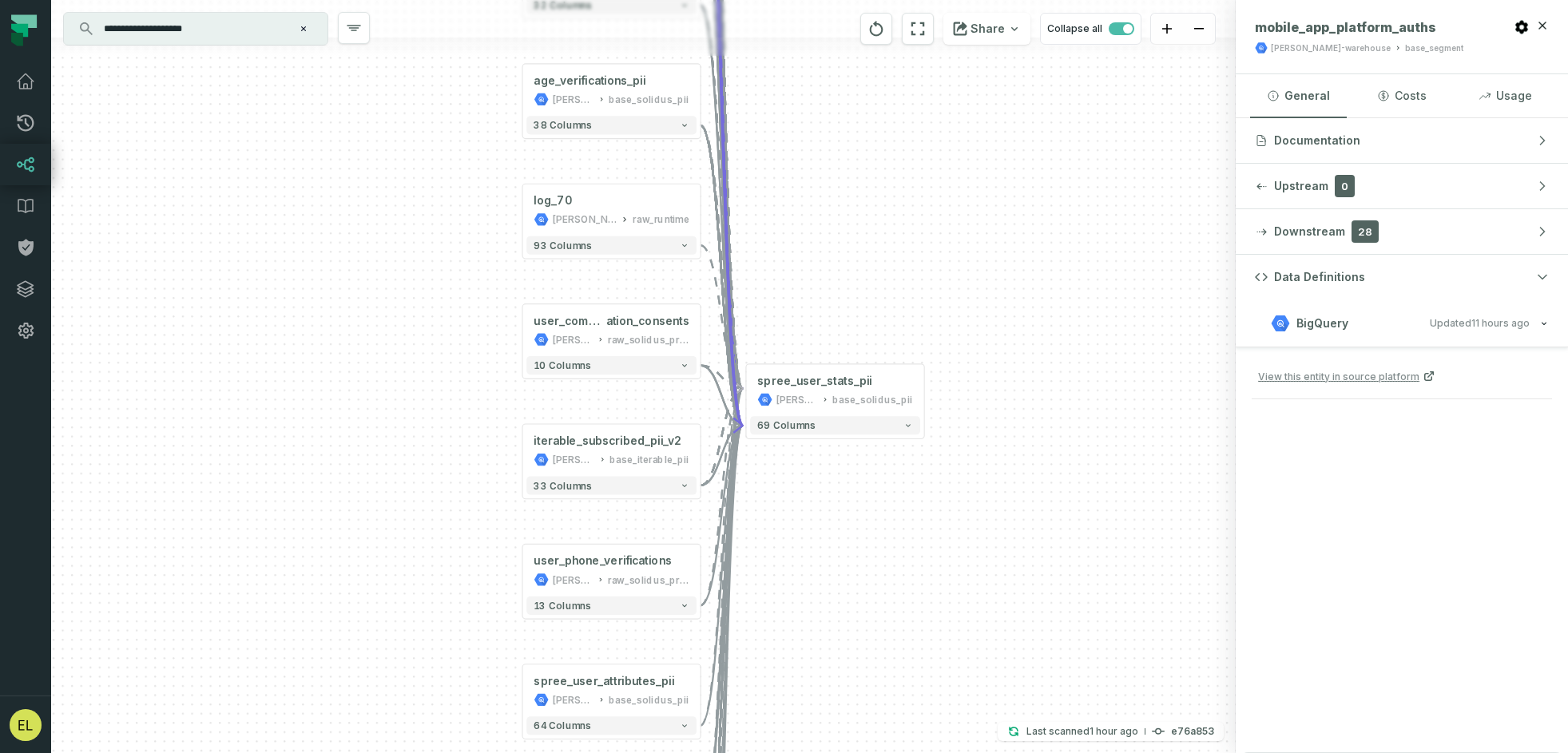
drag, startPoint x: 831, startPoint y: 598, endPoint x: 817, endPoint y: 246, distance: 352.3
click at [817, 246] on div "+ spree_line_items_pii [PERSON_NAME]-warehouse base_solidus_pii + 93 columns sp…" at bounding box center [643, 376] width 1185 height 753
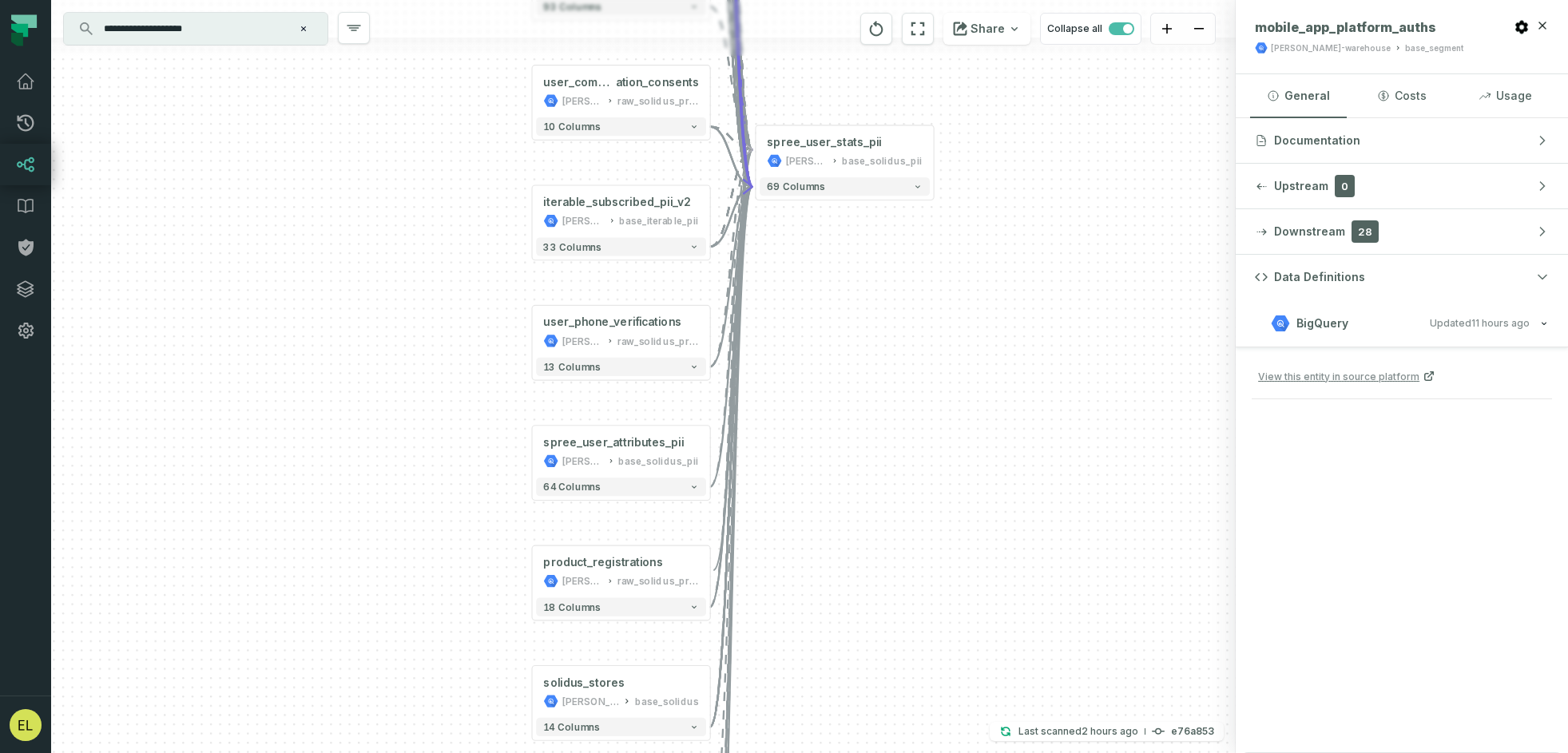
drag, startPoint x: 810, startPoint y: 568, endPoint x: 819, endPoint y: 330, distance: 238.2
click at [819, 330] on div "+ spree_line_items_pii [PERSON_NAME]-warehouse base_solidus_pii + 93 columns sp…" at bounding box center [643, 376] width 1185 height 753
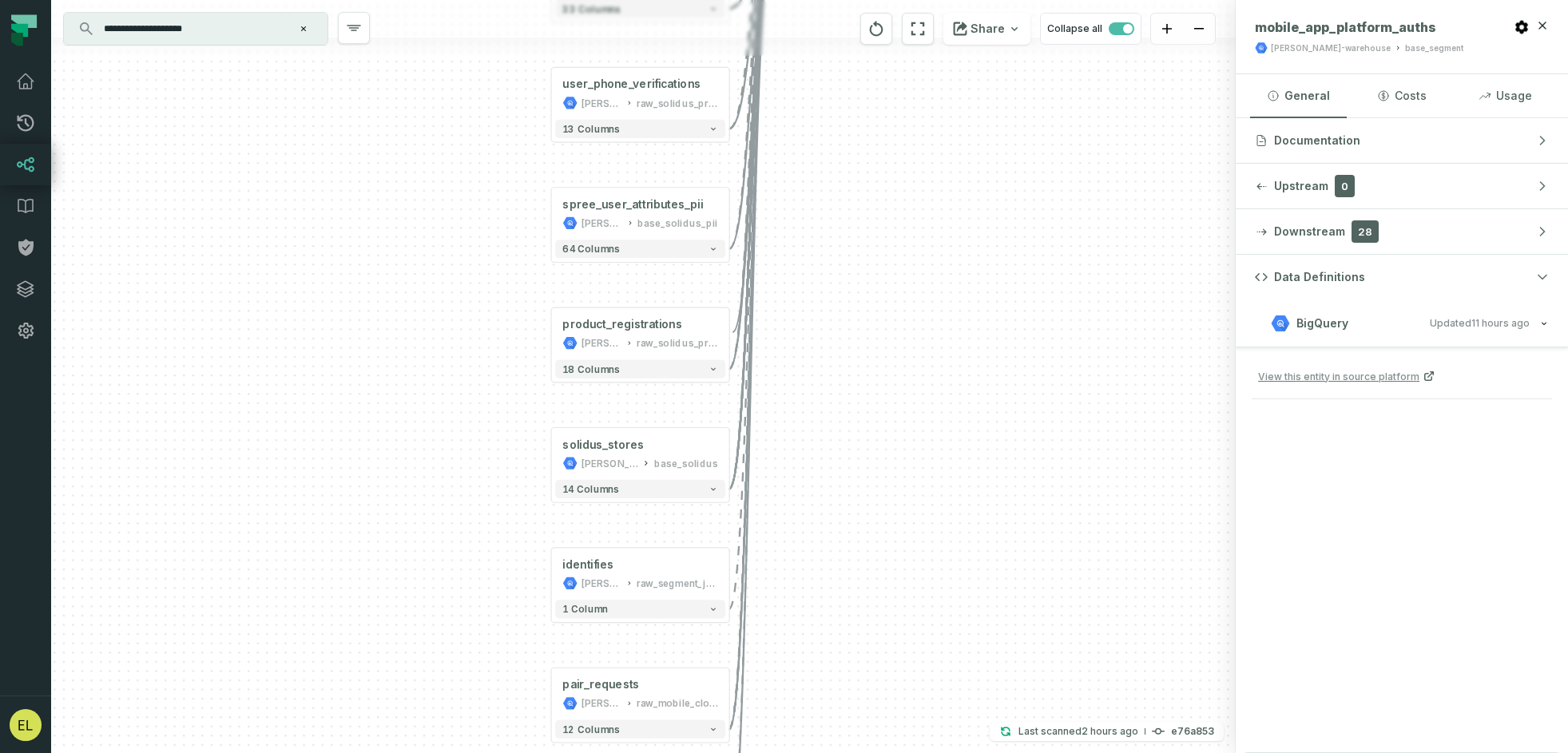
drag, startPoint x: 816, startPoint y: 515, endPoint x: 835, endPoint y: 276, distance: 239.8
click at [835, 276] on div "+ spree_line_items_pii [PERSON_NAME]-warehouse base_solidus_pii + 93 columns sp…" at bounding box center [643, 376] width 1185 height 753
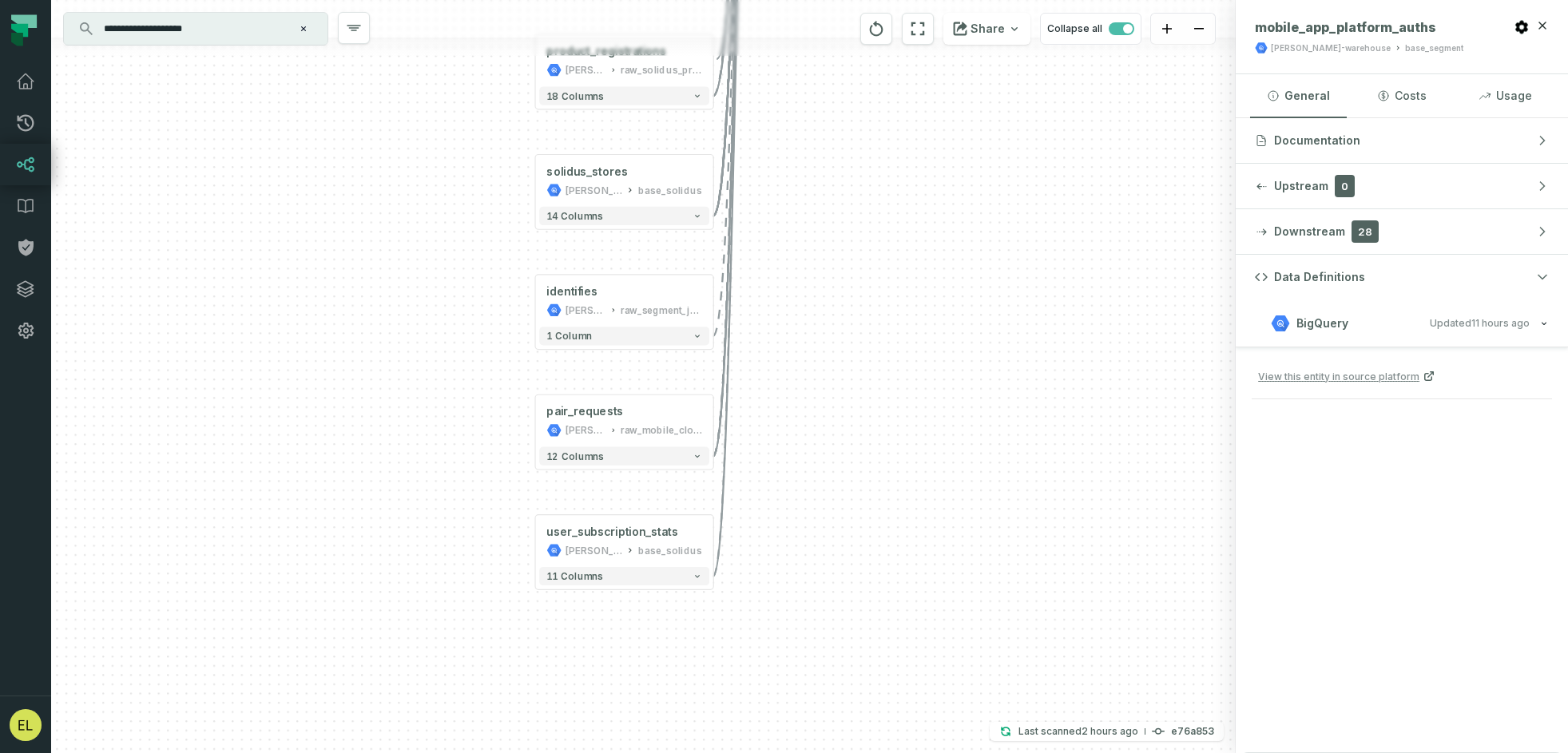
drag, startPoint x: 810, startPoint y: 448, endPoint x: 794, endPoint y: 177, distance: 271.5
click at [794, 177] on div "+ spree_line_items_pii [PERSON_NAME]-warehouse base_solidus_pii + 93 columns sp…" at bounding box center [643, 376] width 1185 height 753
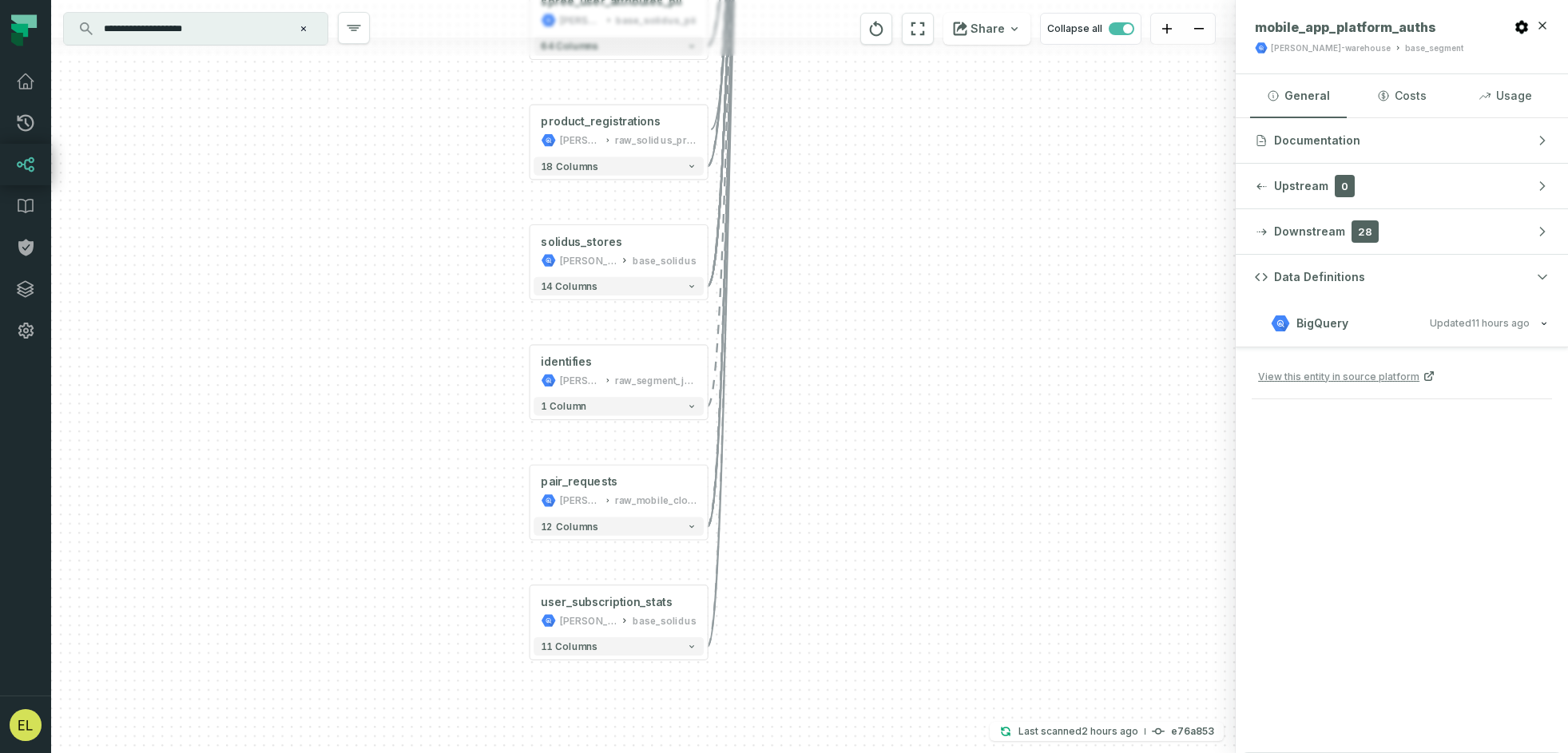
drag, startPoint x: 781, startPoint y: 171, endPoint x: 775, endPoint y: 241, distance: 70.3
click at [775, 241] on div "+ spree_line_items_pii [PERSON_NAME]-warehouse base_solidus_pii + 93 columns sp…" at bounding box center [643, 376] width 1185 height 753
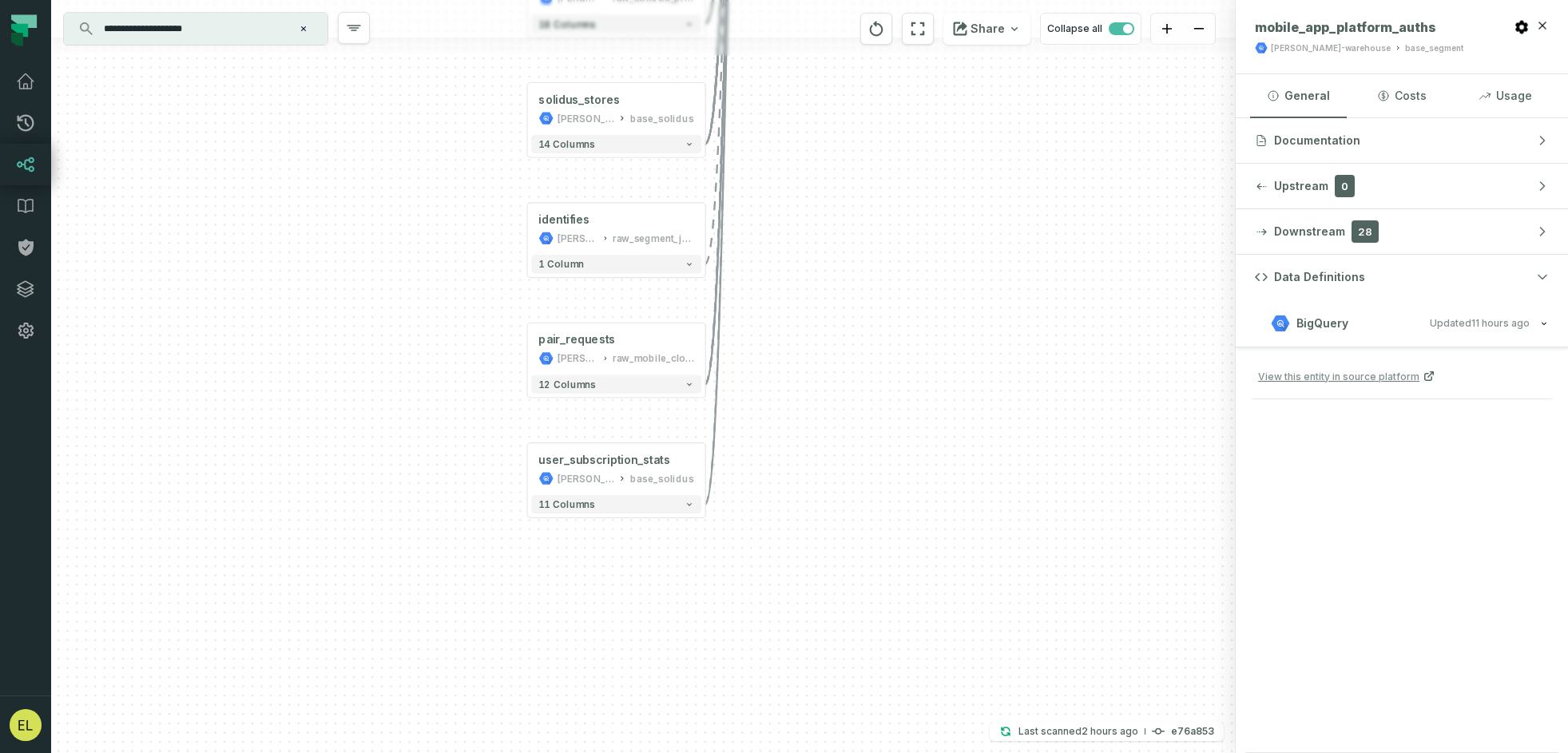
drag, startPoint x: 775, startPoint y: 391, endPoint x: 773, endPoint y: 249, distance: 142.0
click at [773, 249] on div "+ spree_line_items_pii [PERSON_NAME]-warehouse base_solidus_pii + 93 columns sp…" at bounding box center [643, 376] width 1185 height 753
click at [681, 382] on button "12 columns" at bounding box center [616, 385] width 171 height 18
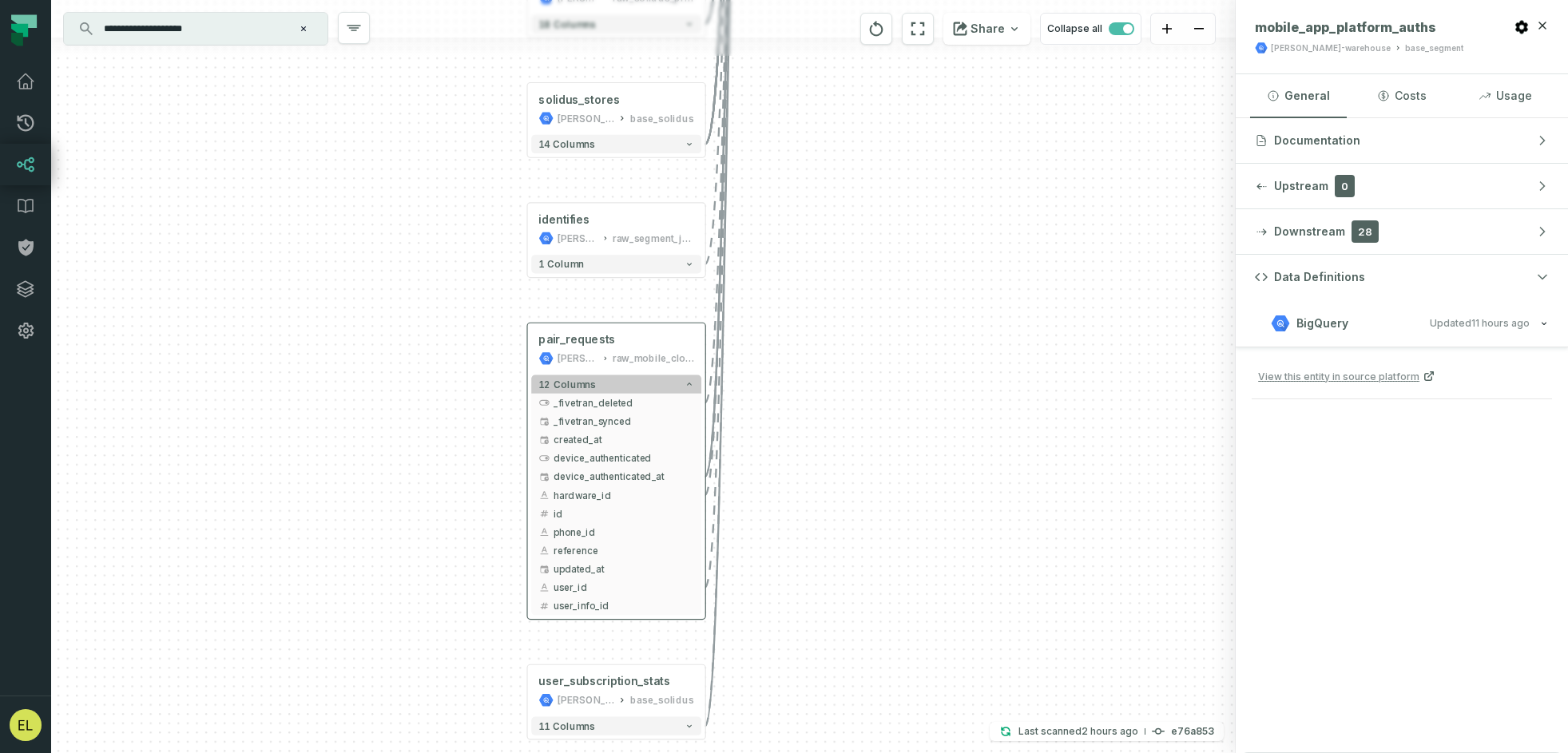
click at [681, 382] on button "12 columns" at bounding box center [616, 385] width 171 height 18
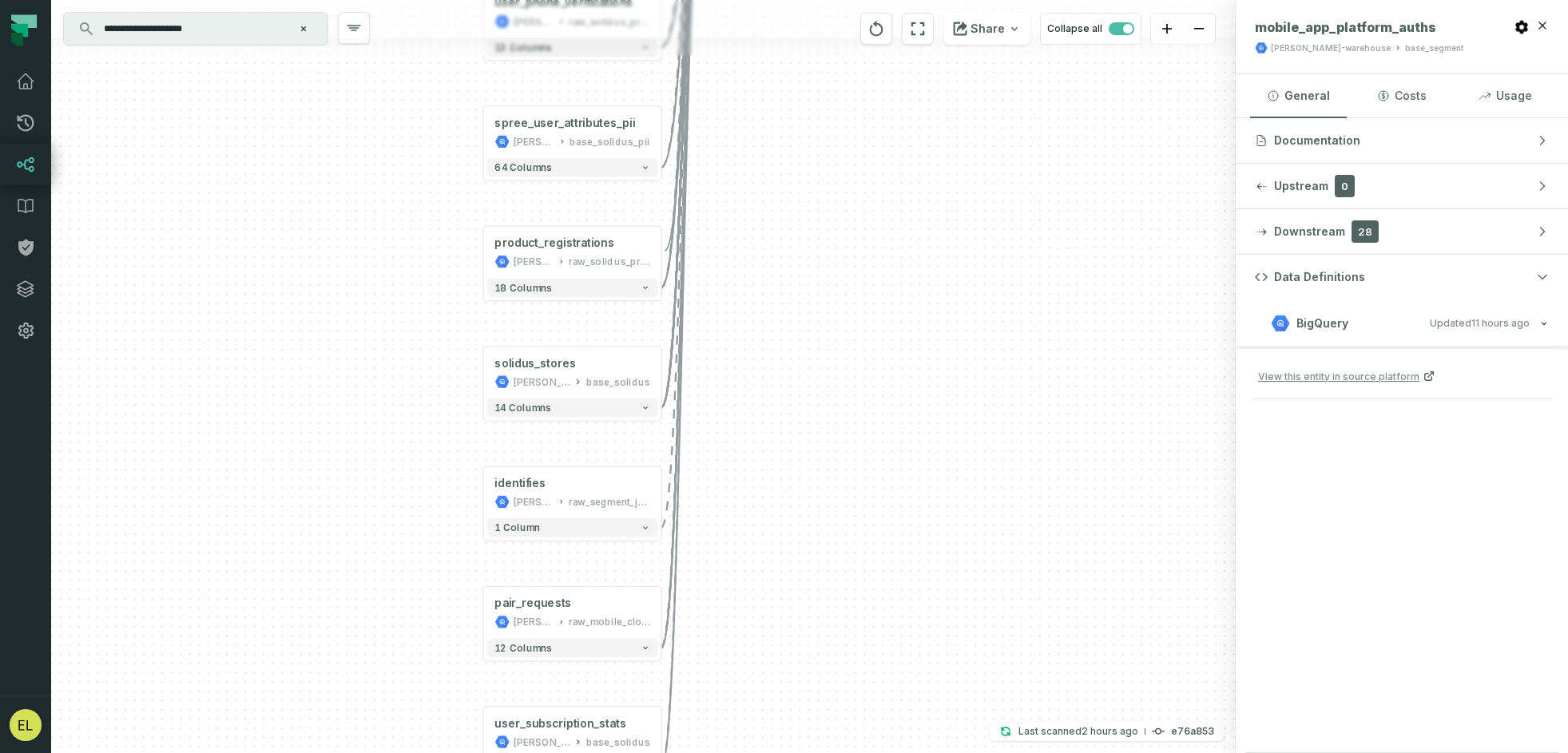
drag, startPoint x: 828, startPoint y: 250, endPoint x: 787, endPoint y: 616, distance: 368.3
click at [787, 616] on div "+ spree_line_items_pii [PERSON_NAME]-warehouse base_solidus_pii + 93 columns sp…" at bounding box center [643, 376] width 1185 height 753
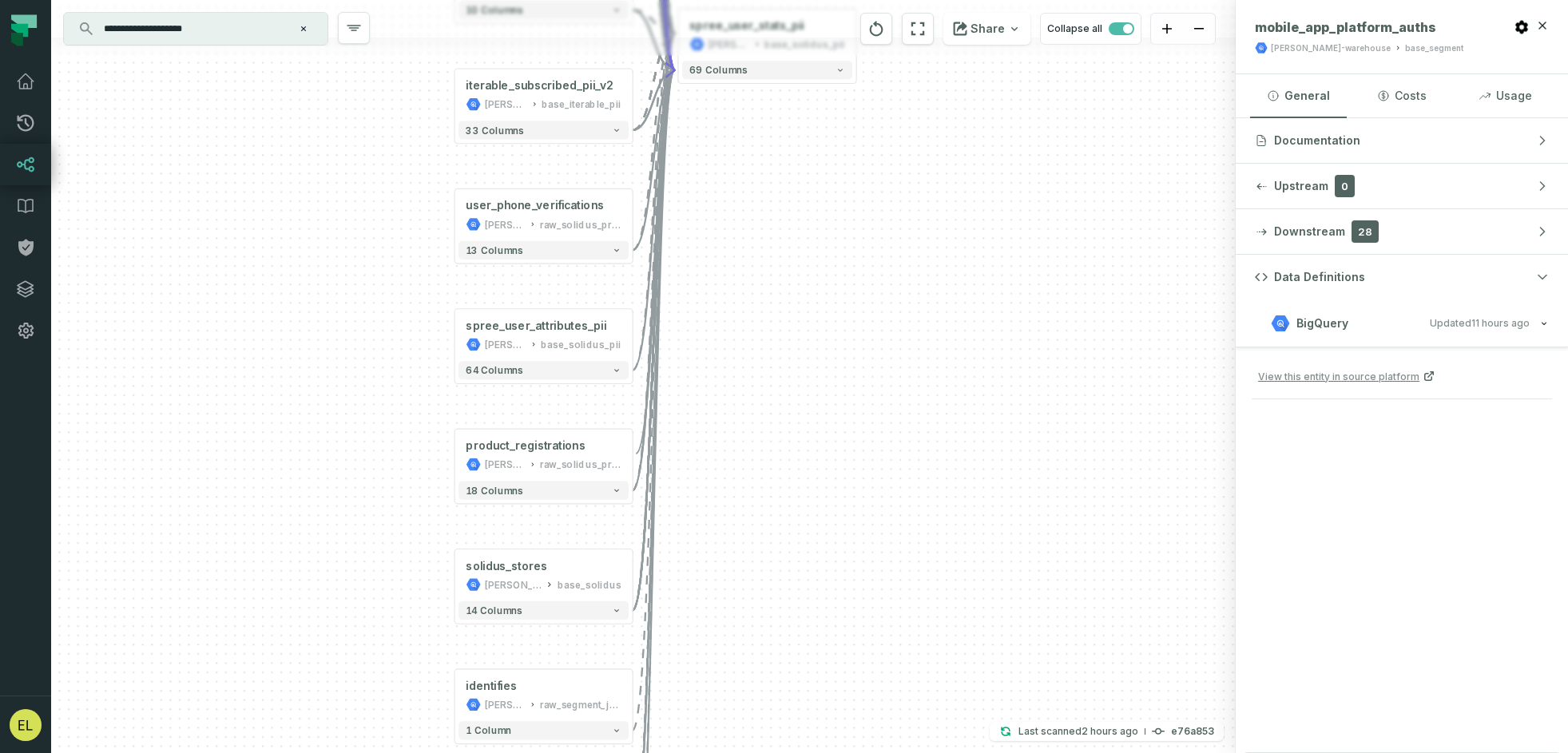
drag, startPoint x: 805, startPoint y: 253, endPoint x: 708, endPoint y: 626, distance: 385.4
click at [708, 626] on div "+ spree_line_items_pii [PERSON_NAME]-warehouse base_solidus_pii + 93 columns sp…" at bounding box center [643, 376] width 1185 height 753
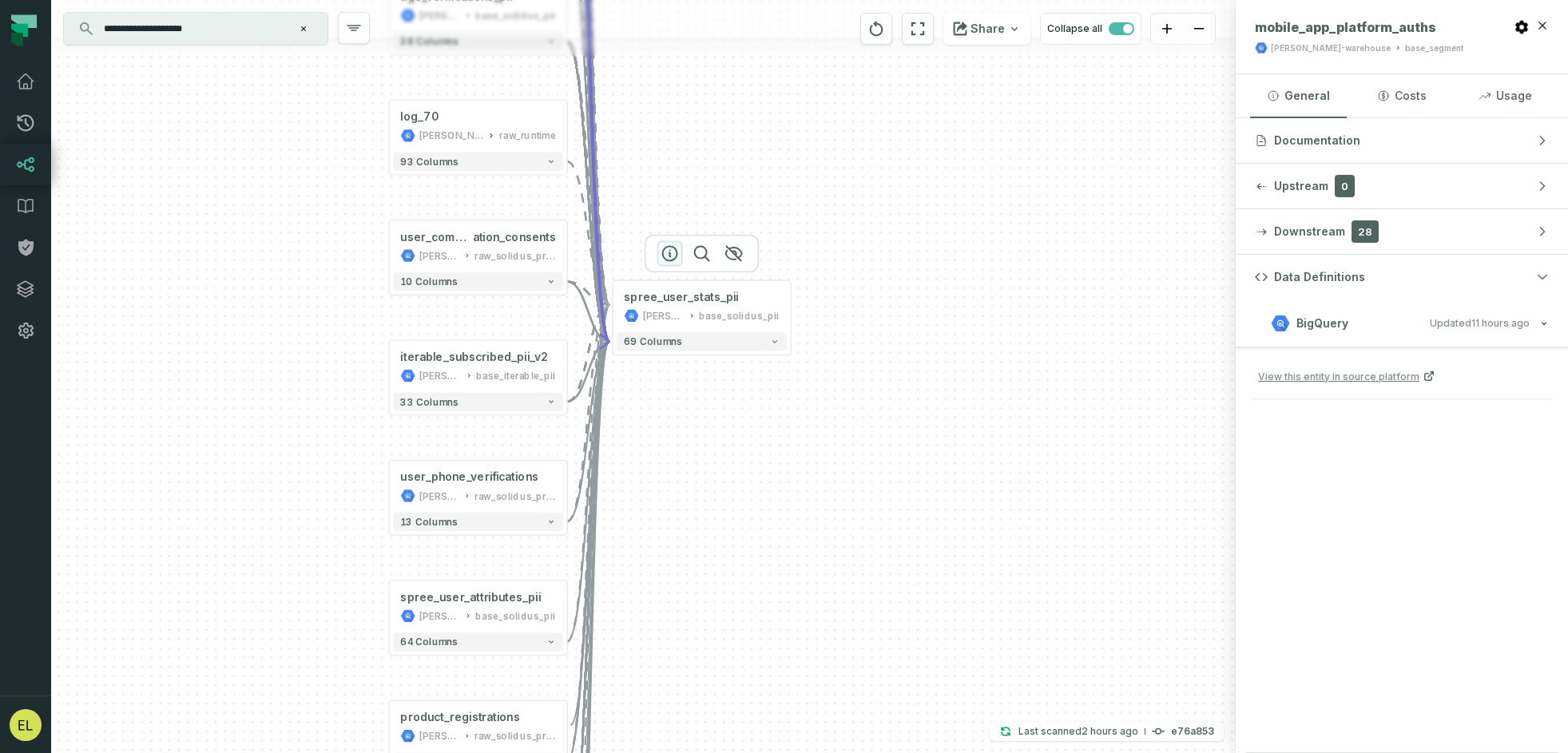
click at [665, 255] on icon "button" at bounding box center [670, 253] width 19 height 19
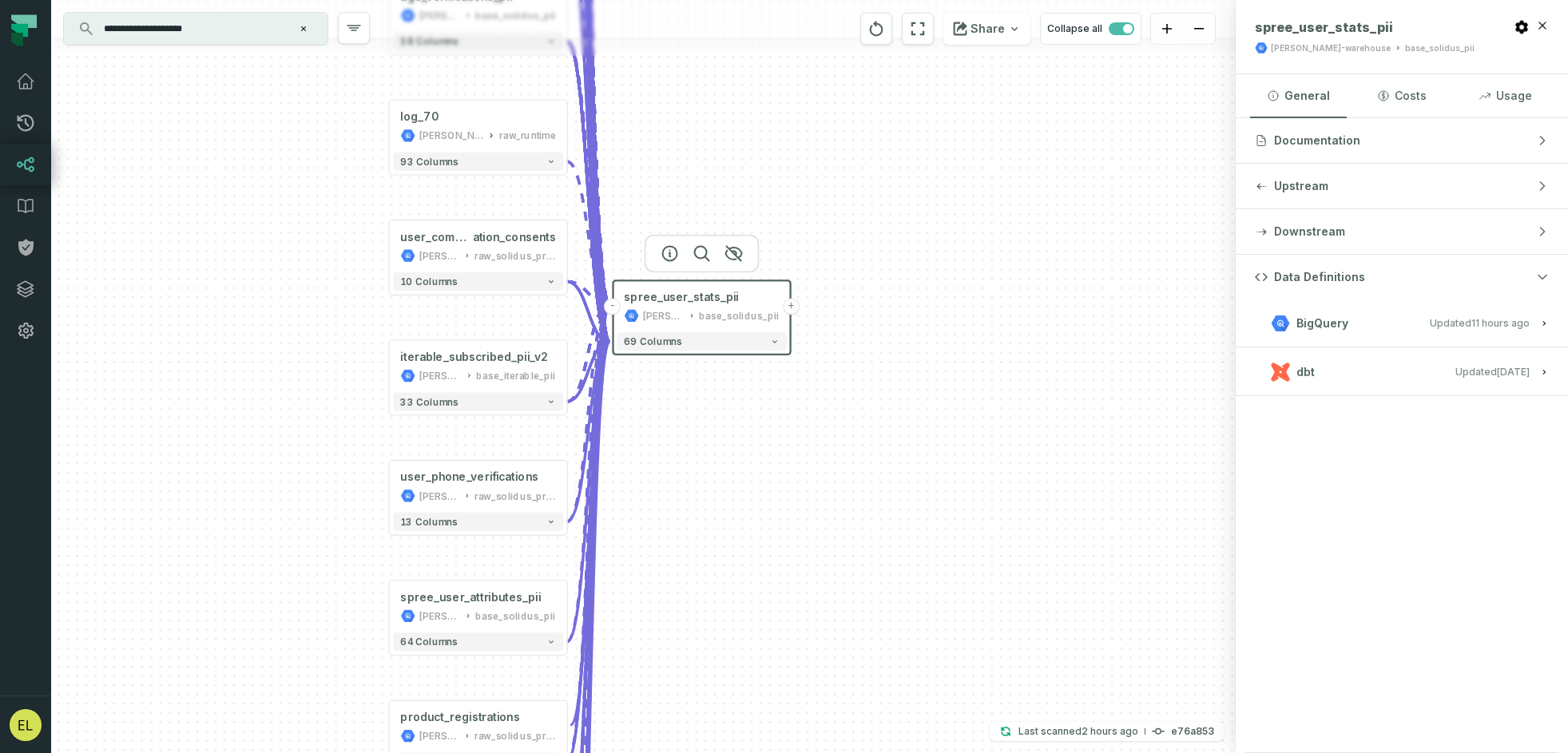
click at [965, 371] on button "dbt Updated [DATE] 7:38:34 PM" at bounding box center [1402, 372] width 294 height 22
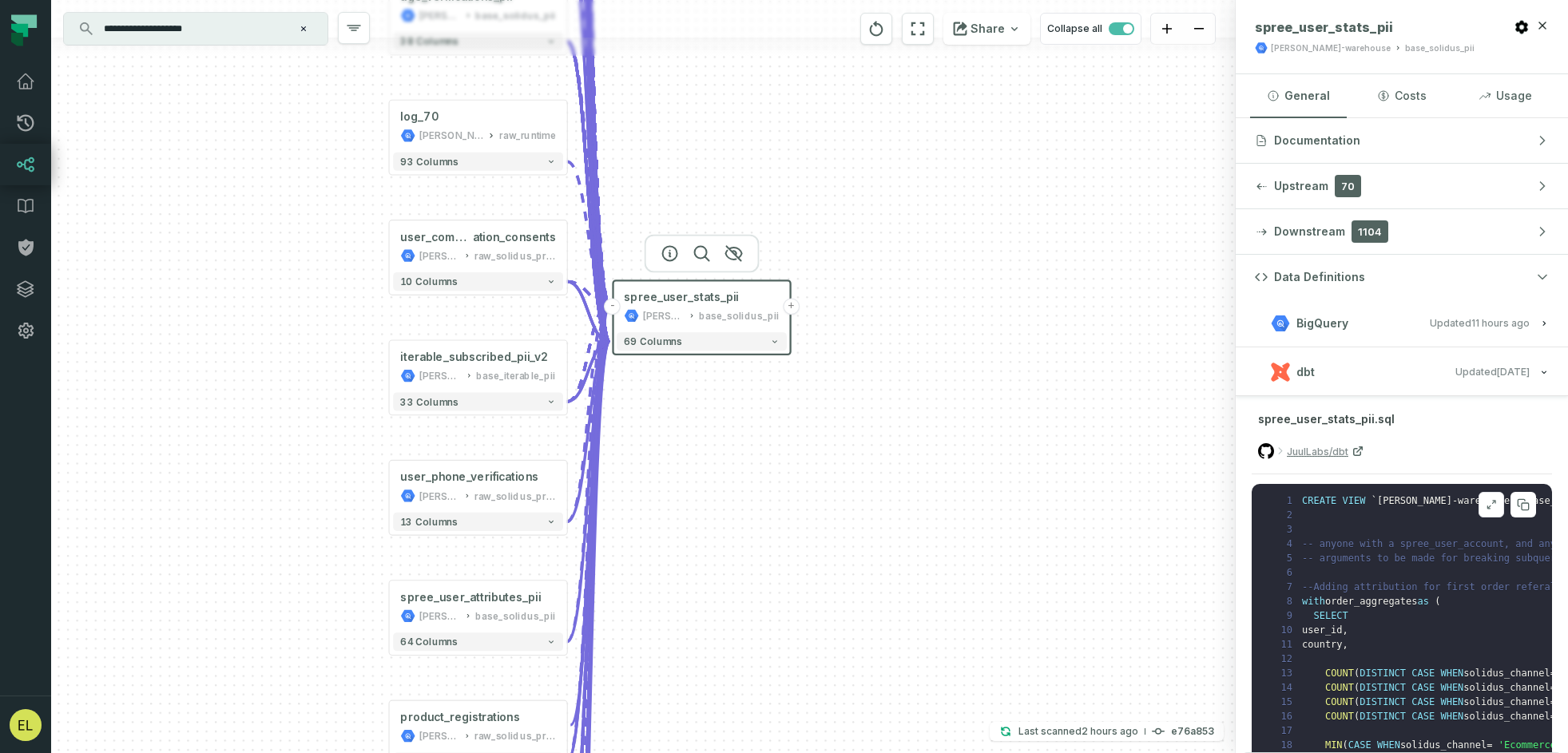
click at [965, 503] on icon at bounding box center [1492, 504] width 11 height 13
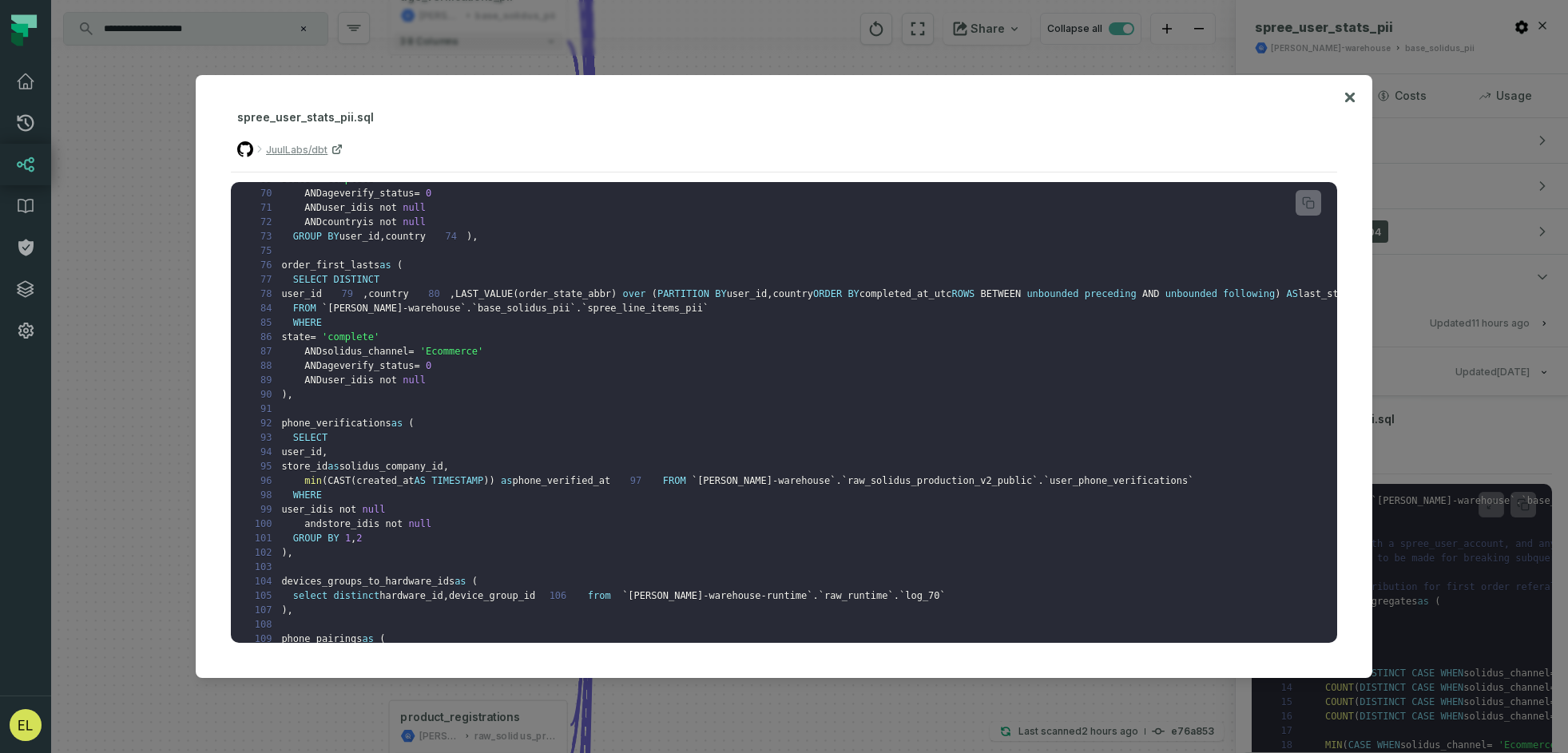
scroll to position [1002, 0]
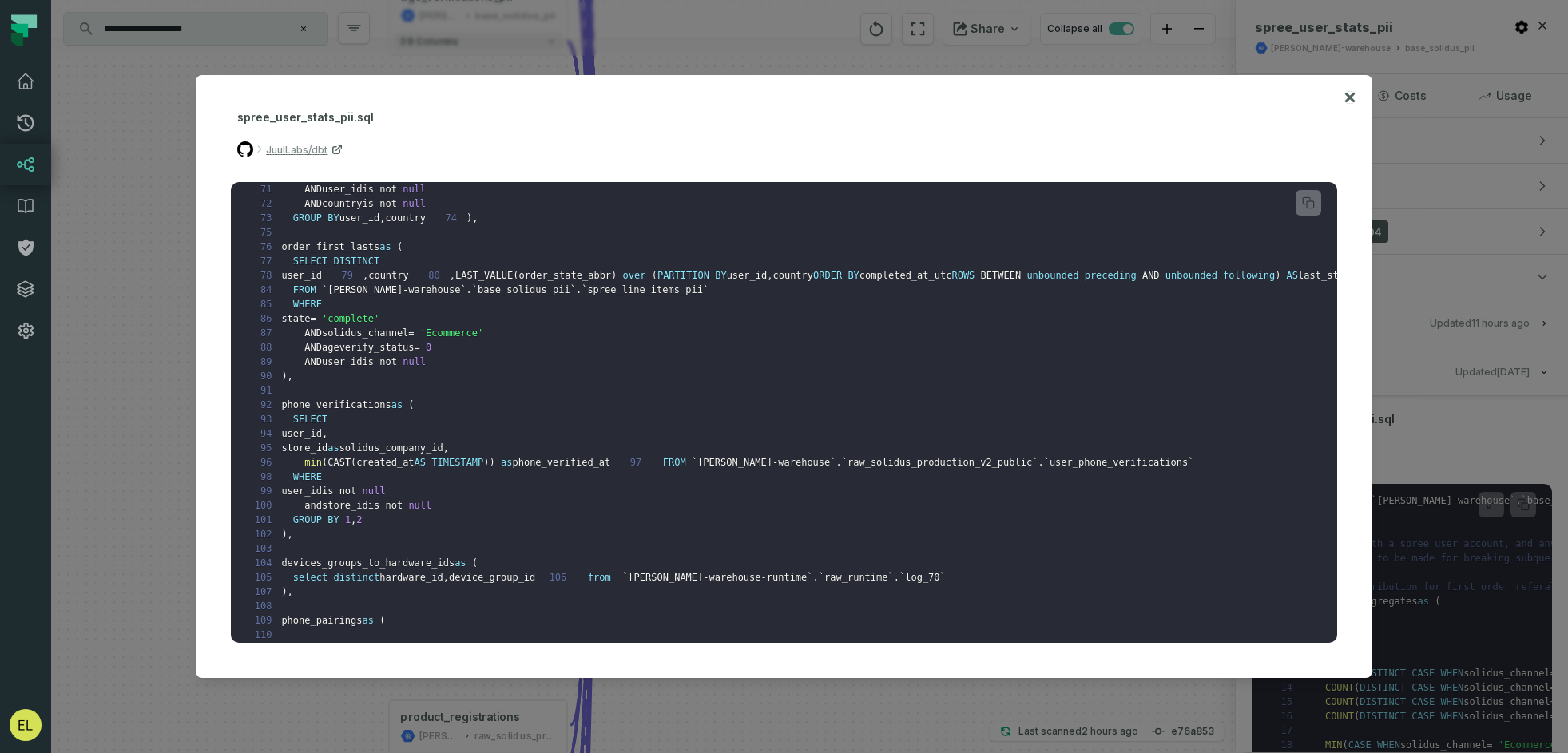
click at [965, 96] on icon at bounding box center [1350, 97] width 11 height 19
